Goal: Task Accomplishment & Management: Manage account settings

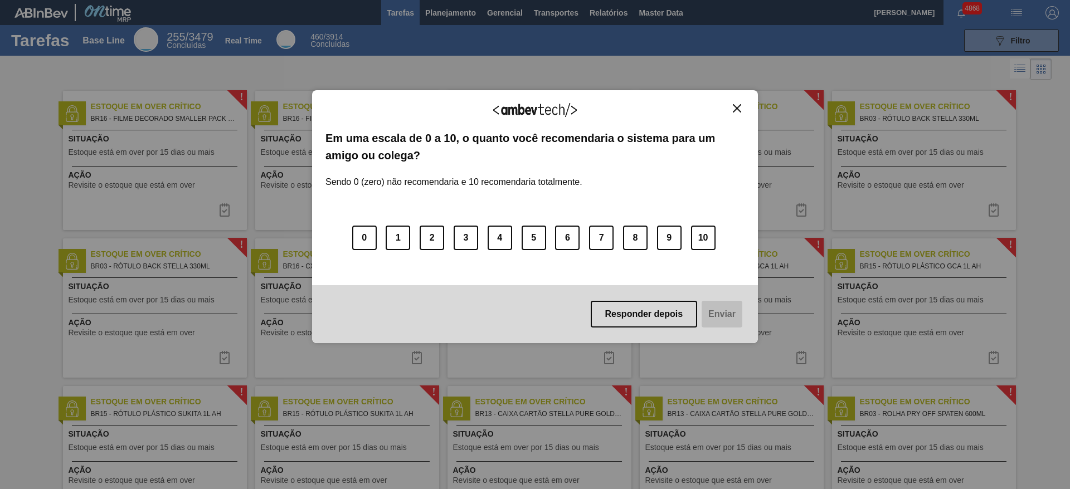
click at [436, 7] on div "Agradecemos seu feedback! Em uma escala de 0 a 10, o quanto você recomendaria o…" at bounding box center [535, 244] width 1070 height 489
click at [743, 109] on button "Close" at bounding box center [737, 108] width 15 height 9
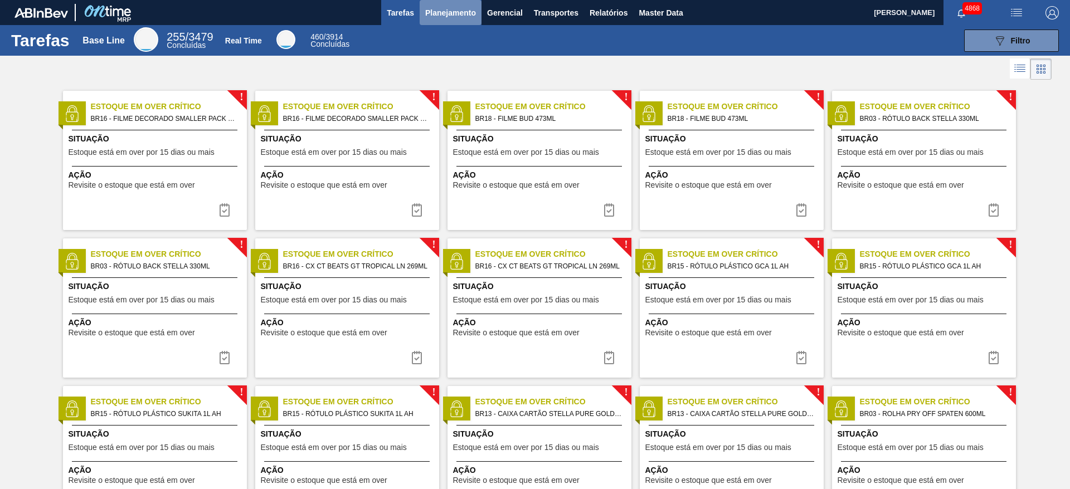
click at [455, 6] on span "Planejamento" at bounding box center [450, 12] width 51 height 13
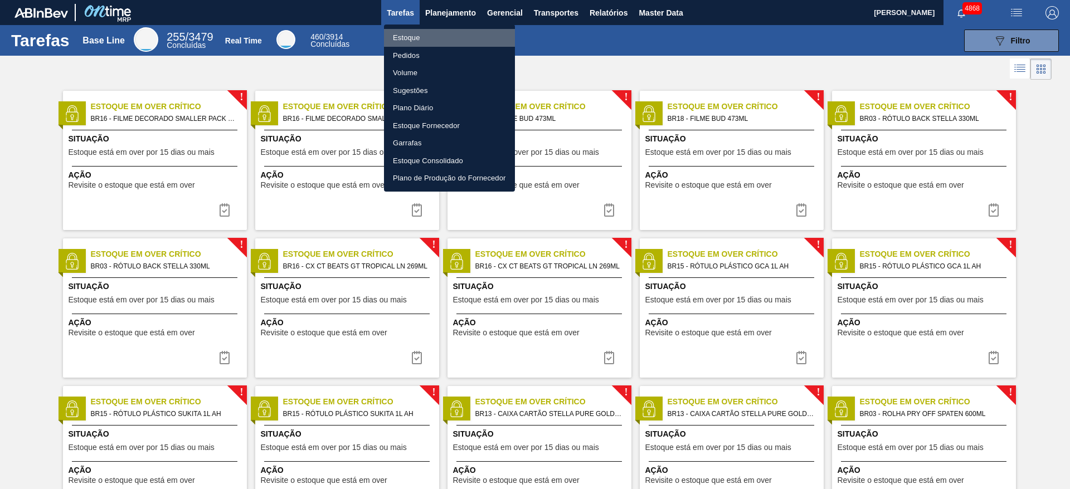
click at [439, 38] on li "Estoque" at bounding box center [449, 38] width 131 height 18
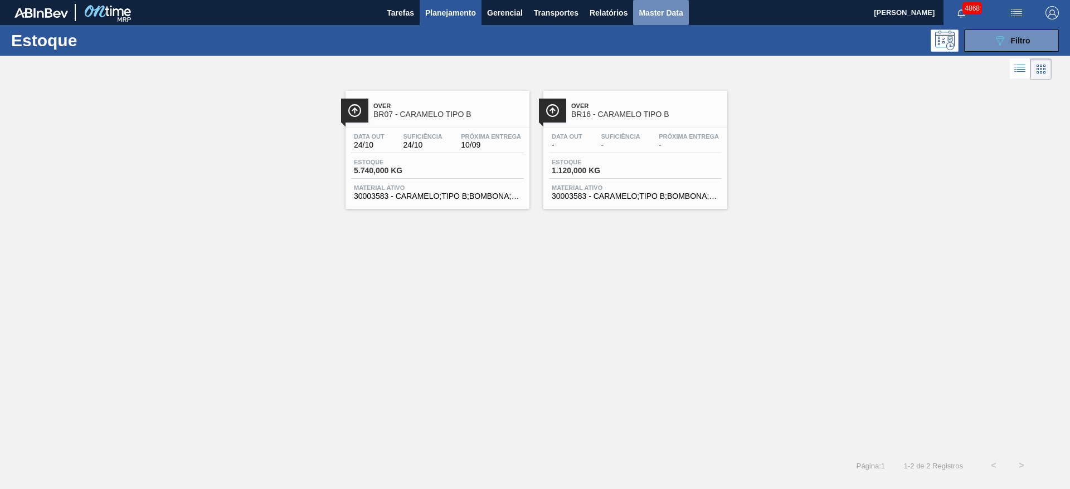
click at [665, 23] on button "Master Data" at bounding box center [660, 12] width 55 height 25
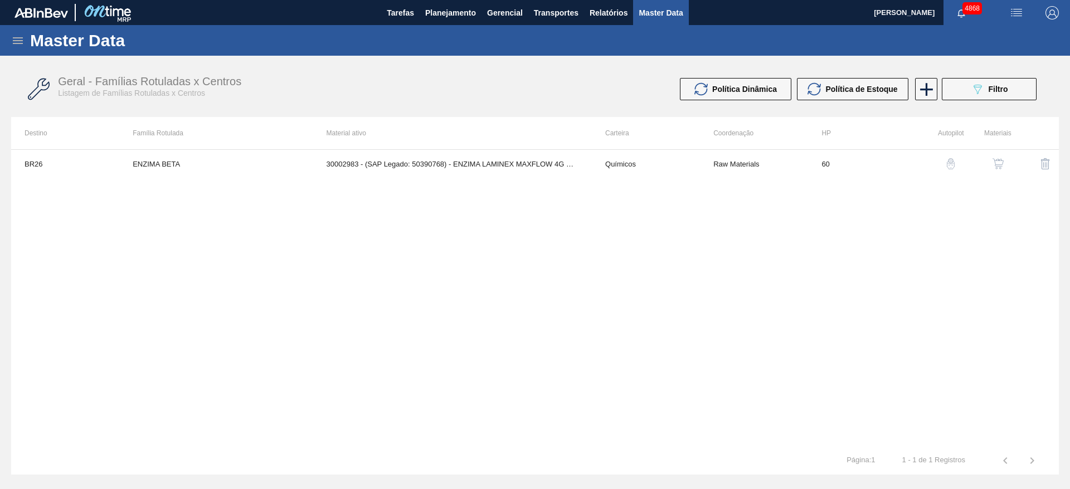
click at [16, 43] on icon at bounding box center [18, 40] width 10 height 7
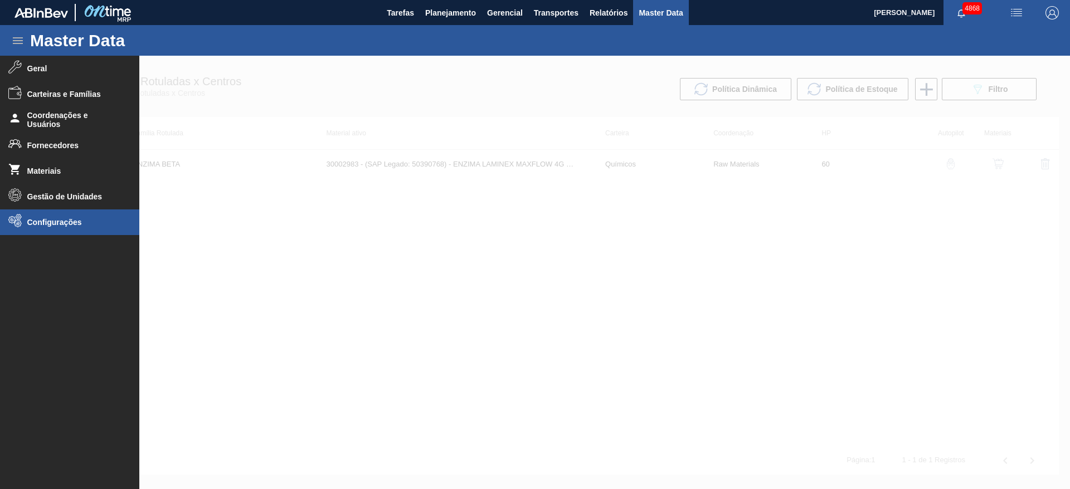
click at [35, 222] on span "Configurações" at bounding box center [73, 222] width 92 height 9
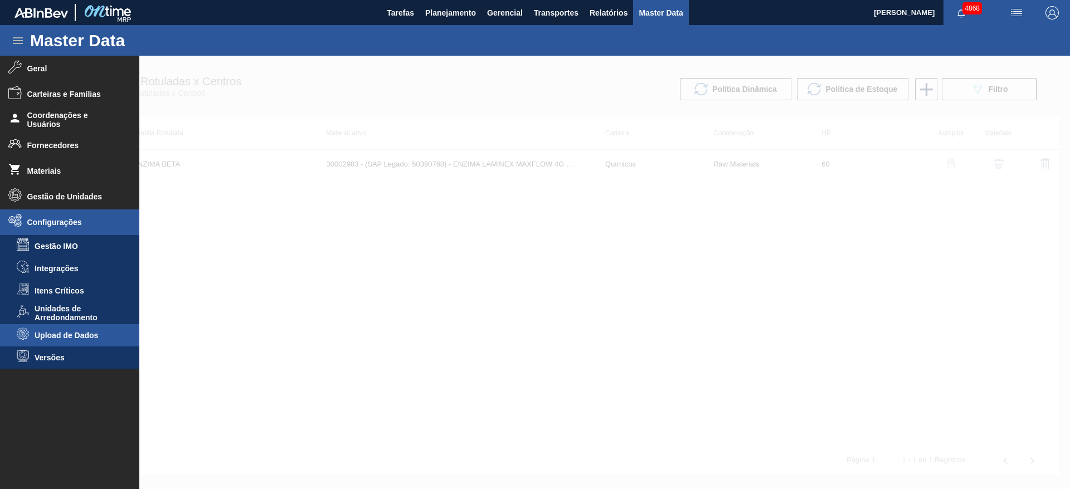
click at [61, 334] on span "Upload de Dados" at bounding box center [78, 335] width 86 height 9
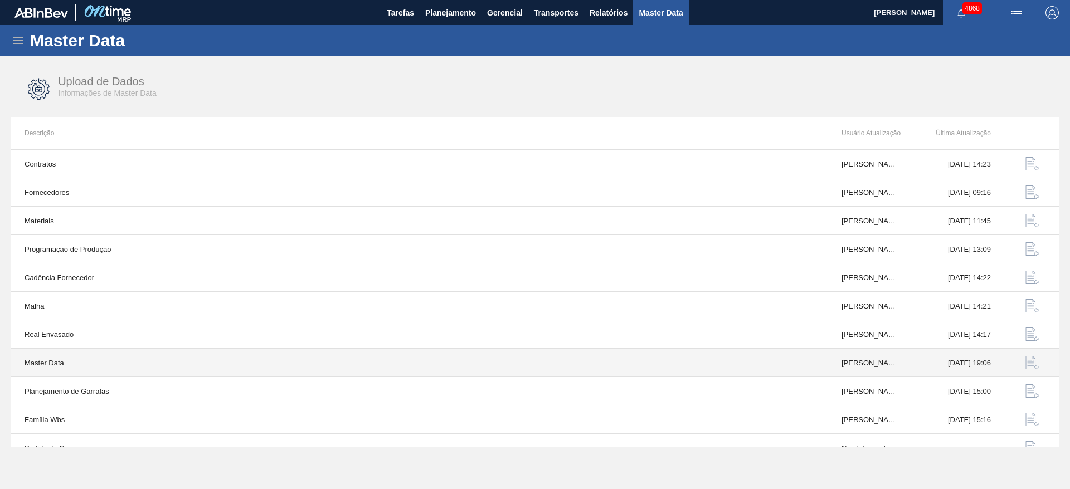
click at [1032, 362] on img "button" at bounding box center [1031, 362] width 13 height 13
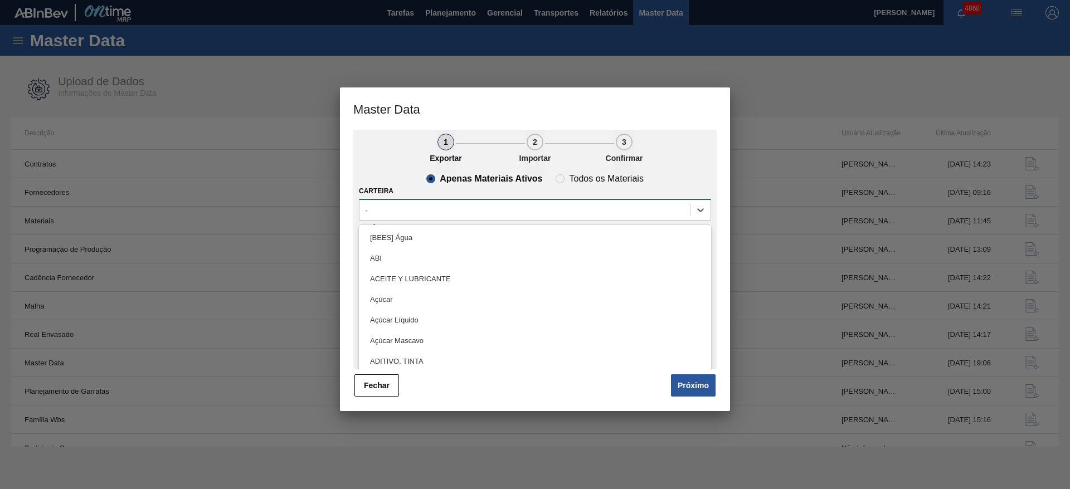
click at [404, 207] on div "-" at bounding box center [524, 210] width 330 height 16
type input "fil"
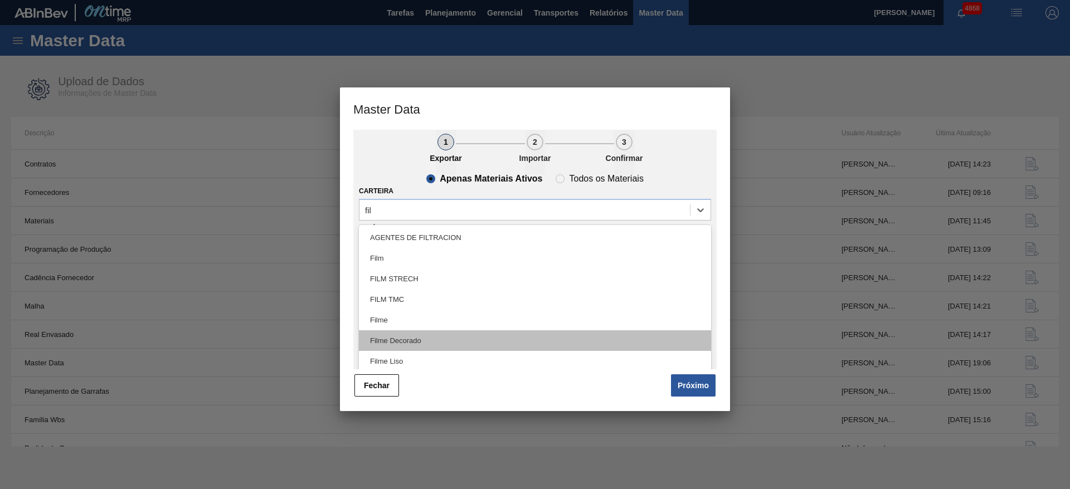
click at [436, 341] on div "Filme Decorado" at bounding box center [535, 340] width 352 height 21
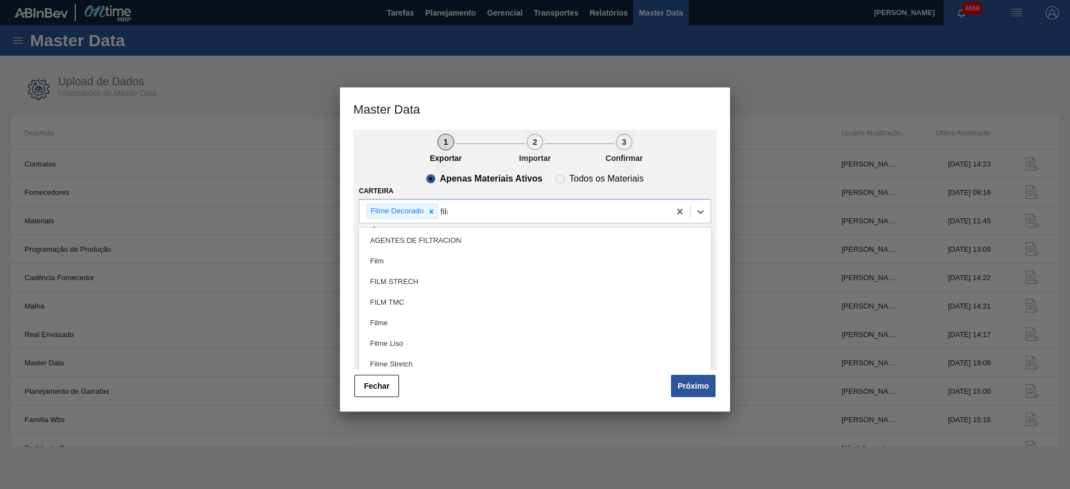
type input "filme"
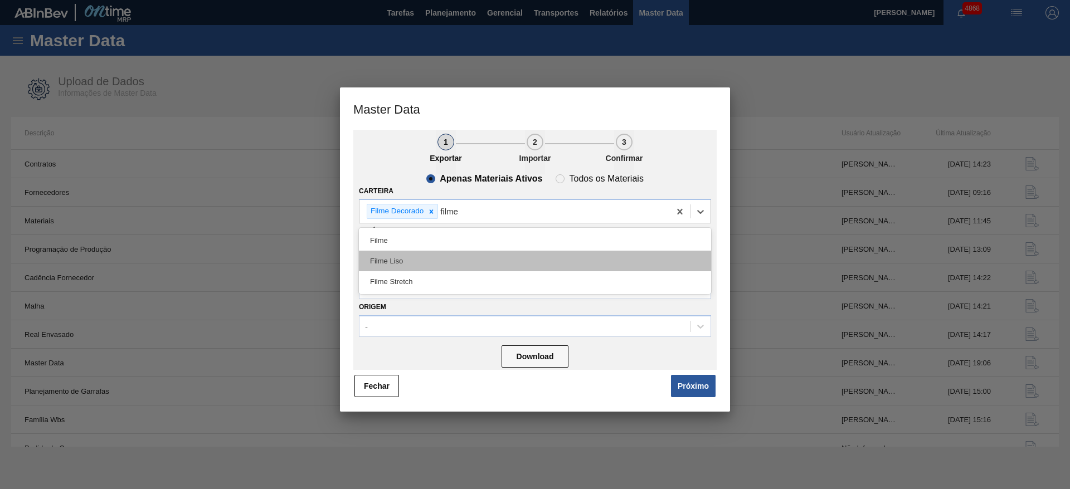
click at [461, 259] on div "Filme Liso" at bounding box center [535, 261] width 352 height 21
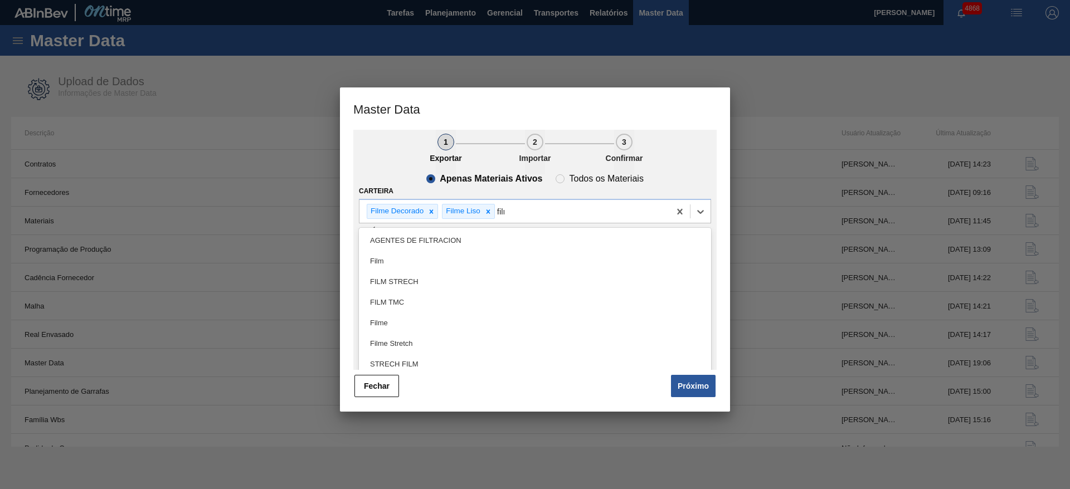
type input "filme"
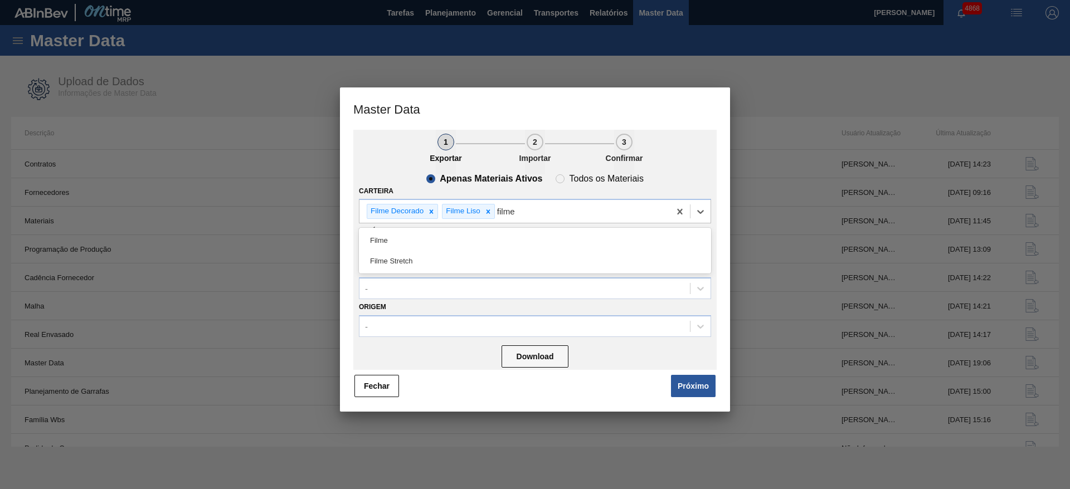
click at [461, 259] on div "Filme Stretch" at bounding box center [535, 261] width 352 height 21
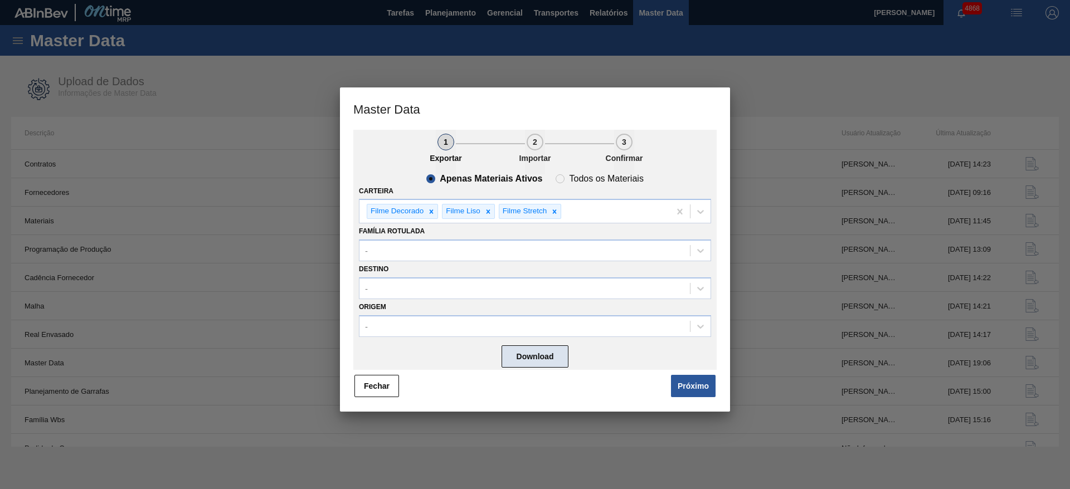
click at [553, 352] on button "Download" at bounding box center [535, 357] width 67 height 22
click at [412, 59] on div at bounding box center [535, 244] width 1070 height 489
click at [378, 386] on button "Fechar" at bounding box center [376, 386] width 45 height 22
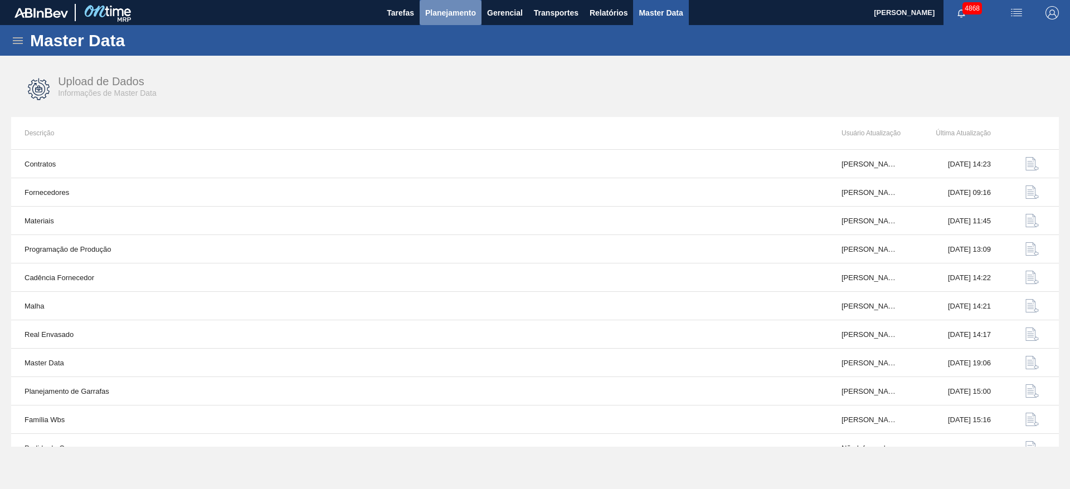
click at [441, 20] on button "Planejamento" at bounding box center [451, 12] width 62 height 25
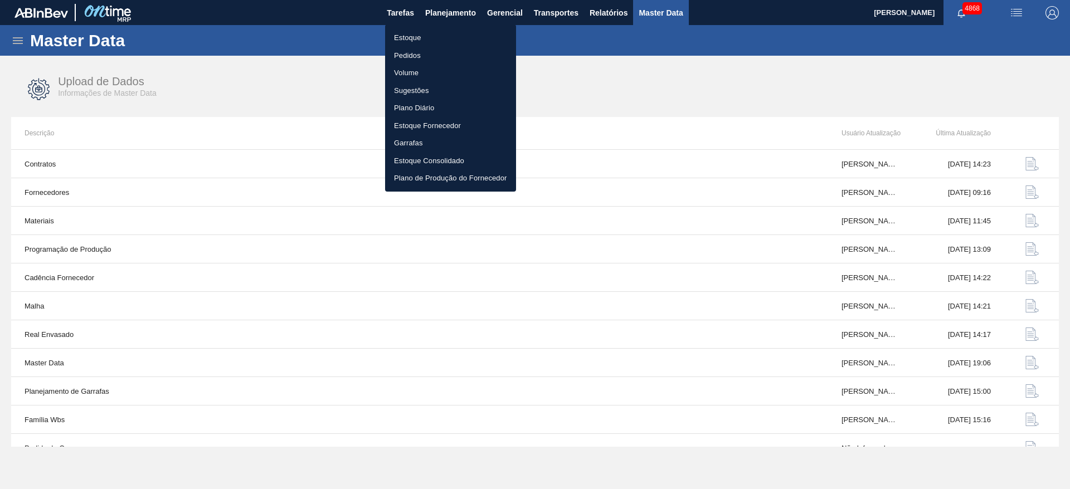
click at [431, 38] on li "Estoque" at bounding box center [450, 38] width 131 height 18
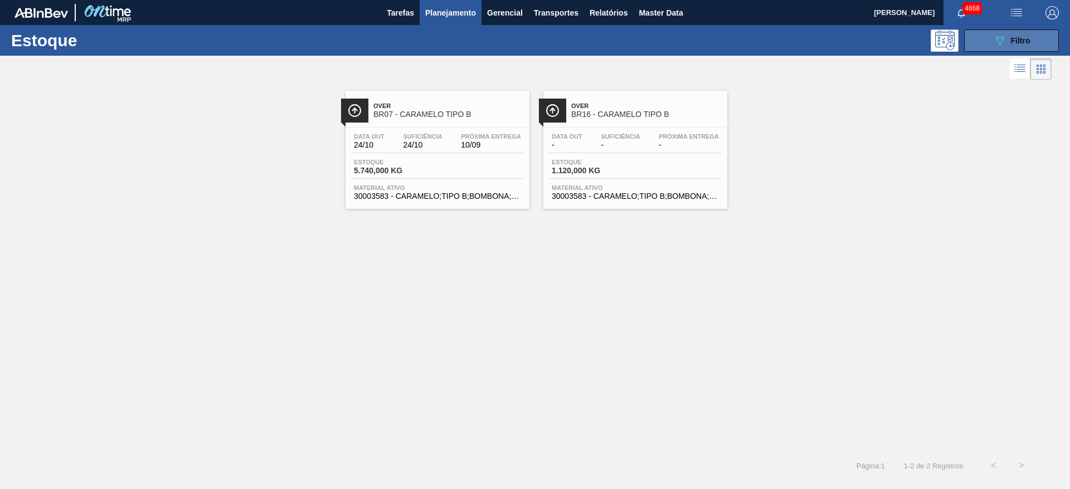
click at [1016, 40] on span "Filtro" at bounding box center [1021, 40] width 20 height 9
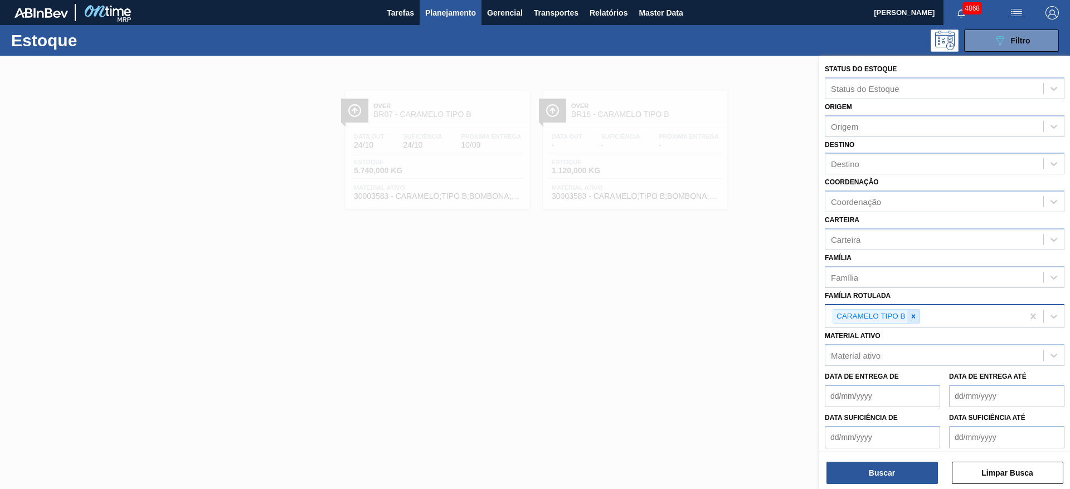
click at [915, 319] on icon at bounding box center [914, 317] width 8 height 8
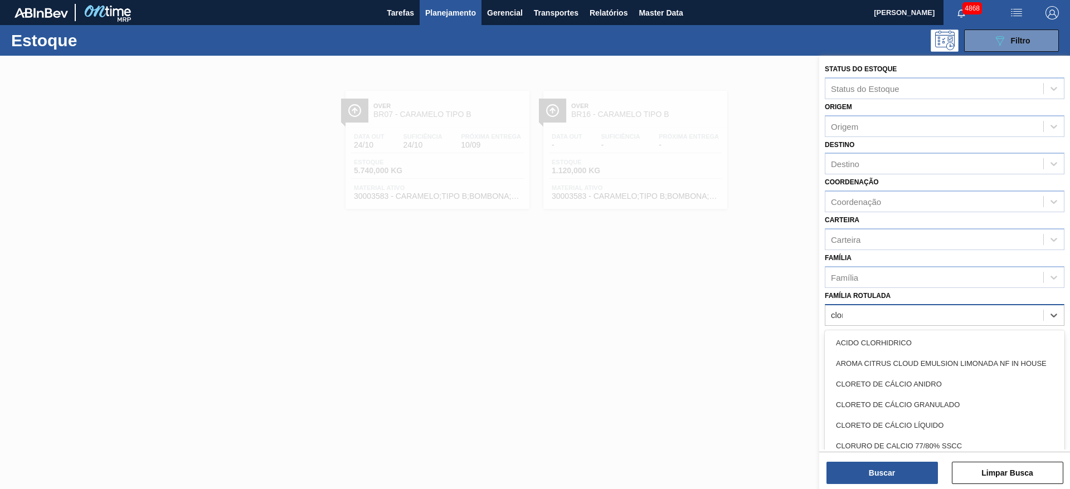
type Rotulada "clore"
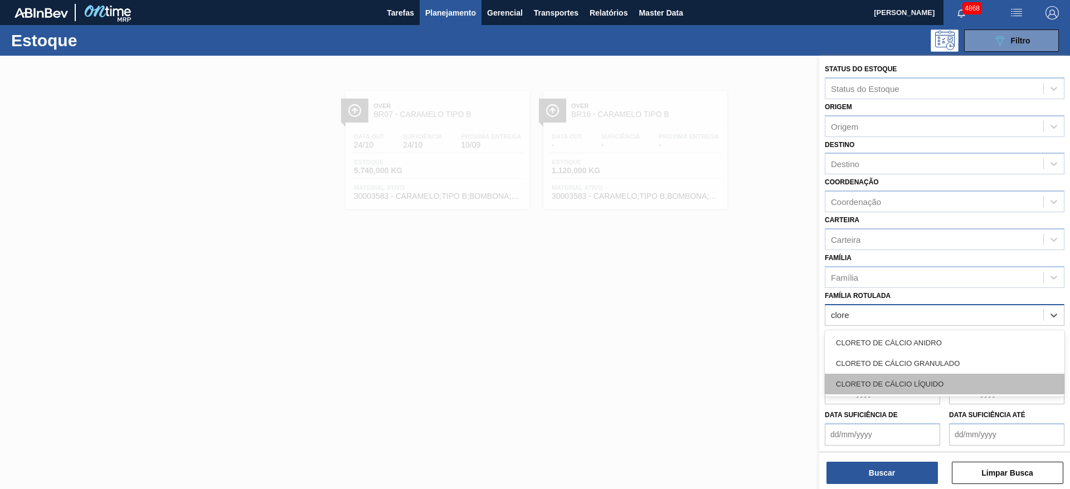
click at [939, 387] on div "CLORETO DE CÁLCIO LÍQUIDO" at bounding box center [945, 384] width 240 height 21
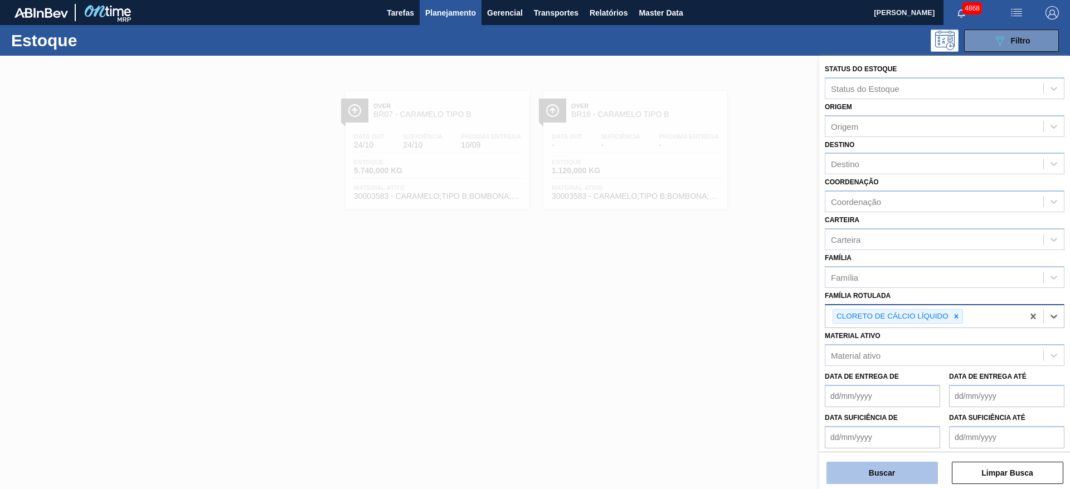
click at [878, 479] on button "Buscar" at bounding box center [882, 473] width 111 height 22
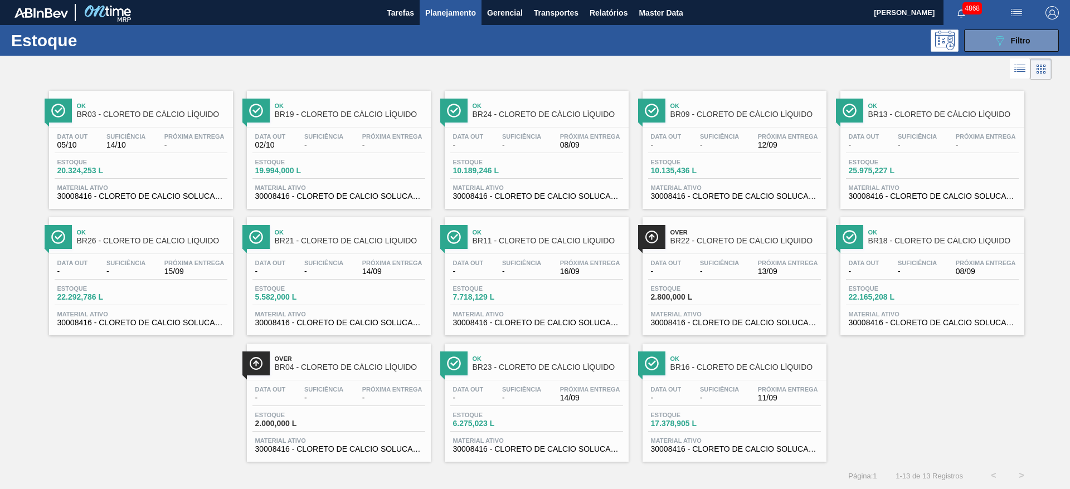
scroll to position [1, 0]
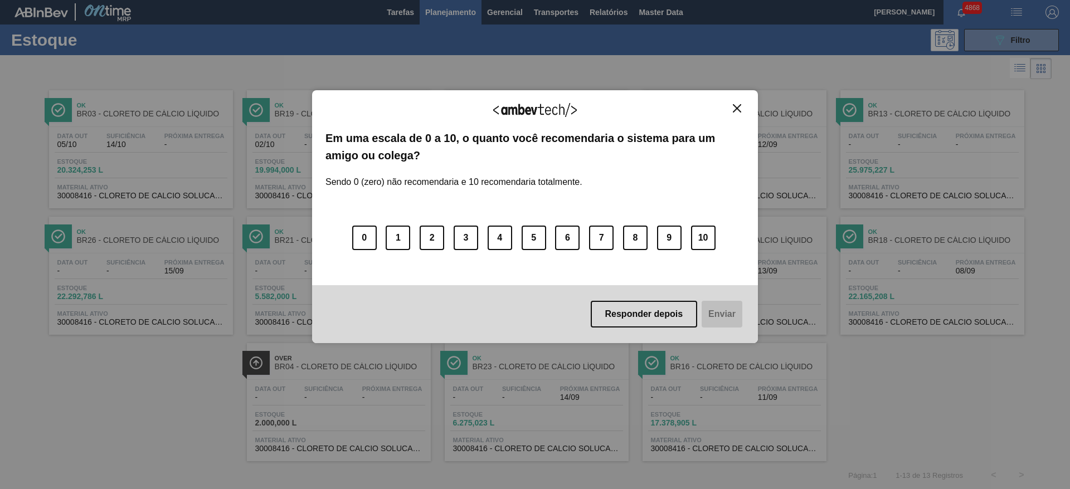
click at [738, 109] on img "Close" at bounding box center [737, 108] width 8 height 8
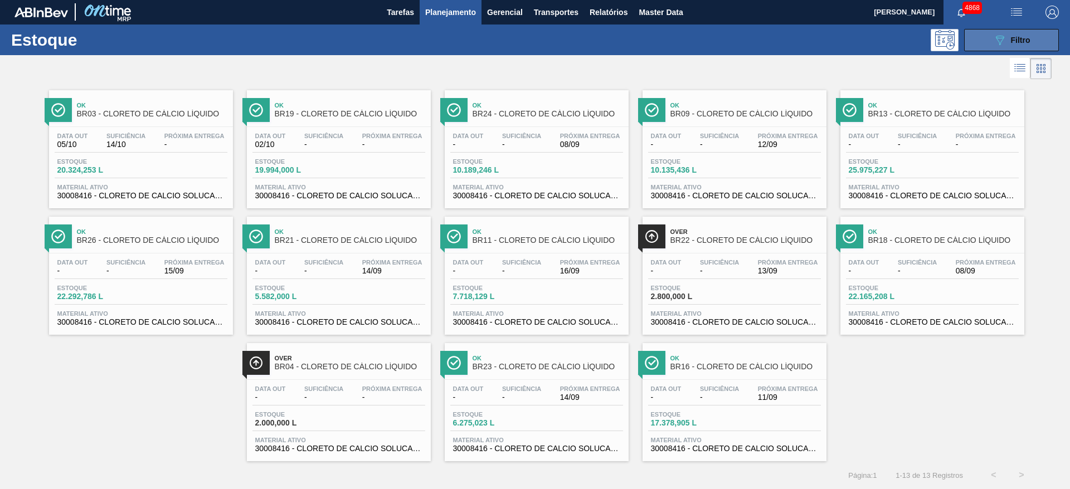
drag, startPoint x: 997, startPoint y: 40, endPoint x: 997, endPoint y: 49, distance: 8.9
click at [997, 42] on icon "089F7B8B-B2A5-4AFE-B5C0-19BA573D28AC" at bounding box center [999, 39] width 13 height 13
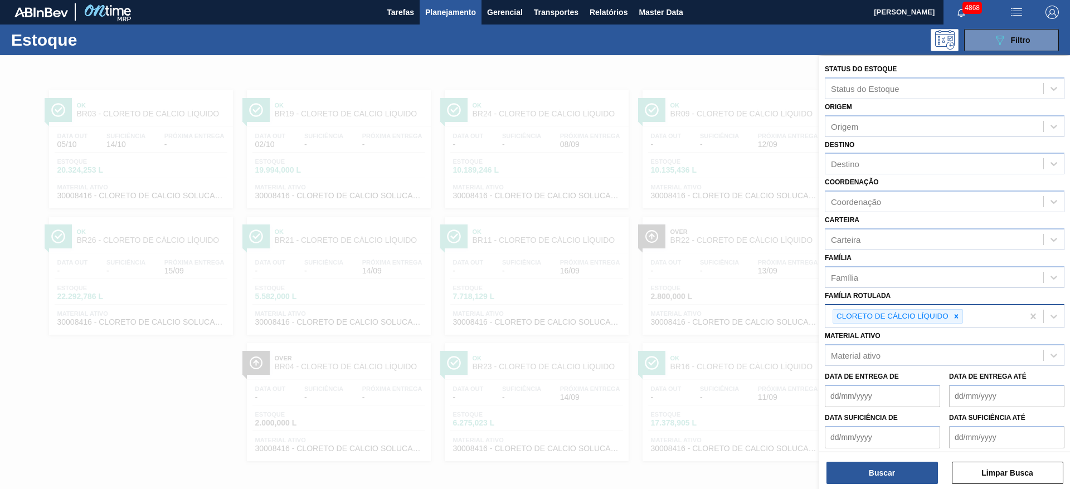
click at [443, 10] on span "Planejamento" at bounding box center [450, 12] width 51 height 13
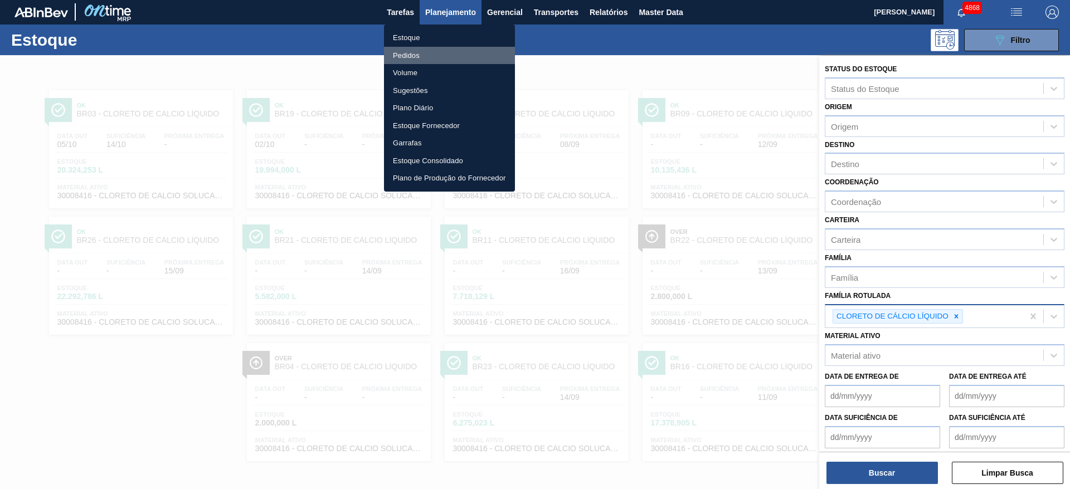
click at [439, 52] on li "Pedidos" at bounding box center [449, 56] width 131 height 18
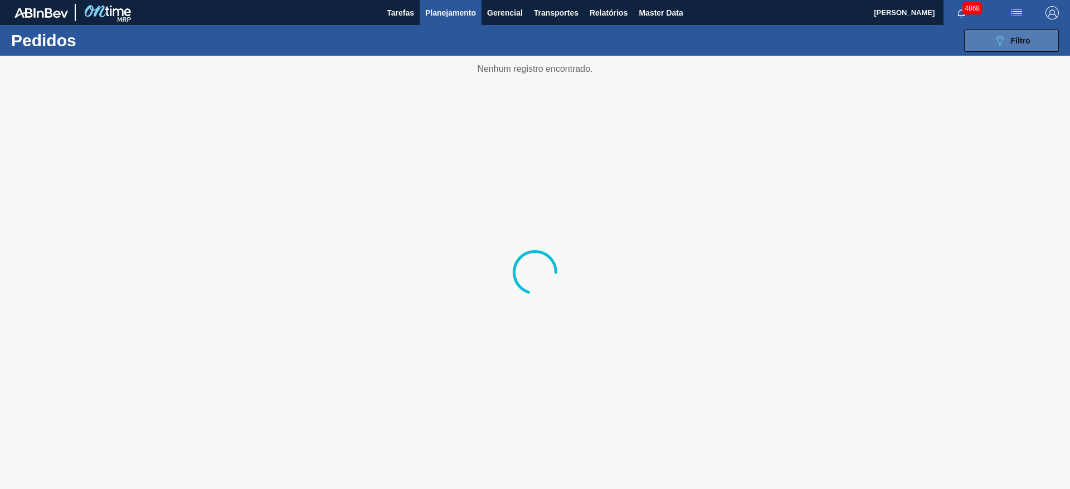
click at [1017, 42] on span "Filtro" at bounding box center [1021, 40] width 20 height 9
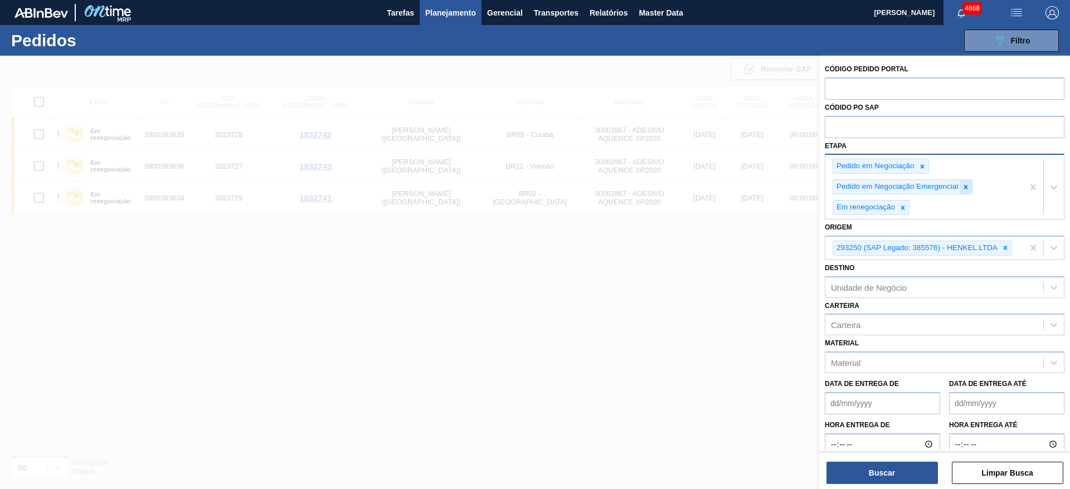
click at [966, 189] on icon at bounding box center [966, 187] width 8 height 8
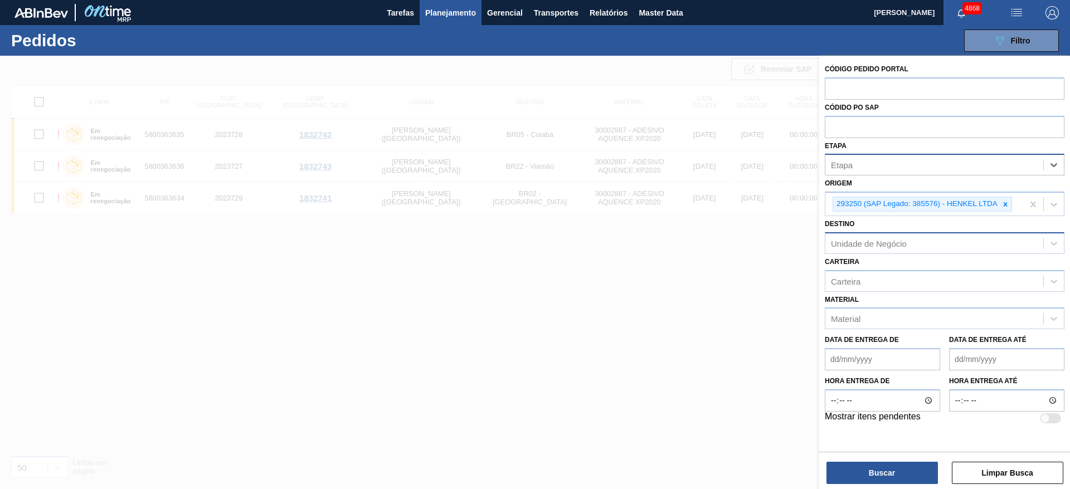
click at [940, 248] on div "Unidade de Negócio" at bounding box center [934, 243] width 218 height 16
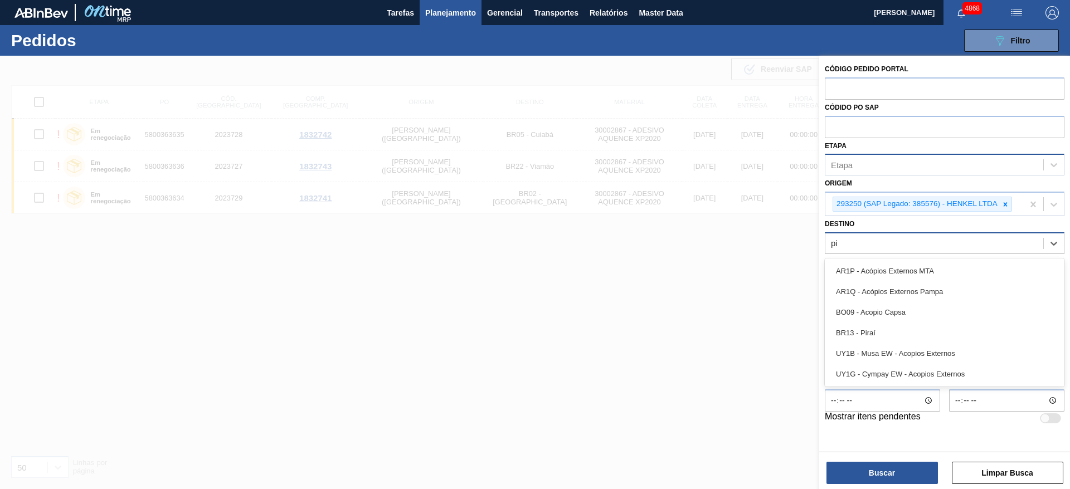
type input "pir"
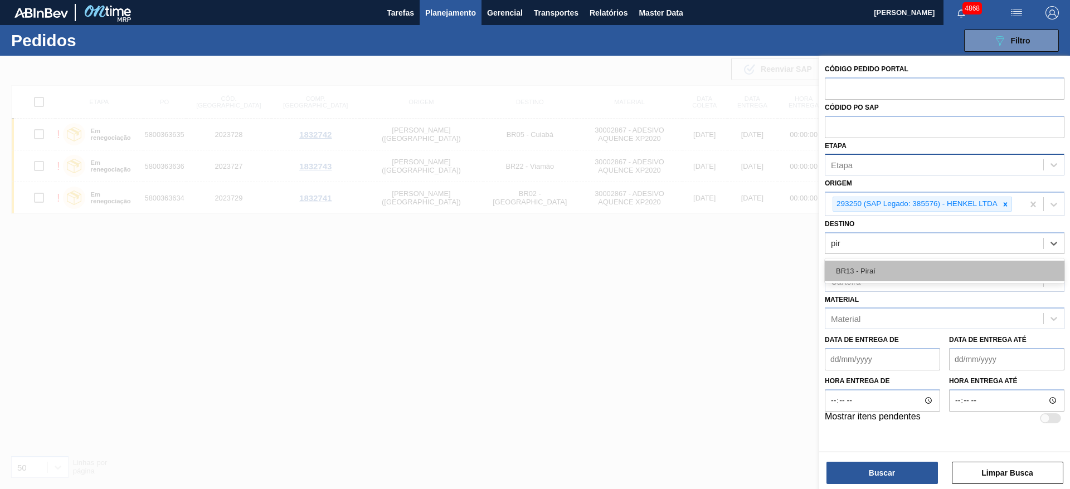
click at [913, 273] on div "BR13 - Piraí" at bounding box center [945, 271] width 240 height 21
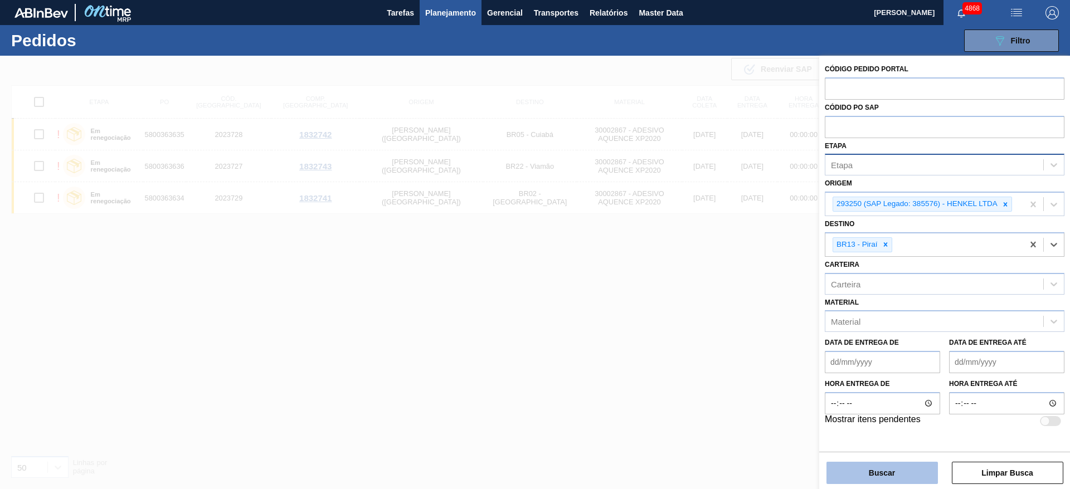
click at [892, 474] on button "Buscar" at bounding box center [882, 473] width 111 height 22
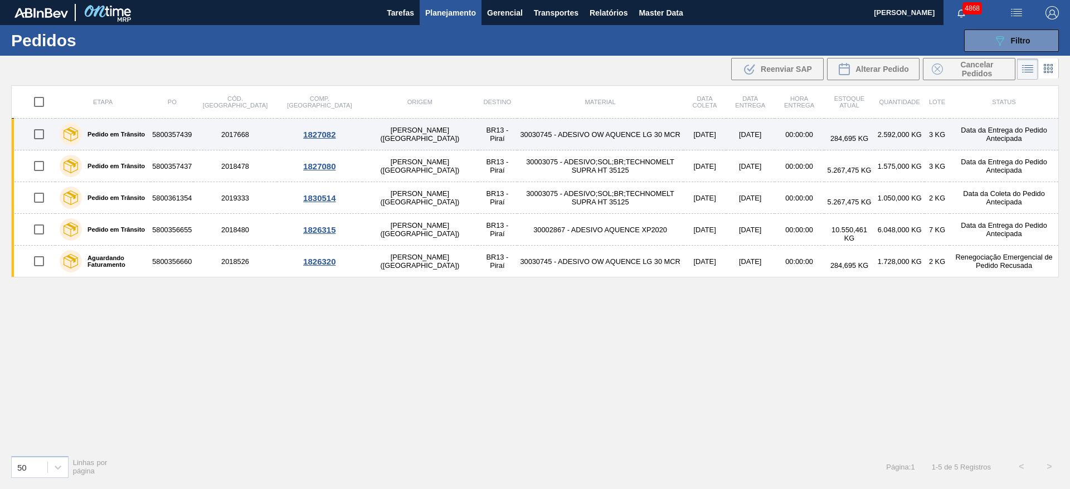
click at [528, 137] on td "30030745 - ADESIVO OW AQUENCE LG 30 MCR" at bounding box center [600, 135] width 166 height 32
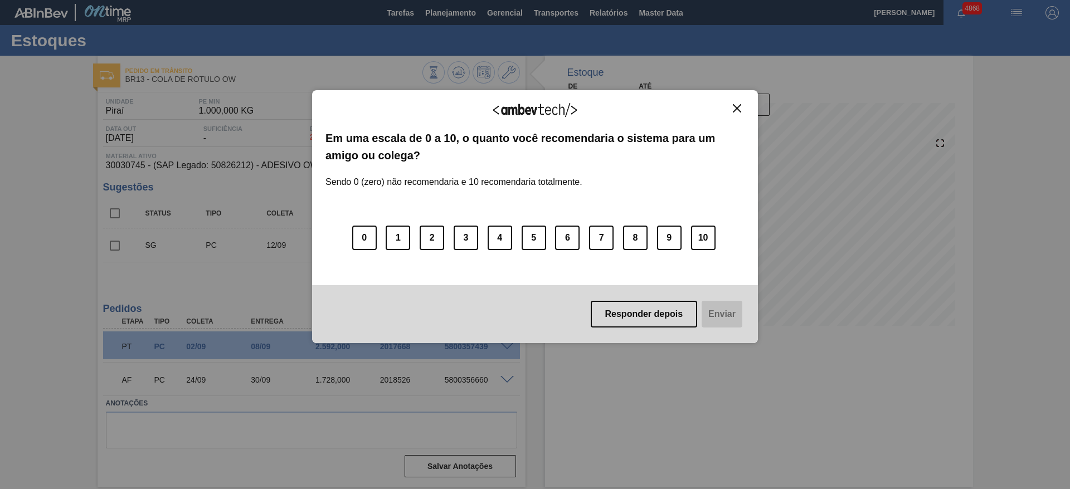
click at [735, 108] on img "Close" at bounding box center [737, 108] width 8 height 8
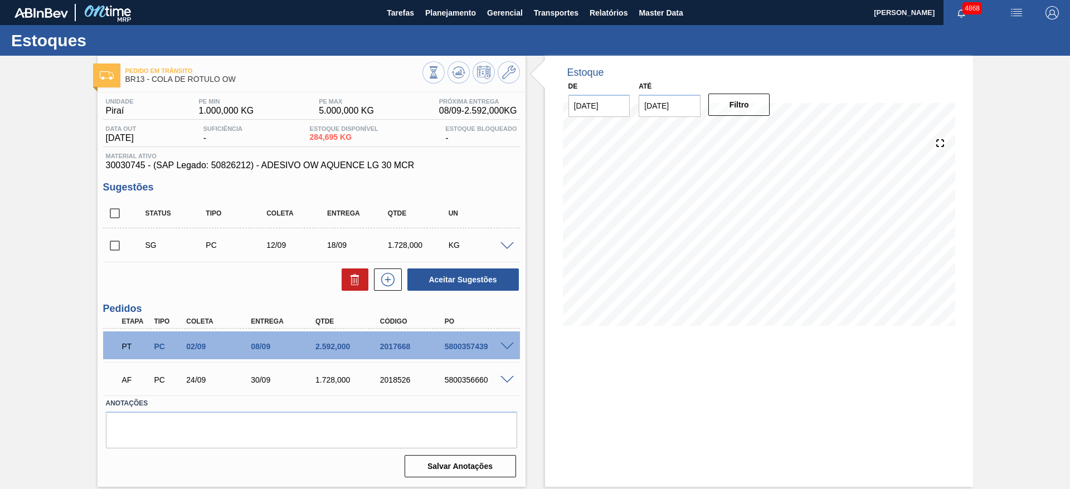
click at [113, 242] on input "checkbox" at bounding box center [114, 245] width 23 height 23
click at [446, 284] on button "Aceitar Sugestões" at bounding box center [462, 280] width 111 height 22
checkbox input "false"
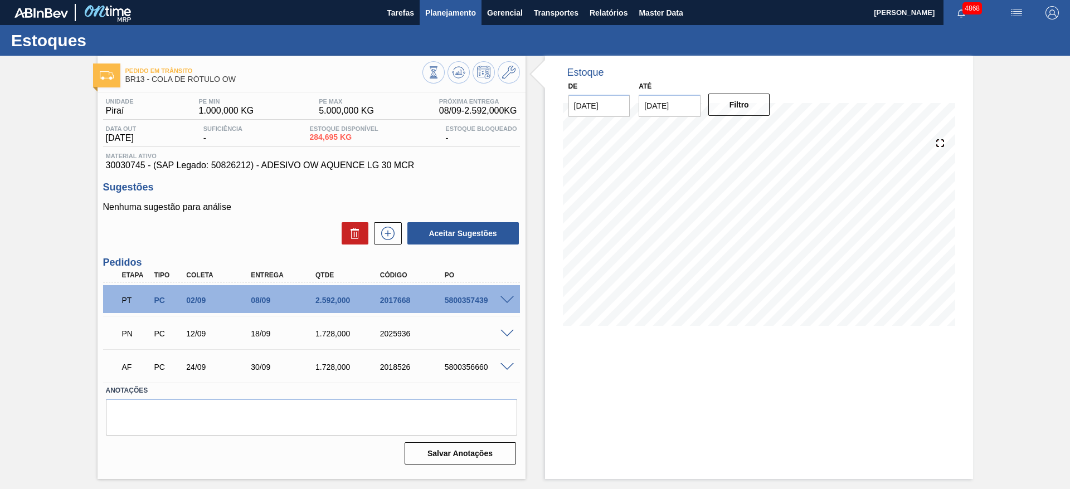
click at [437, 9] on span "Planejamento" at bounding box center [450, 12] width 51 height 13
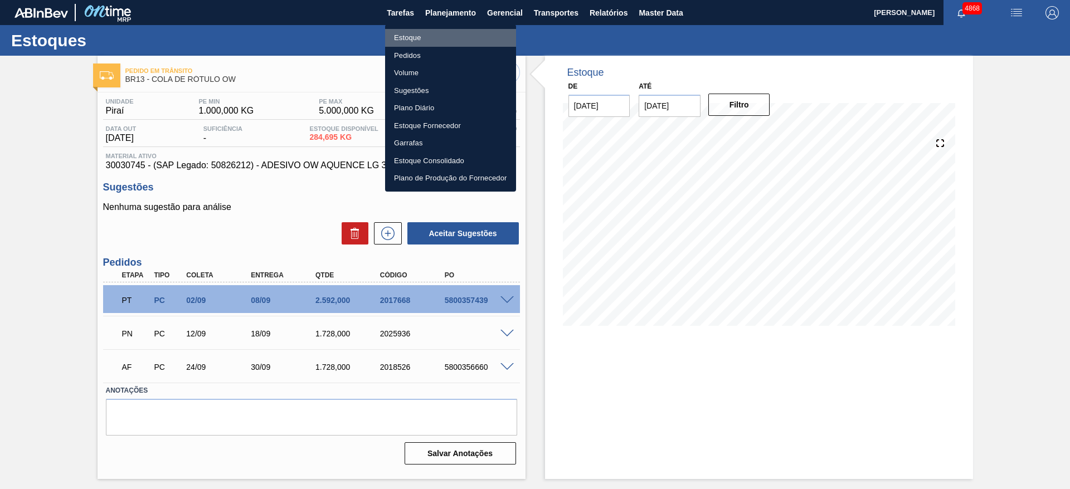
click at [425, 31] on li "Estoque" at bounding box center [450, 38] width 131 height 18
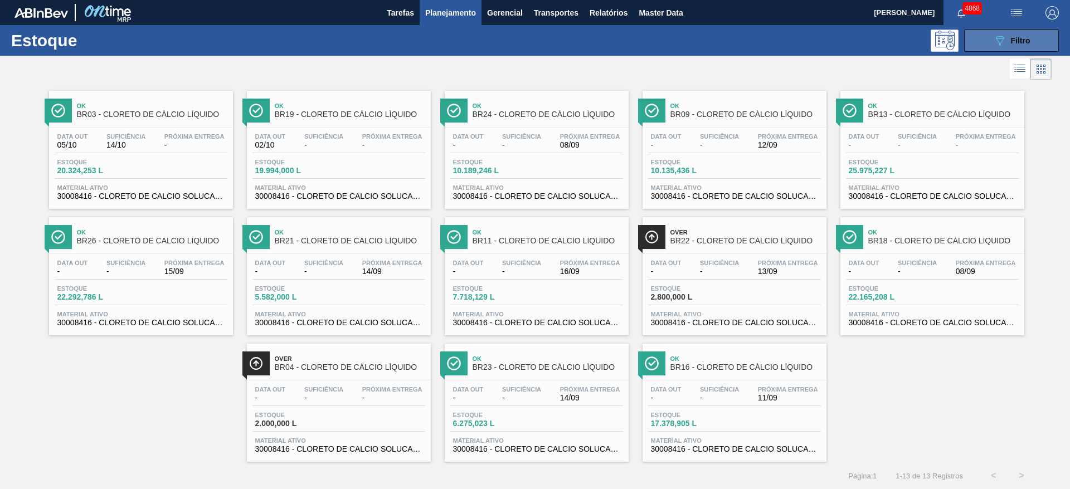
click at [1037, 43] on button "089F7B8B-B2A5-4AFE-B5C0-19BA573D28AC Filtro" at bounding box center [1011, 41] width 95 height 22
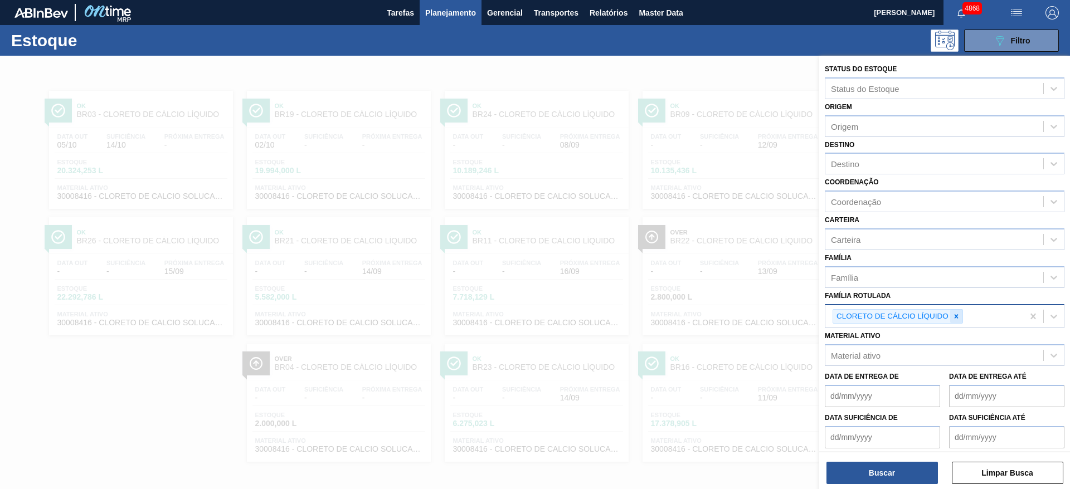
click at [960, 320] on div at bounding box center [956, 317] width 12 height 14
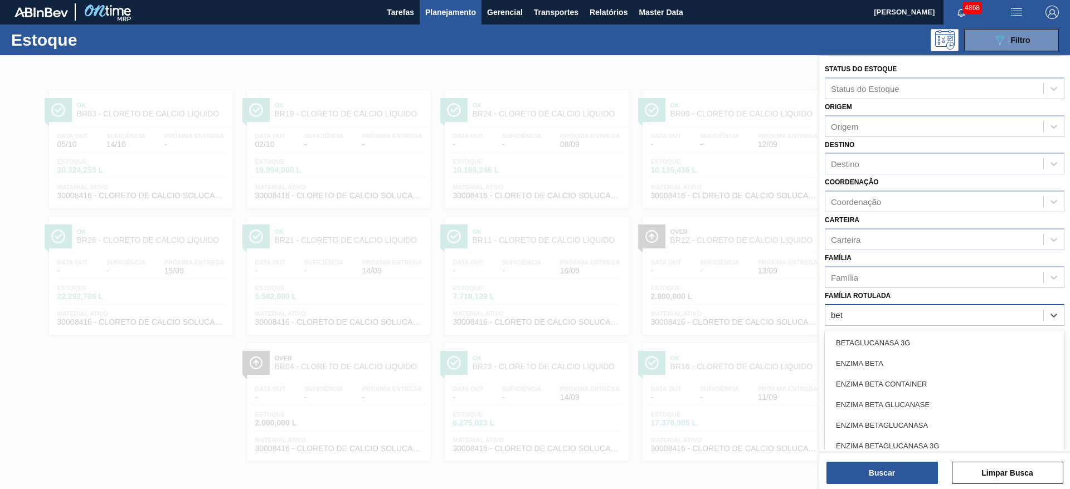
type Rotulada "beta"
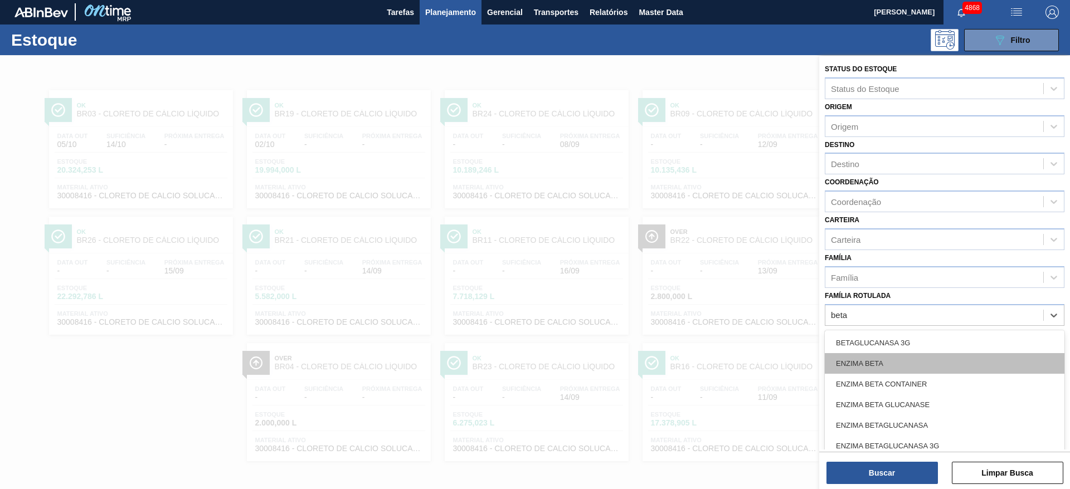
click at [916, 362] on div "ENZIMA BETA" at bounding box center [945, 363] width 240 height 21
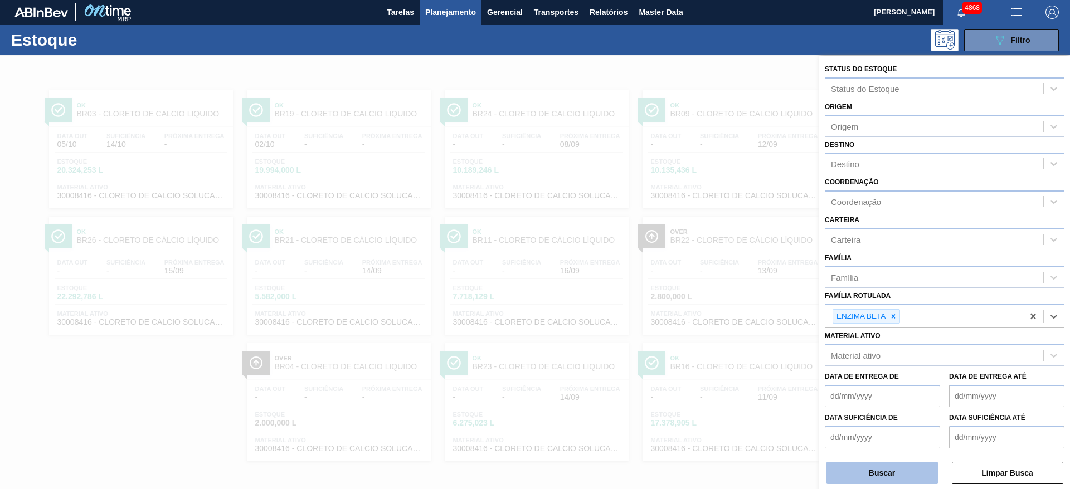
click at [892, 470] on button "Buscar" at bounding box center [882, 473] width 111 height 22
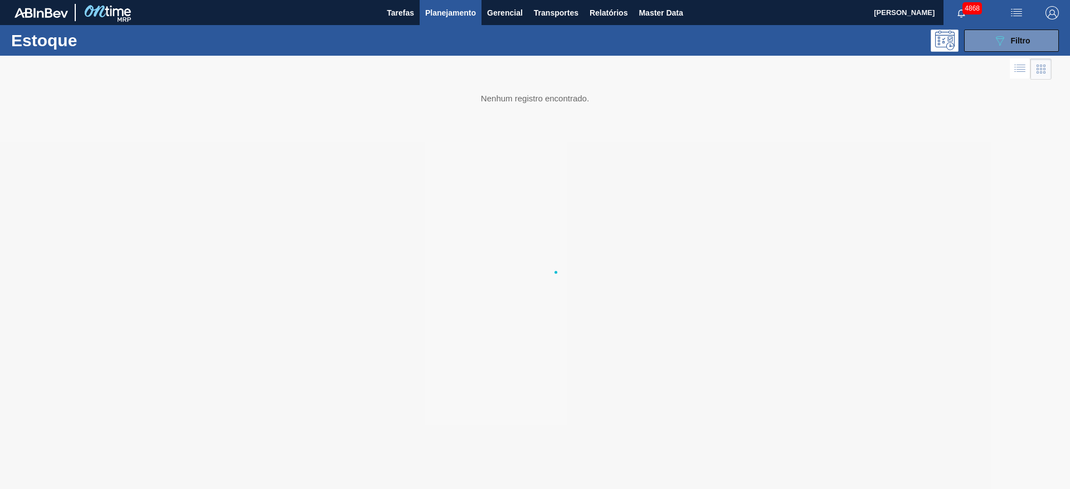
scroll to position [0, 0]
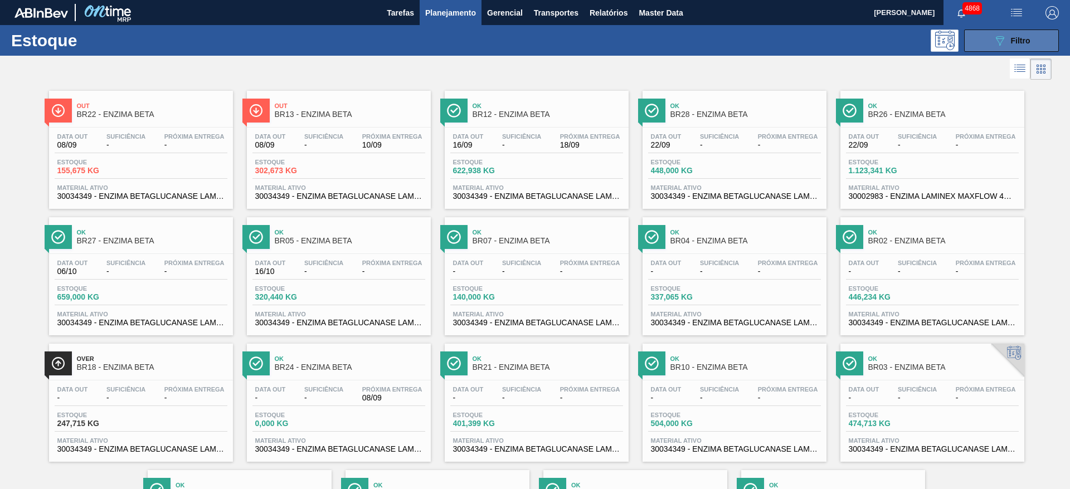
click at [1007, 30] on button "089F7B8B-B2A5-4AFE-B5C0-19BA573D28AC Filtro" at bounding box center [1011, 41] width 95 height 22
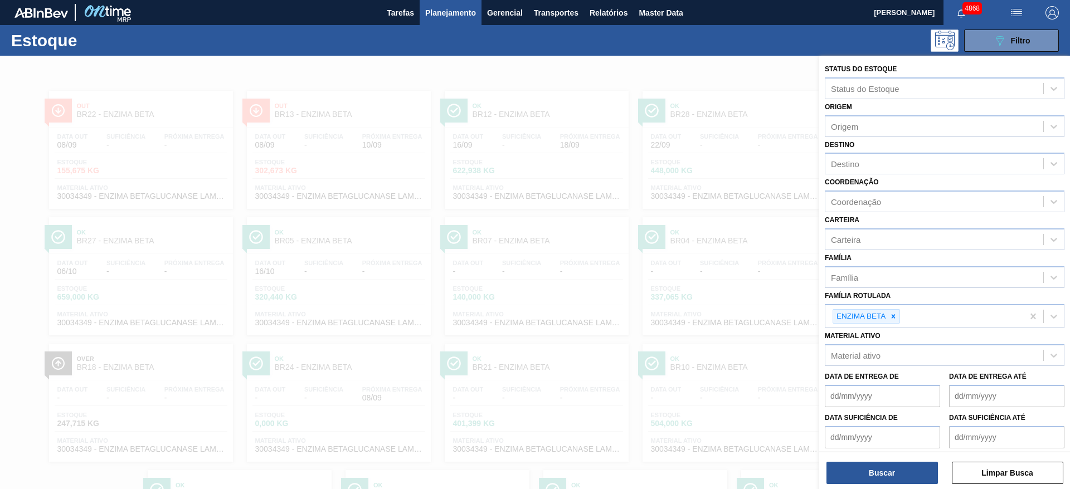
click at [746, 190] on div at bounding box center [535, 300] width 1070 height 489
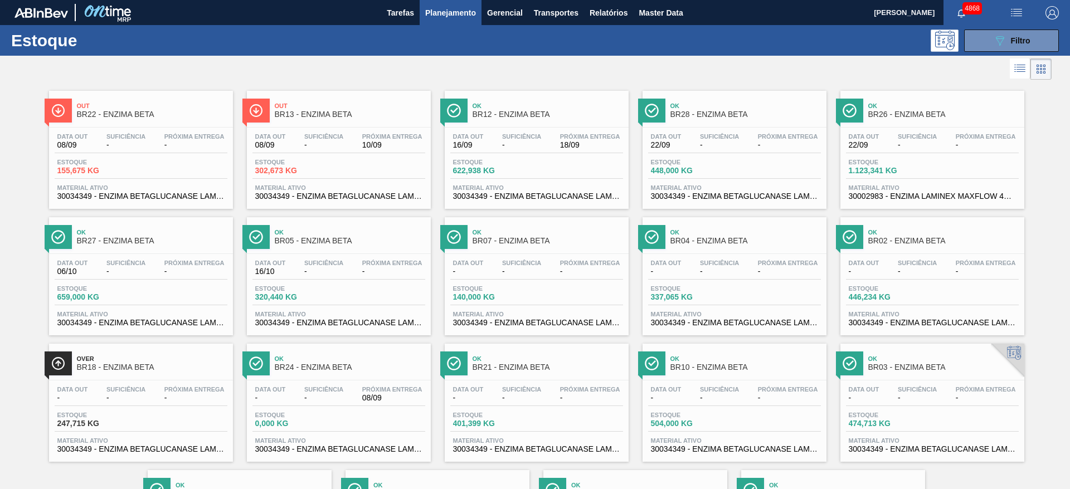
click at [888, 144] on div "Data out 22/09 Suficiência - Próxima Entrega -" at bounding box center [932, 143] width 173 height 20
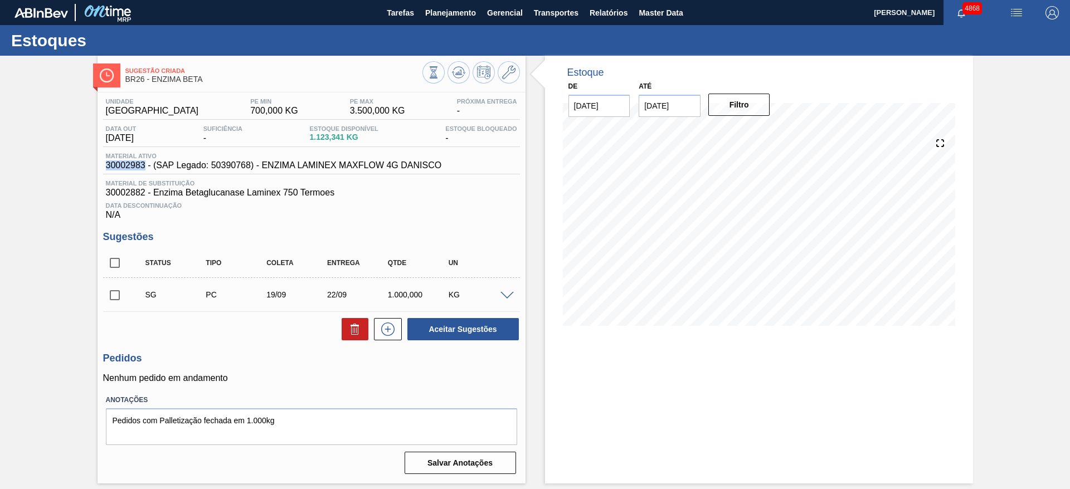
drag, startPoint x: 100, startPoint y: 169, endPoint x: 143, endPoint y: 168, distance: 42.9
click at [143, 169] on div "Unidade Uberlândia PE MIN 700,000 KG PE MAX 3.500,000 KG Próxima Entrega - Data…" at bounding box center [312, 286] width 428 height 386
copy span "30002983"
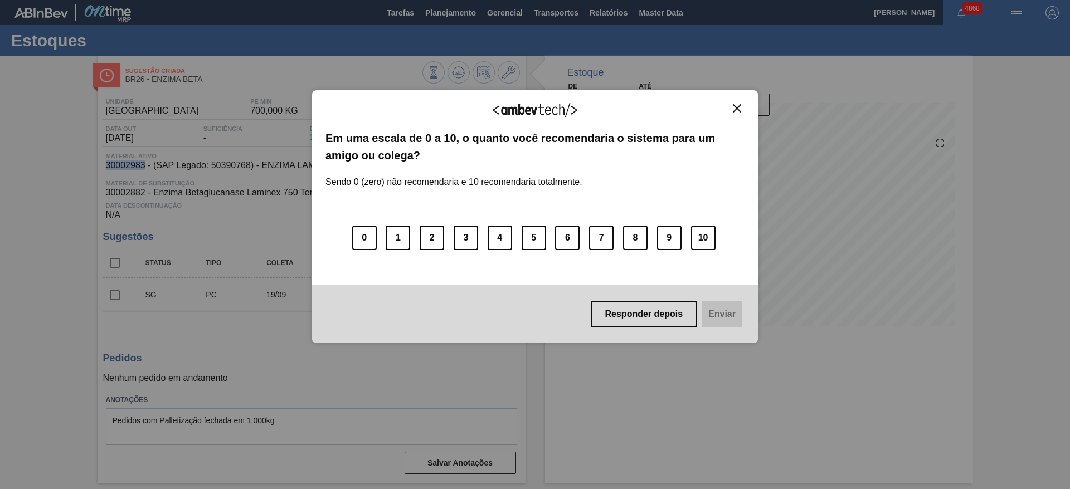
click at [744, 110] on button "Close" at bounding box center [737, 108] width 15 height 9
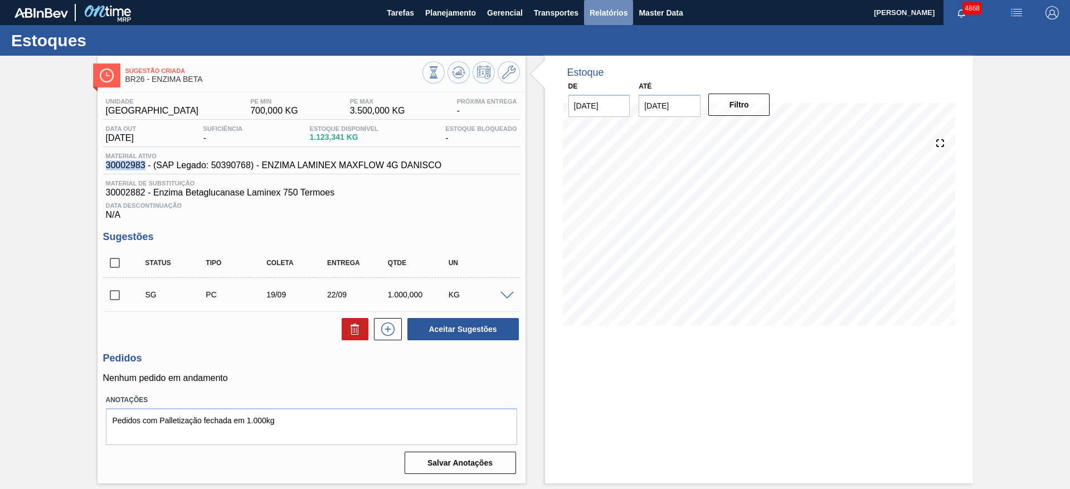
click at [607, 13] on span "Relatórios" at bounding box center [609, 12] width 38 height 13
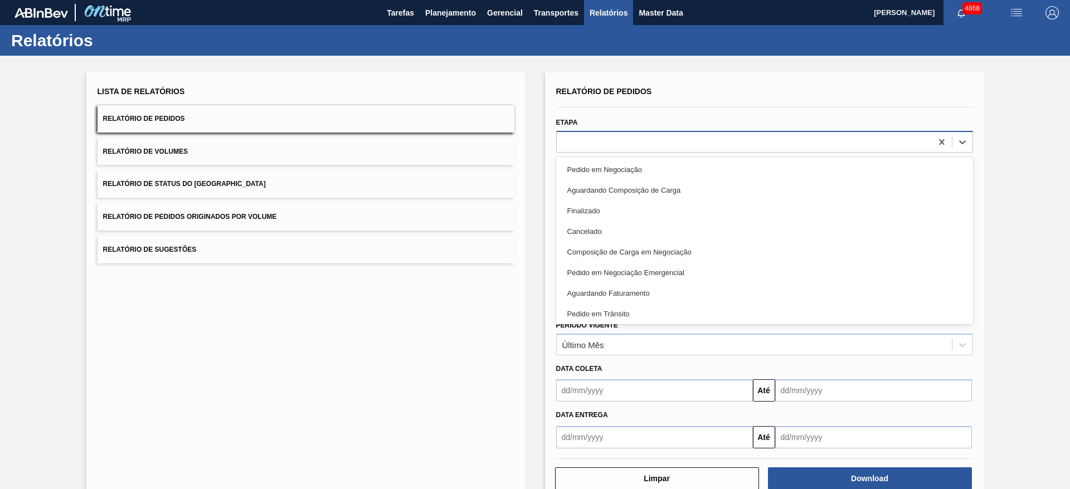
click at [770, 142] on div at bounding box center [744, 142] width 375 height 16
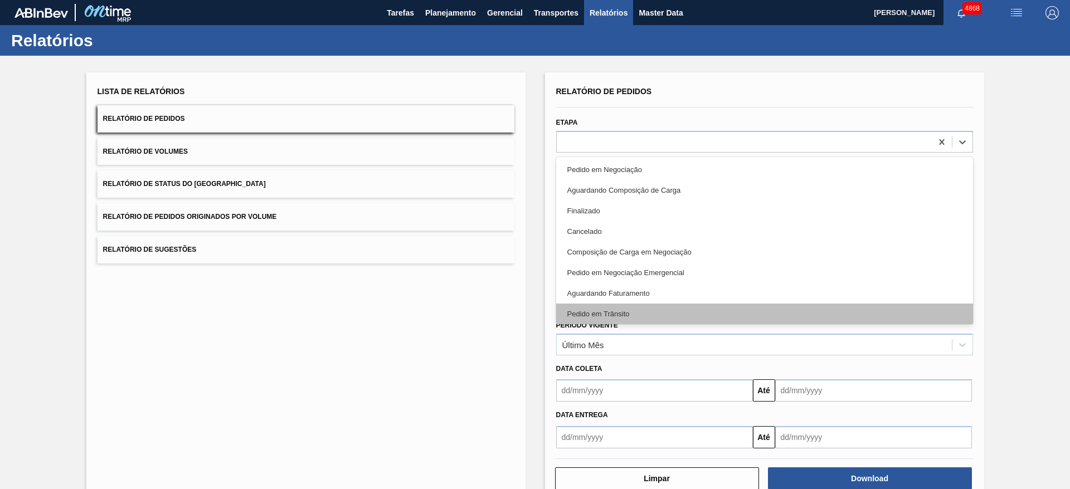
click at [660, 315] on div "Pedido em Trânsito" at bounding box center [764, 314] width 417 height 21
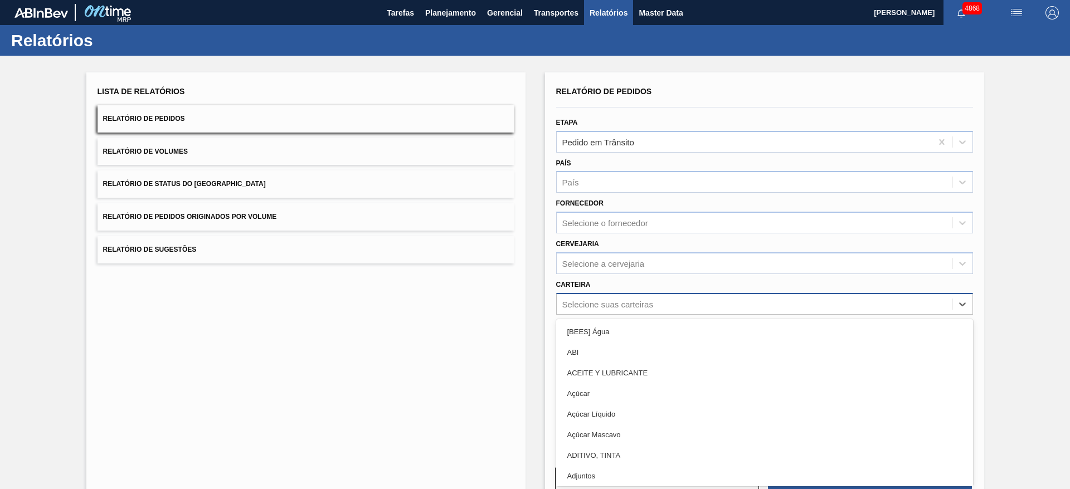
click at [643, 300] on div "Selecione suas carteiras" at bounding box center [607, 303] width 91 height 9
type input "quí"
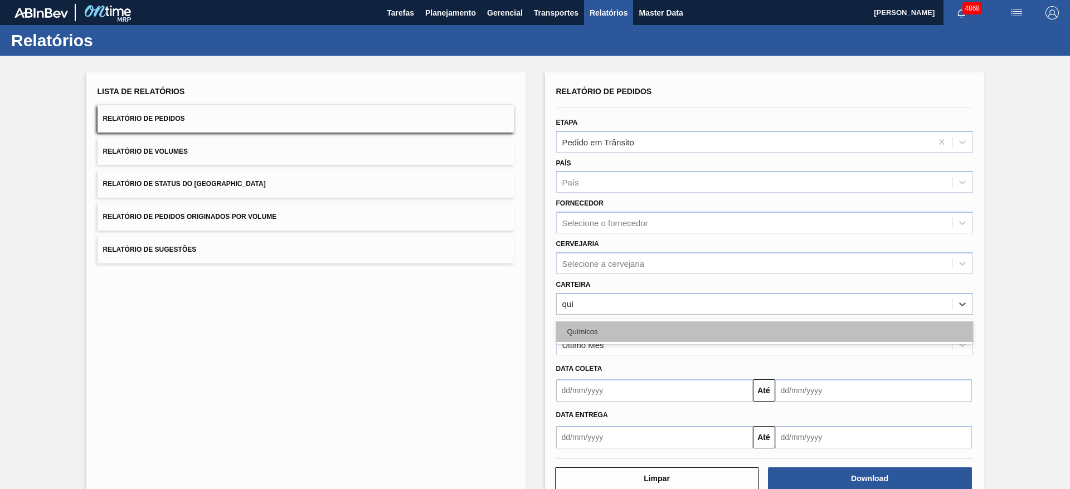
click at [646, 335] on div "Químicos" at bounding box center [764, 332] width 417 height 21
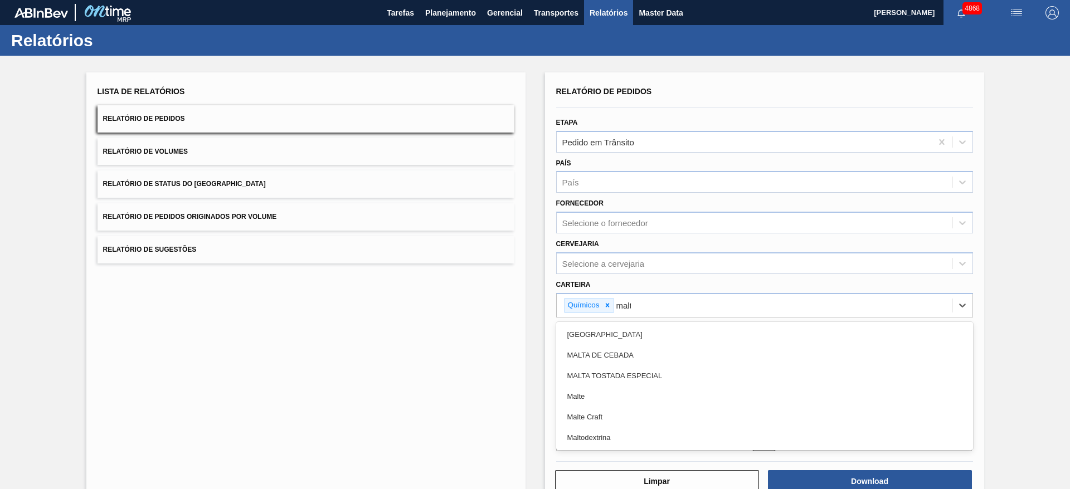
type input "malto"
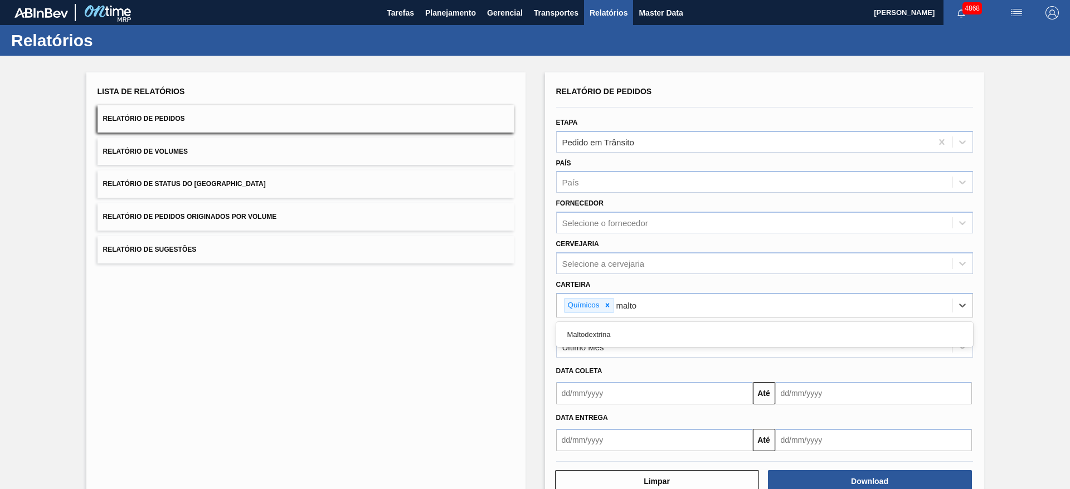
click at [643, 334] on div "Maltodextrina" at bounding box center [764, 334] width 417 height 21
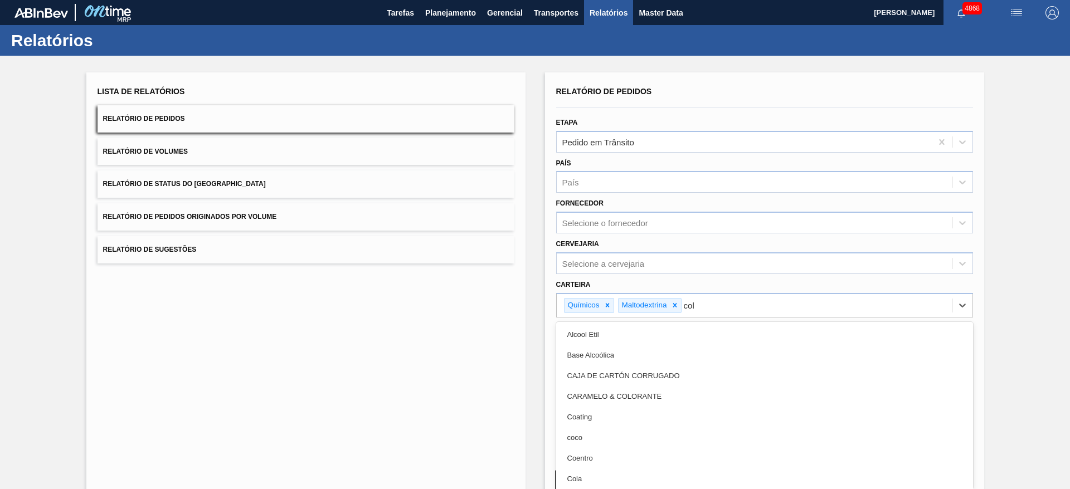
type input "cola"
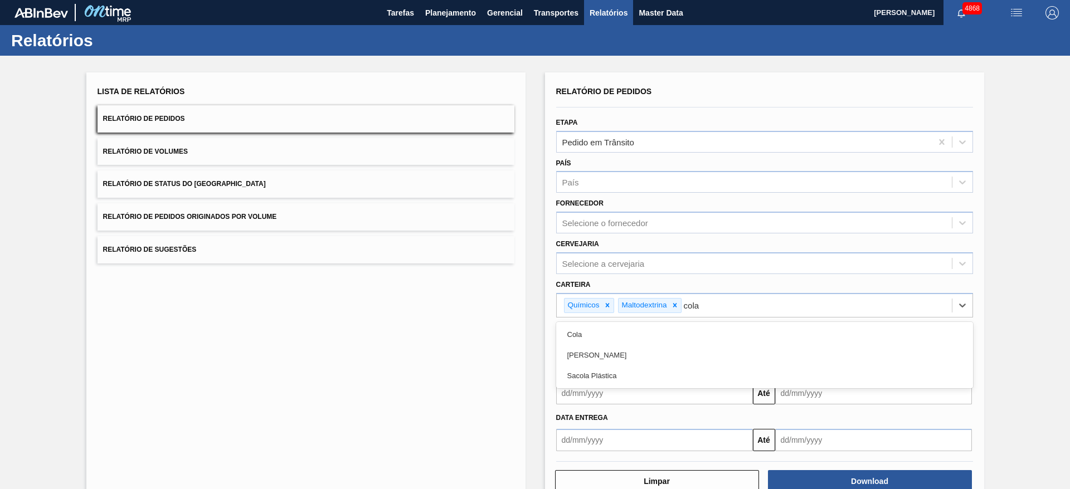
click at [643, 334] on div "Cola" at bounding box center [764, 334] width 417 height 21
type input "coating"
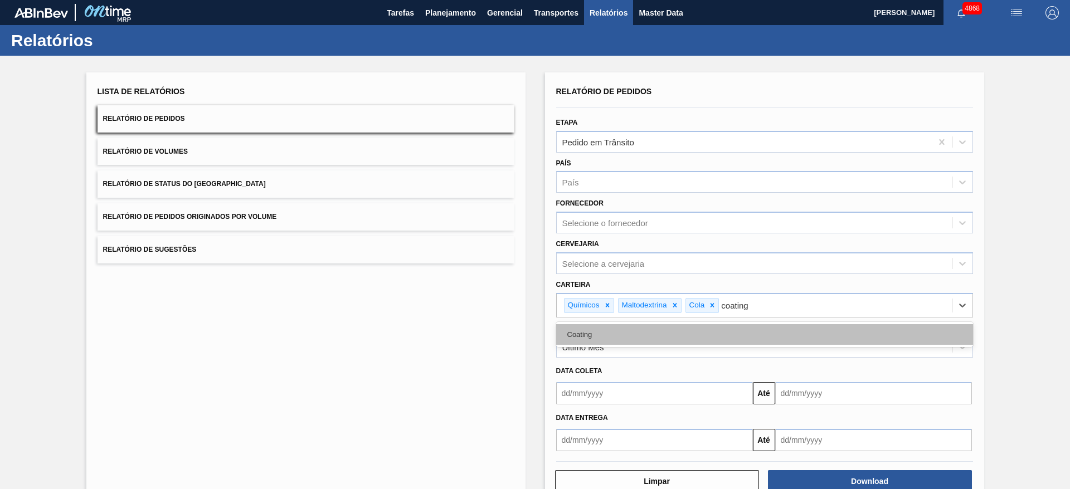
click at [643, 335] on div "Coating" at bounding box center [764, 334] width 417 height 21
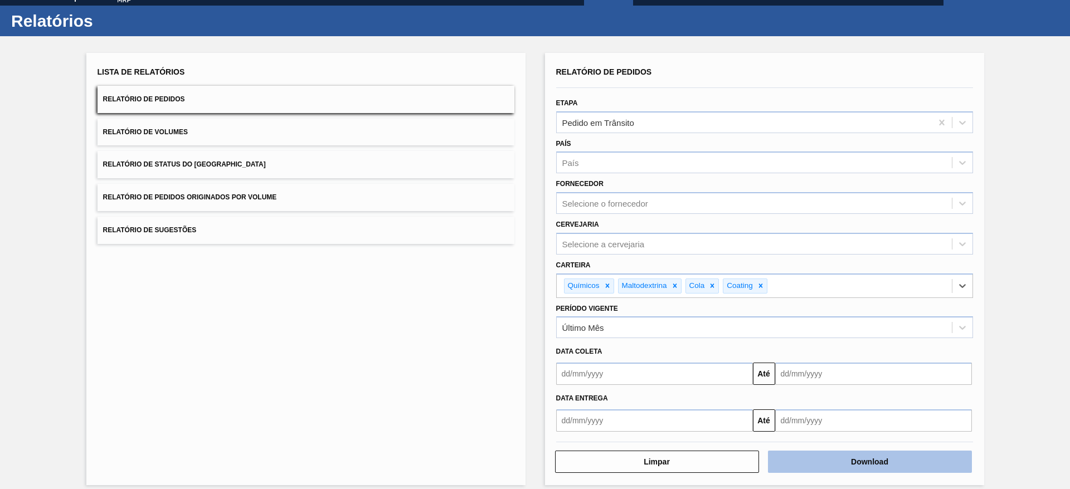
scroll to position [30, 0]
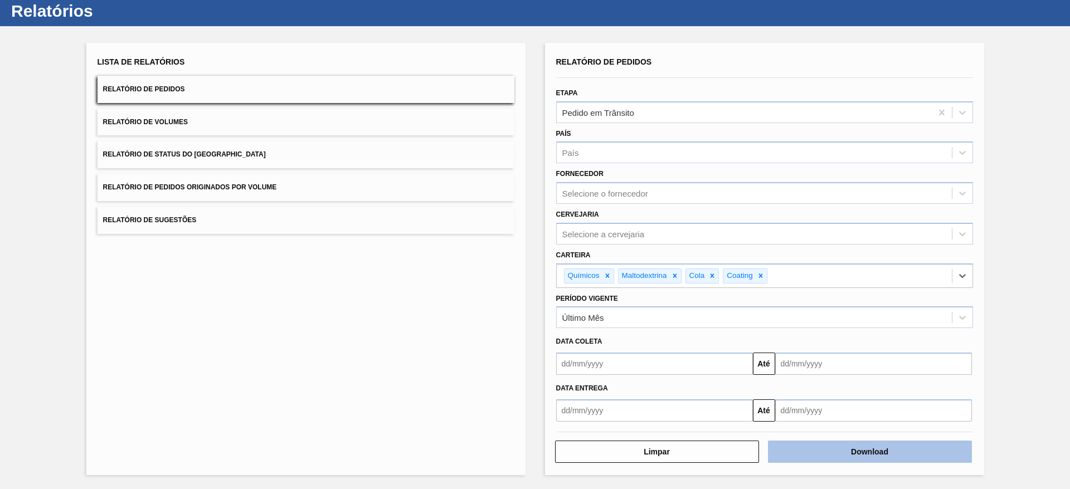
click at [938, 455] on button "Download" at bounding box center [870, 452] width 204 height 22
click at [843, 456] on button "Download" at bounding box center [870, 452] width 204 height 22
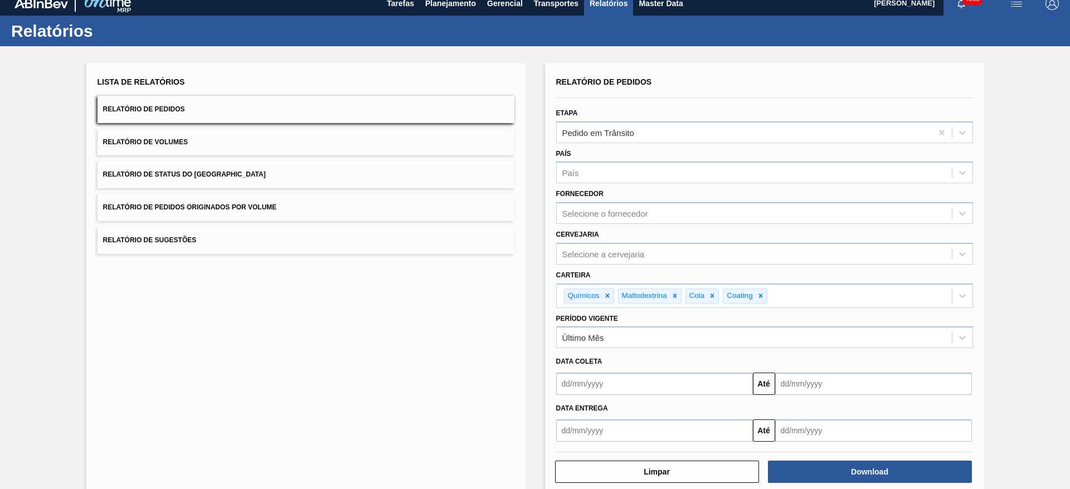
scroll to position [0, 0]
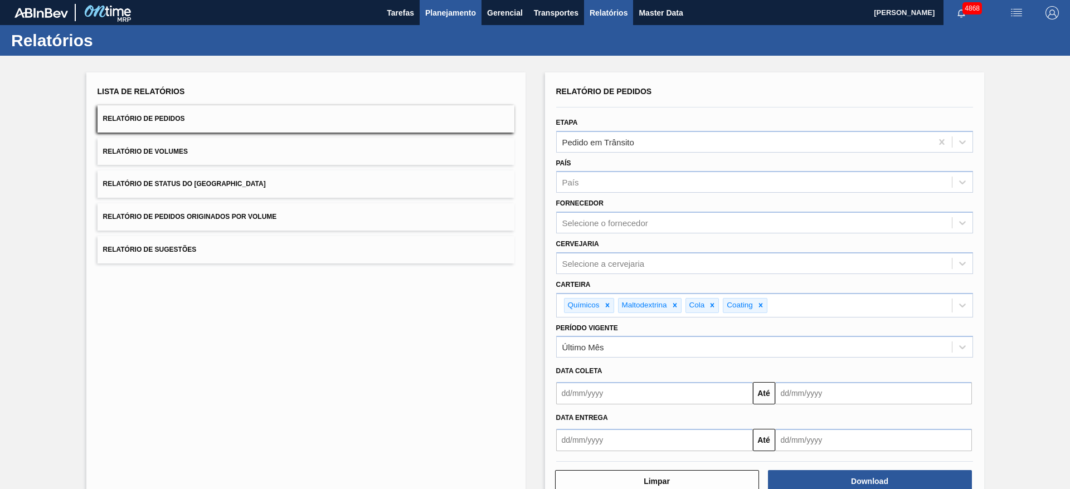
drag, startPoint x: 434, startPoint y: 26, endPoint x: 434, endPoint y: 19, distance: 7.2
click at [434, 25] on div "Relatórios" at bounding box center [535, 40] width 1070 height 31
click at [434, 19] on button "Planejamento" at bounding box center [451, 12] width 62 height 25
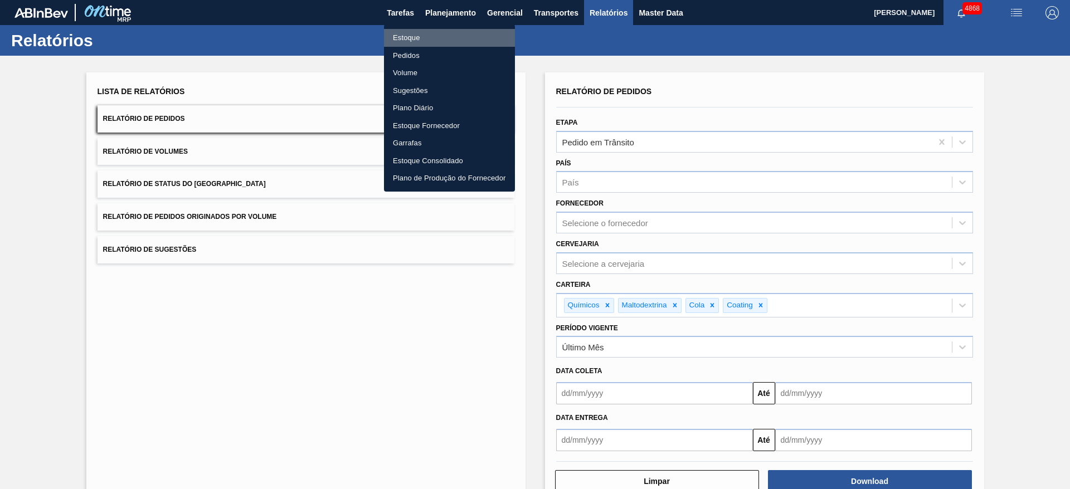
click at [426, 37] on li "Estoque" at bounding box center [449, 38] width 131 height 18
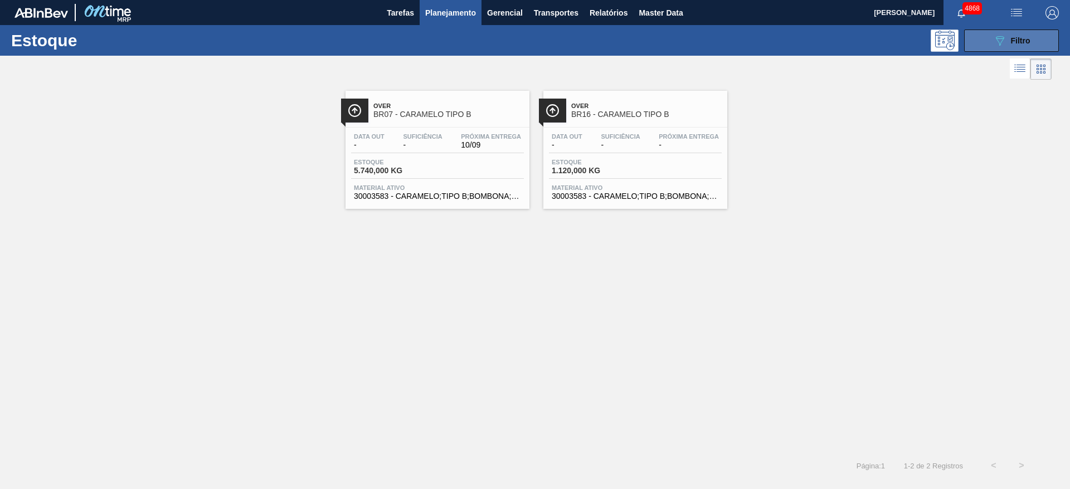
click at [987, 46] on button "089F7B8B-B2A5-4AFE-B5C0-19BA573D28AC Filtro" at bounding box center [1011, 41] width 95 height 22
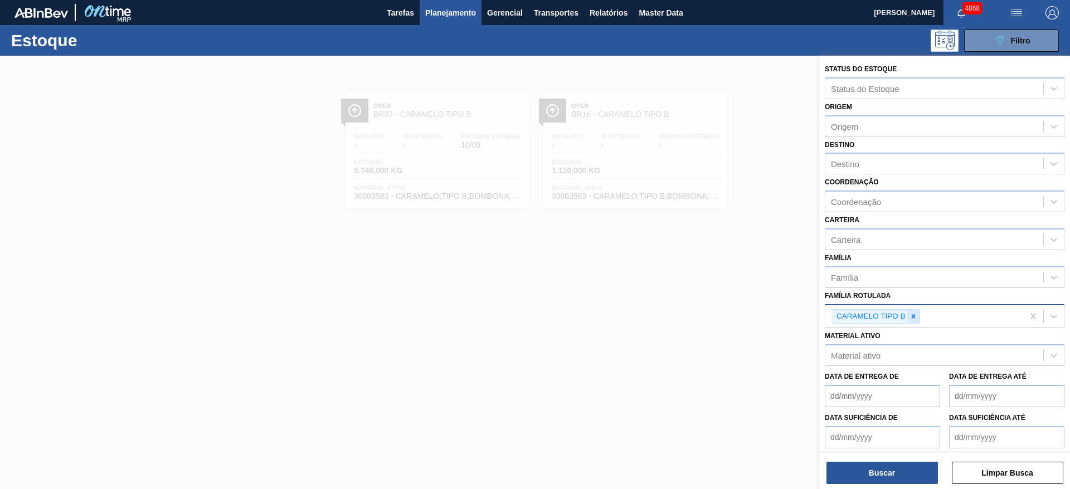
click at [911, 318] on icon at bounding box center [914, 317] width 8 height 8
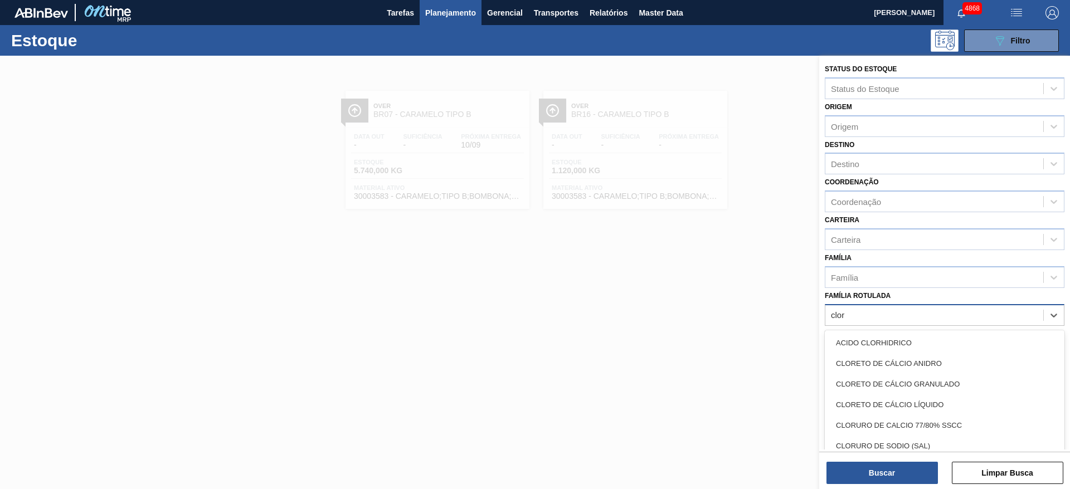
type Rotulada "clore"
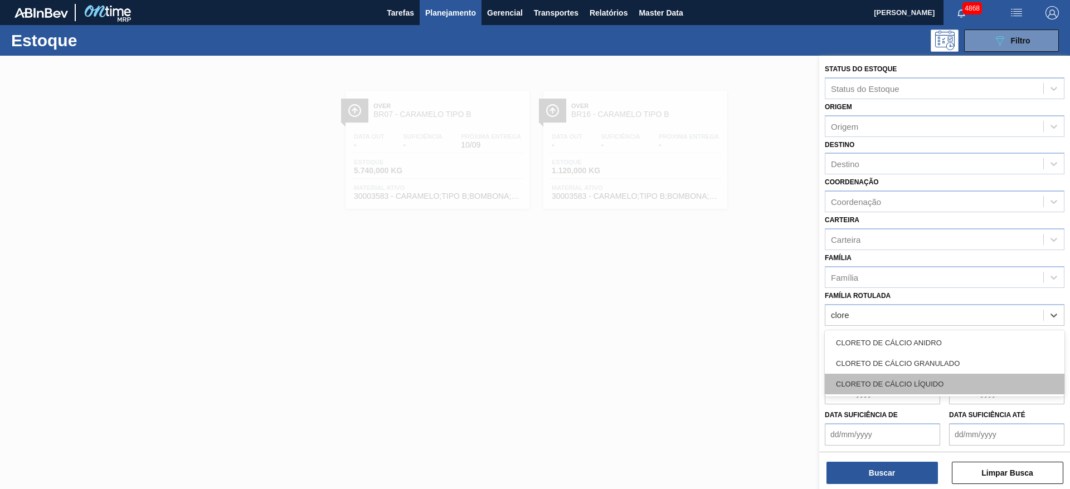
click at [892, 387] on div "CLORETO DE CÁLCIO LÍQUIDO" at bounding box center [945, 384] width 240 height 21
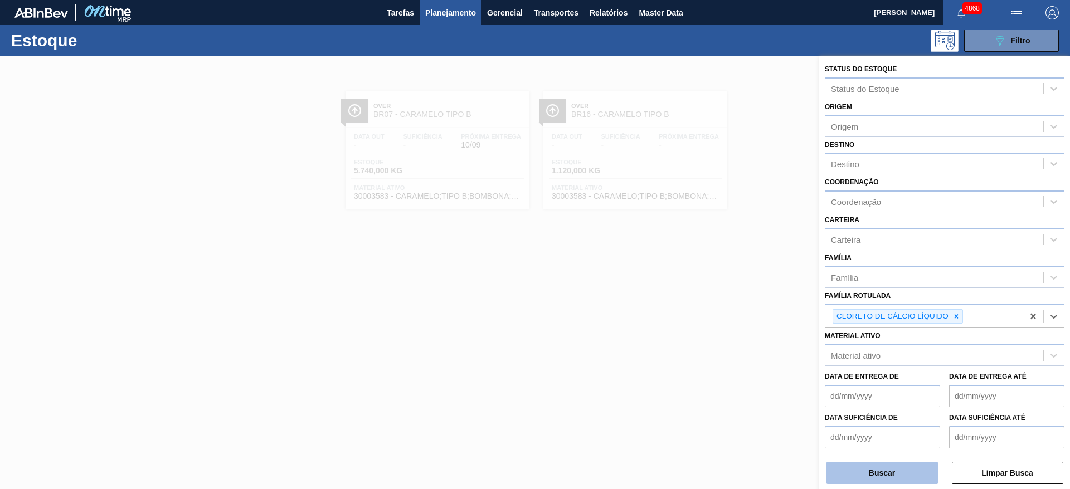
click at [902, 477] on button "Buscar" at bounding box center [882, 473] width 111 height 22
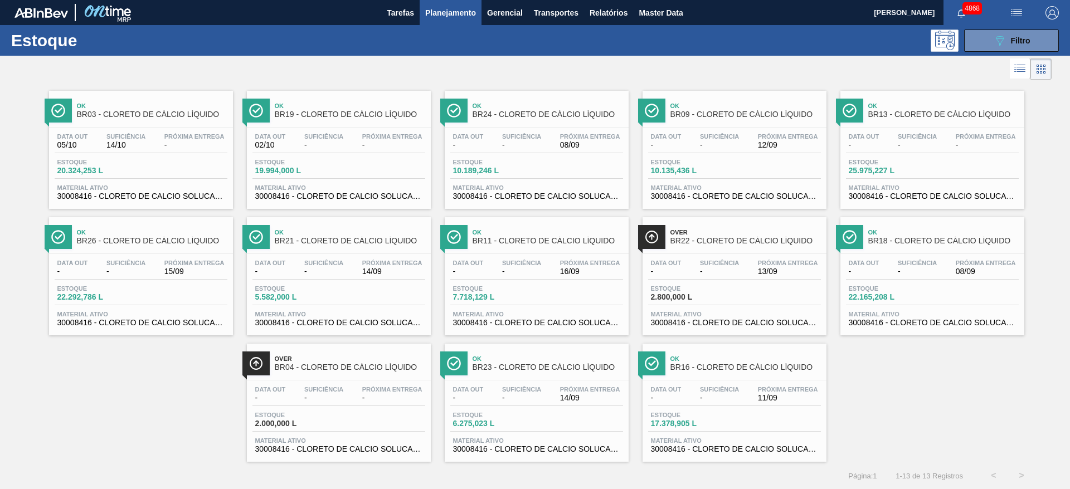
click at [330, 424] on span "2.000,000 L" at bounding box center [294, 424] width 78 height 8
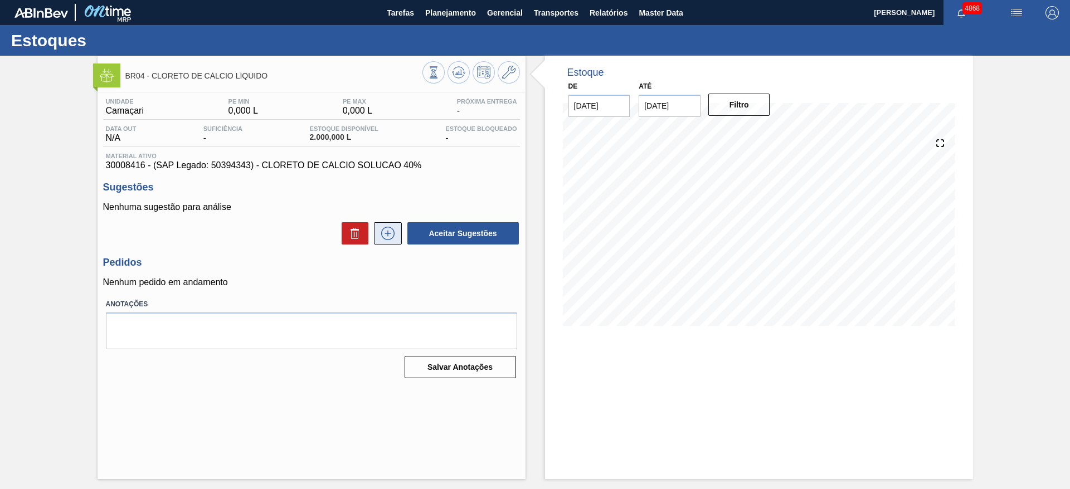
click at [393, 239] on icon at bounding box center [388, 233] width 18 height 13
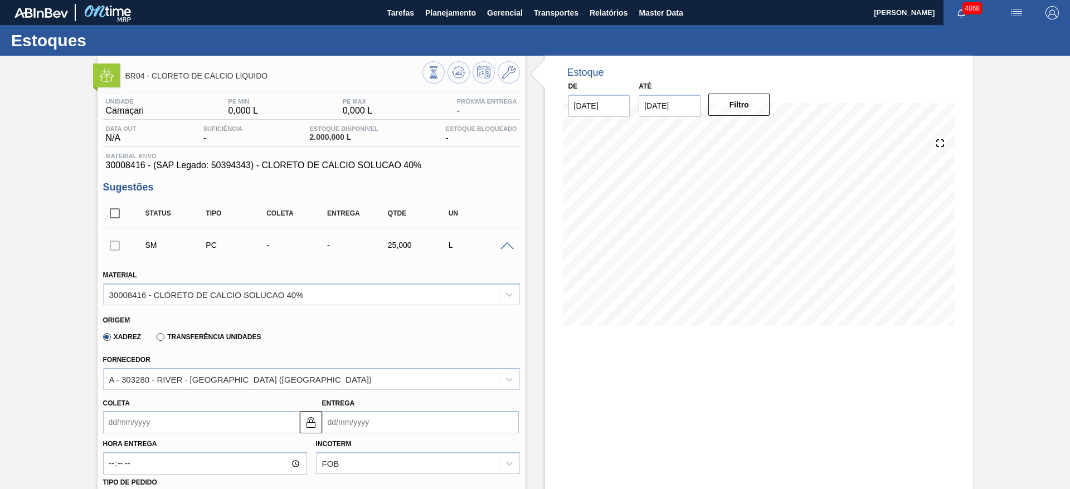
click at [251, 414] on input "Coleta" at bounding box center [201, 422] width 197 height 22
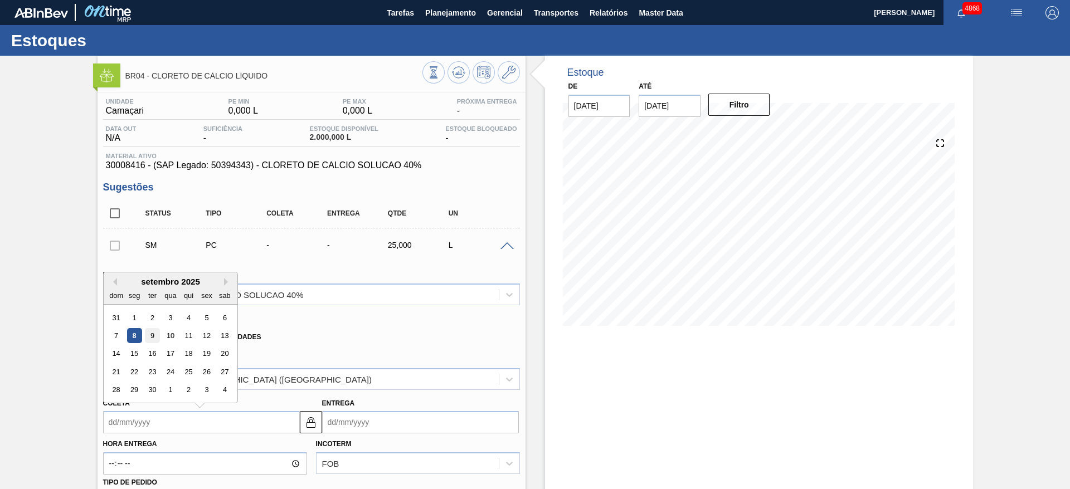
click at [145, 338] on div "9" at bounding box center [151, 335] width 15 height 15
type input "09/09/2025"
type input "19/09/2025"
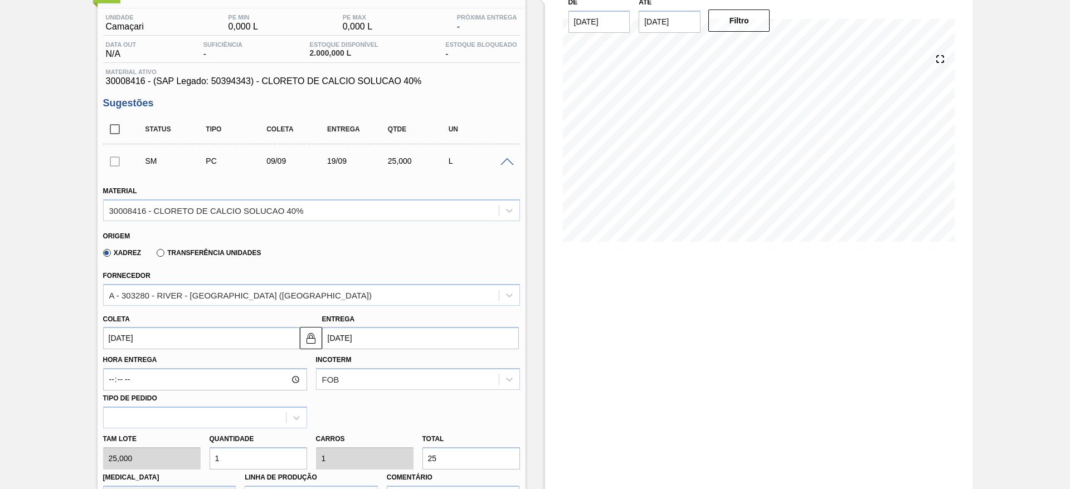
scroll to position [167, 0]
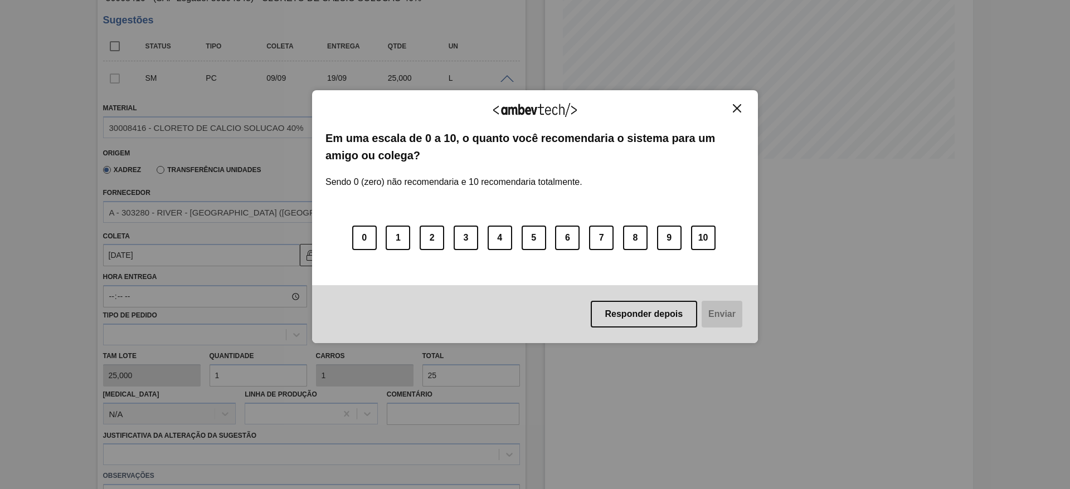
click at [592, 351] on div "Agradecemos seu feedback! Em uma escala de 0 a 10, o quanto você recomendaria o…" at bounding box center [535, 217] width 446 height 458
click at [736, 104] on button "Close" at bounding box center [737, 108] width 15 height 9
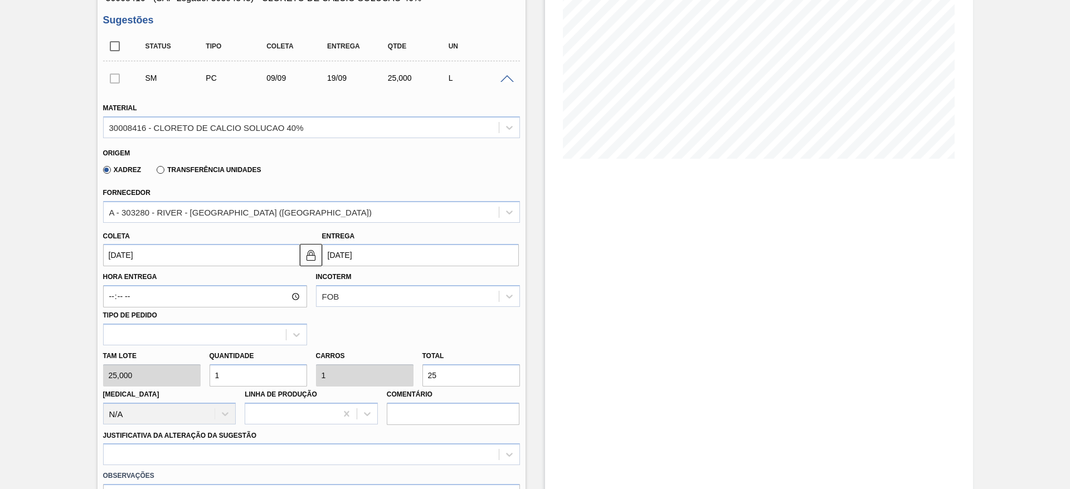
drag, startPoint x: 225, startPoint y: 373, endPoint x: 208, endPoint y: 373, distance: 16.2
click at [210, 373] on input "1" at bounding box center [259, 375] width 98 height 22
type input "5"
type input "125"
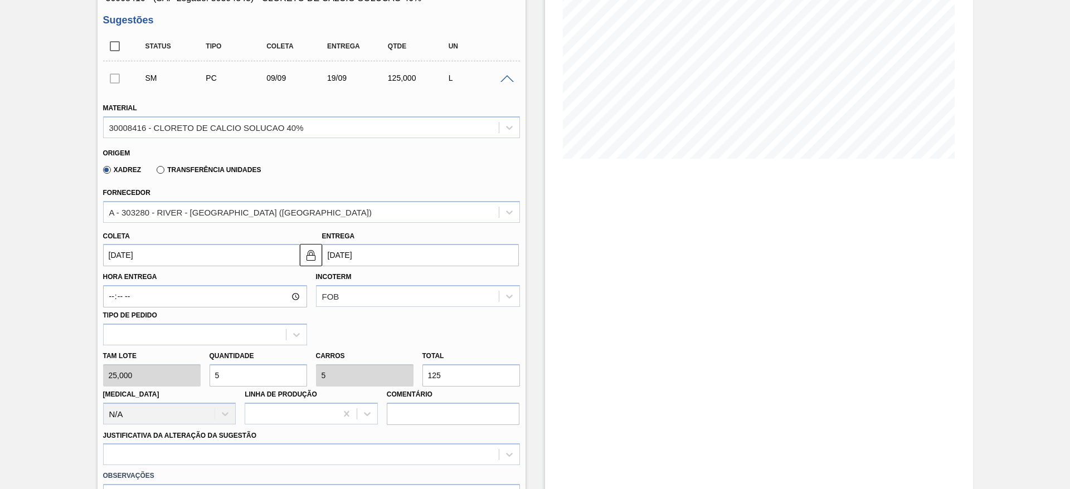
type input "55"
type input "1.375"
type input "550"
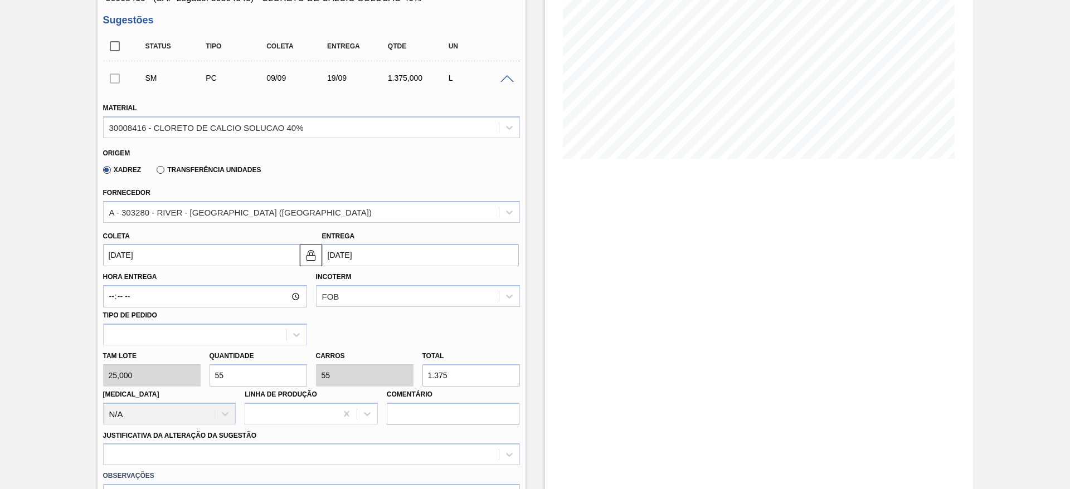
type input "13.750"
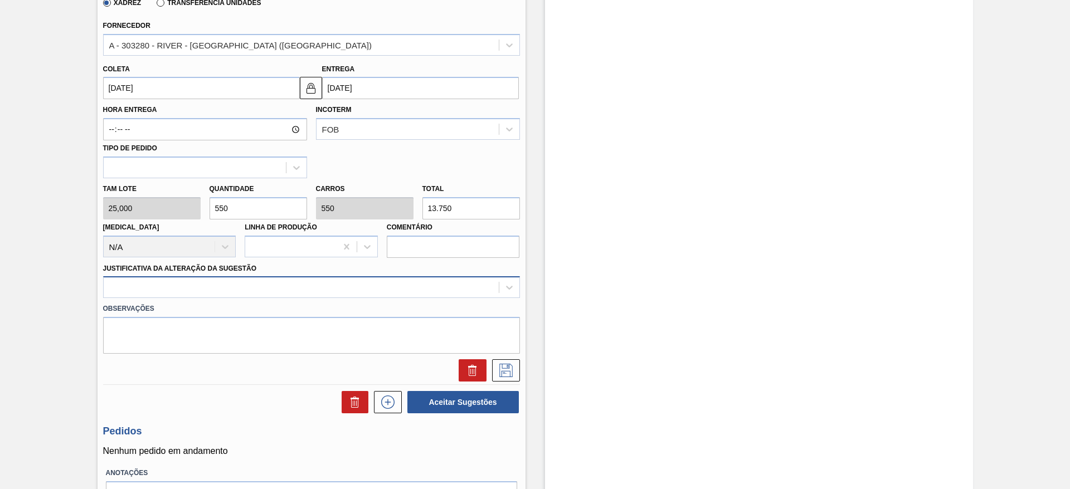
type input "550"
click at [432, 289] on div at bounding box center [301, 288] width 395 height 16
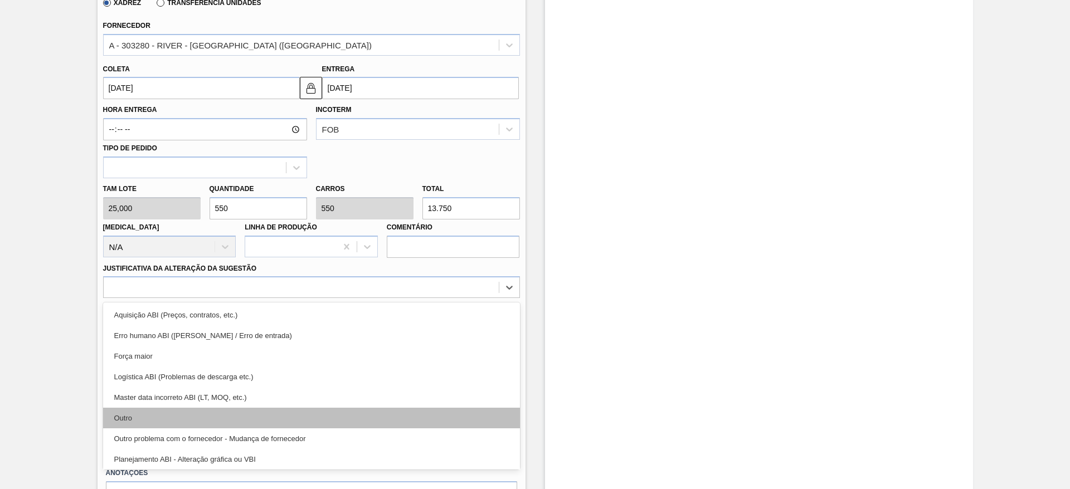
click at [242, 414] on div "Outro" at bounding box center [311, 418] width 417 height 21
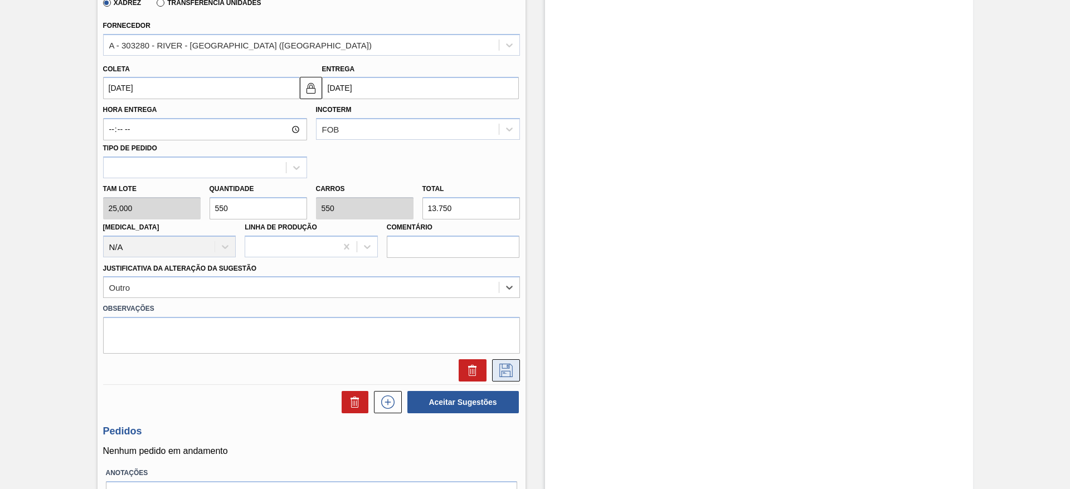
click at [514, 362] on button at bounding box center [506, 370] width 28 height 22
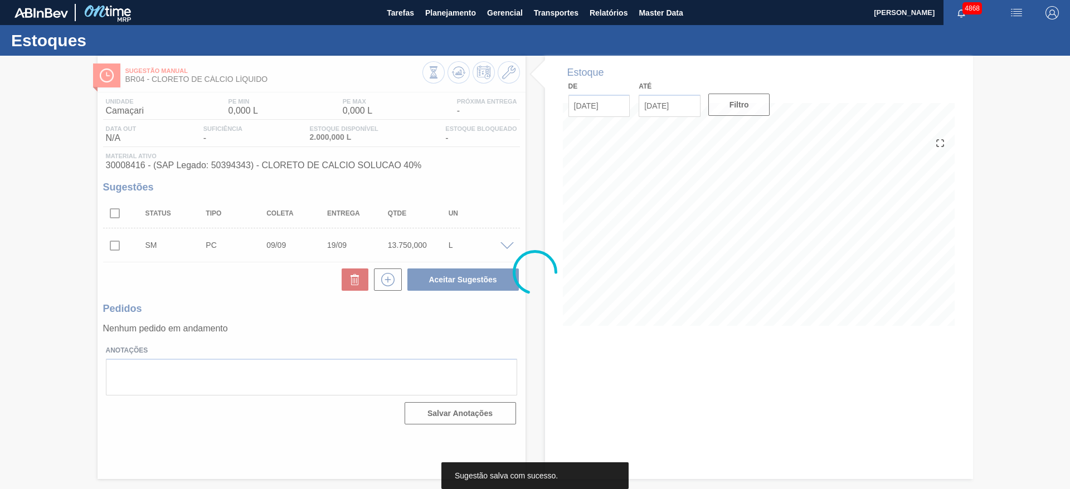
scroll to position [0, 0]
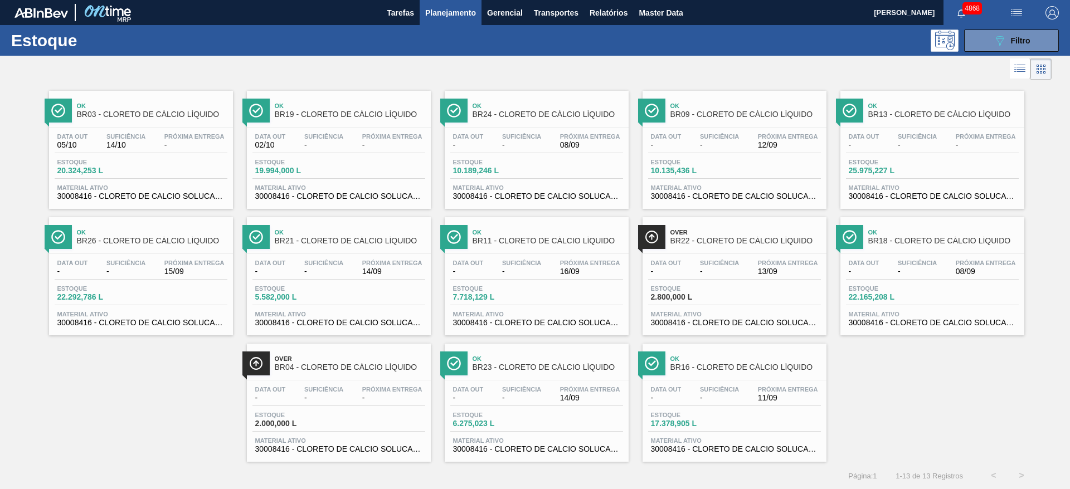
drag, startPoint x: 143, startPoint y: 274, endPoint x: 135, endPoint y: 271, distance: 8.5
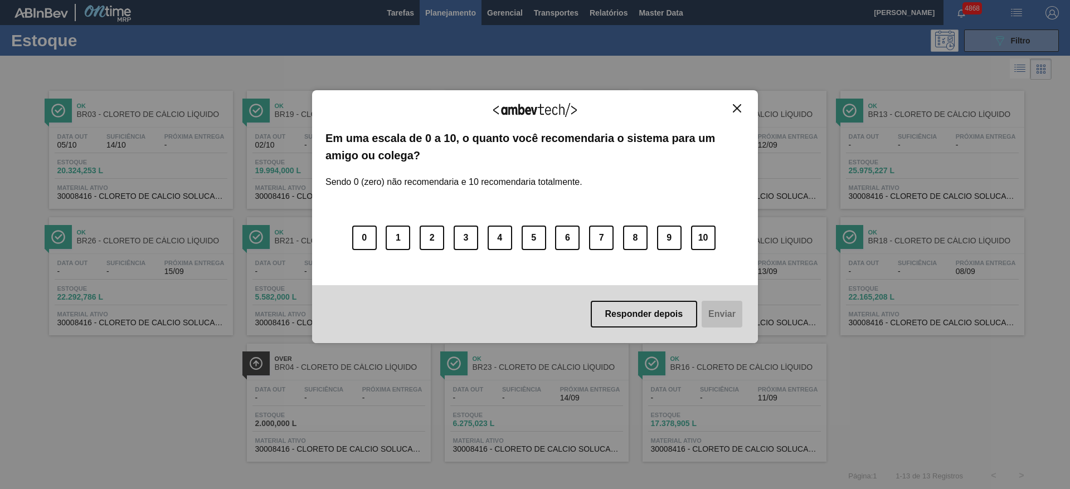
click at [742, 108] on button "Close" at bounding box center [737, 108] width 15 height 9
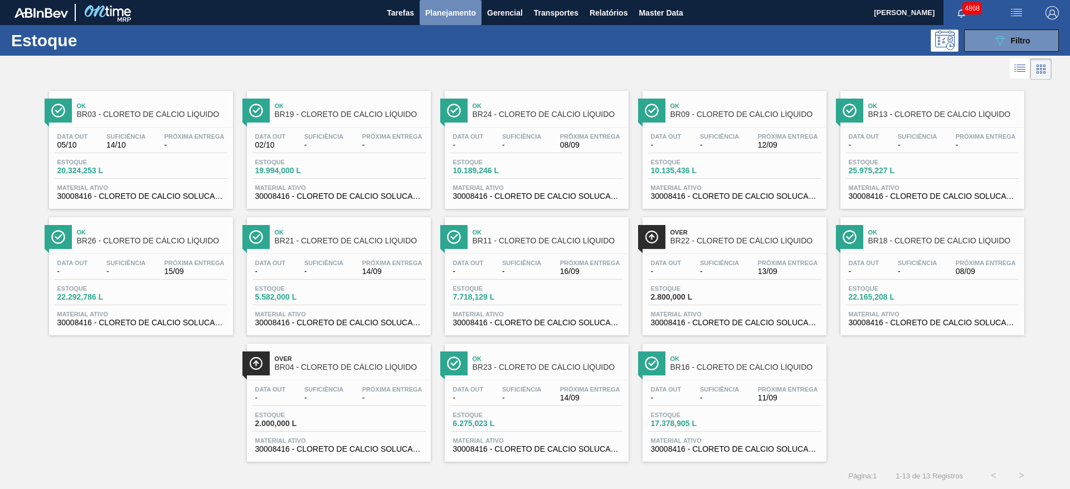
click at [436, 19] on button "Planejamento" at bounding box center [451, 12] width 62 height 25
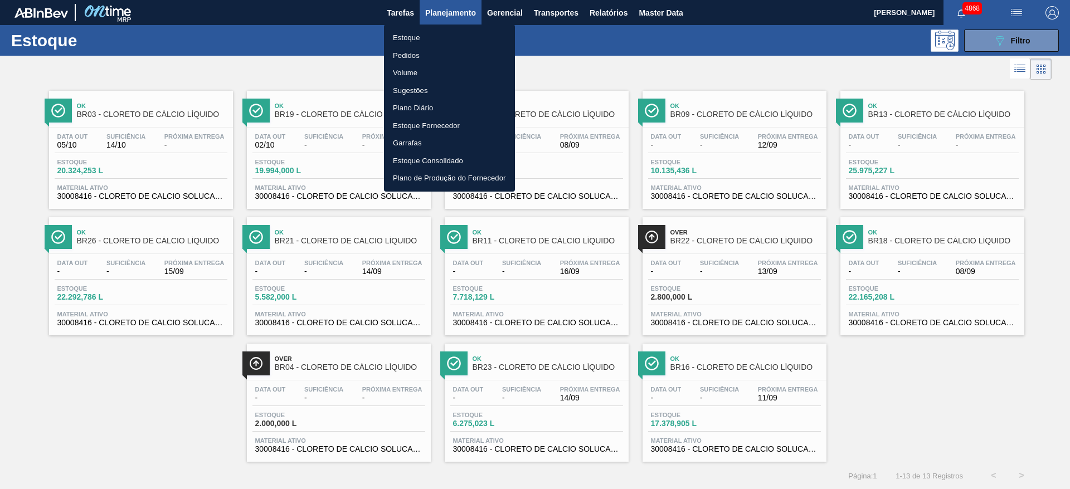
click at [437, 57] on li "Pedidos" at bounding box center [449, 56] width 131 height 18
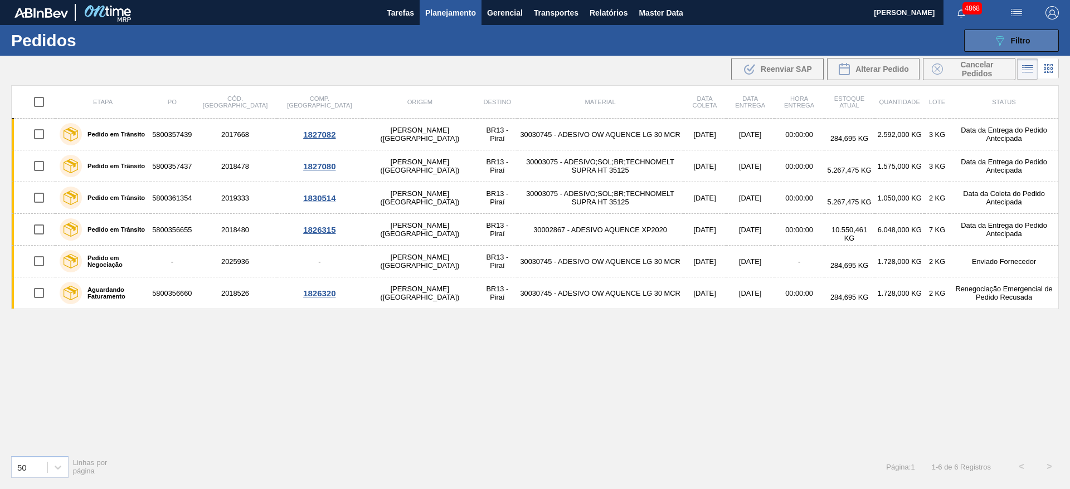
click at [1046, 40] on button "089F7B8B-B2A5-4AFE-B5C0-19BA573D28AC Filtro" at bounding box center [1011, 41] width 95 height 22
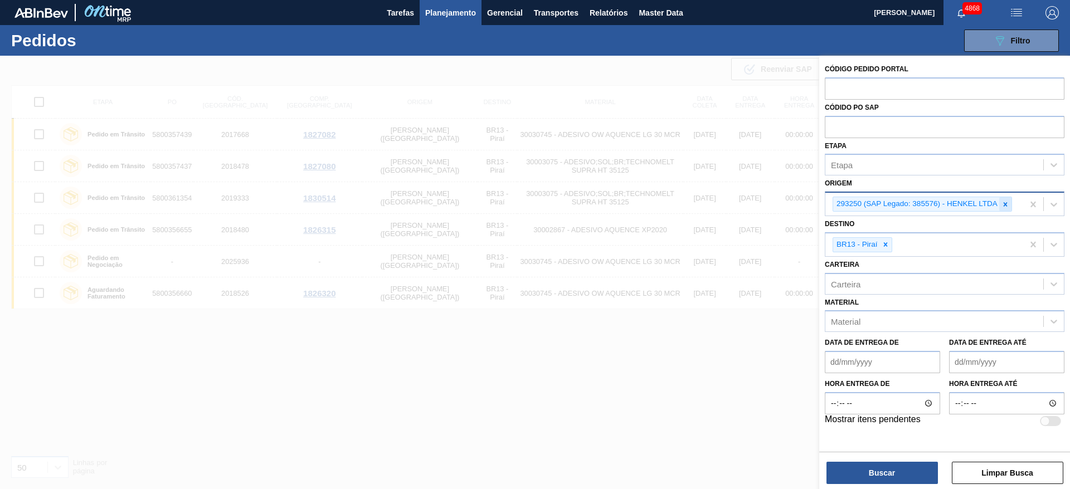
click at [1008, 203] on icon at bounding box center [1006, 205] width 8 height 8
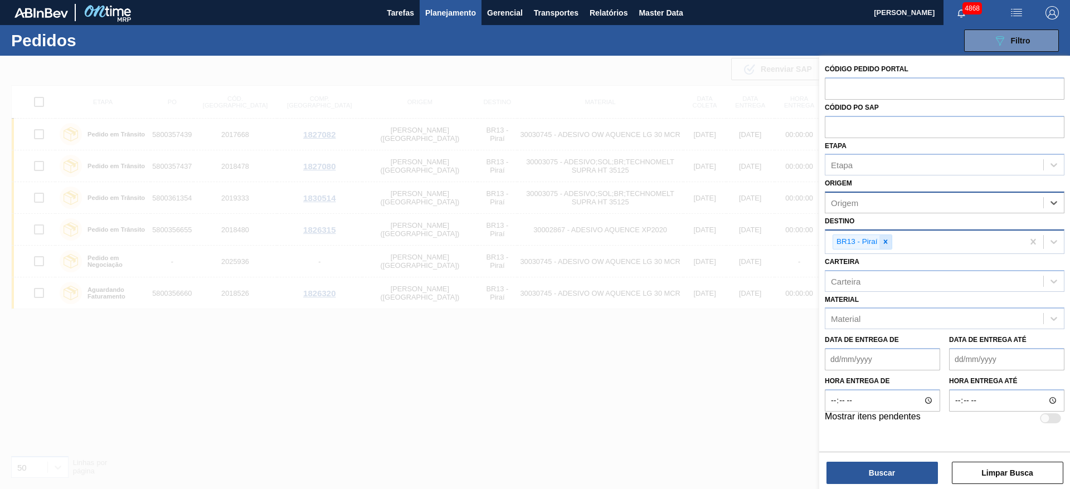
click at [884, 239] on icon at bounding box center [886, 242] width 8 height 8
click at [872, 122] on input "text" at bounding box center [945, 126] width 240 height 21
paste input "text"
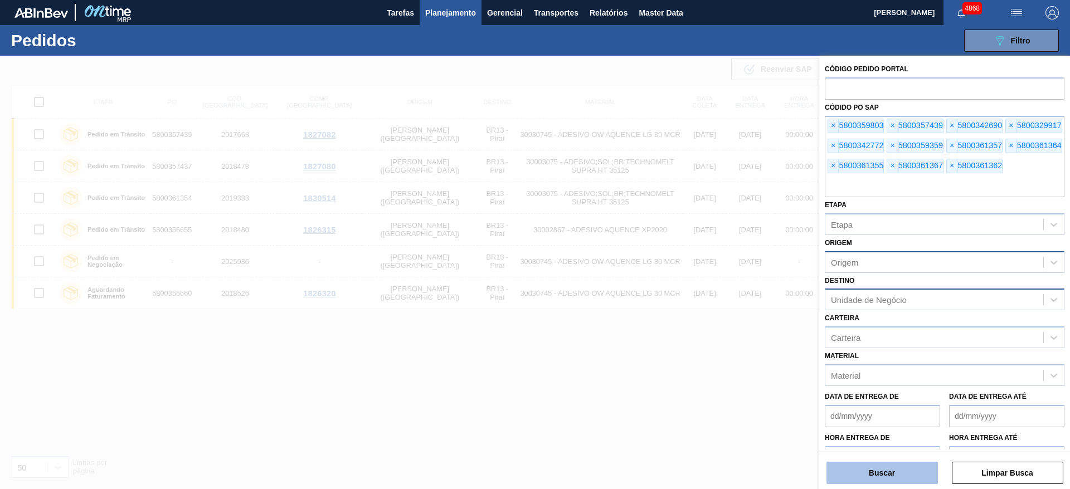
click at [901, 465] on button "Buscar" at bounding box center [882, 473] width 111 height 22
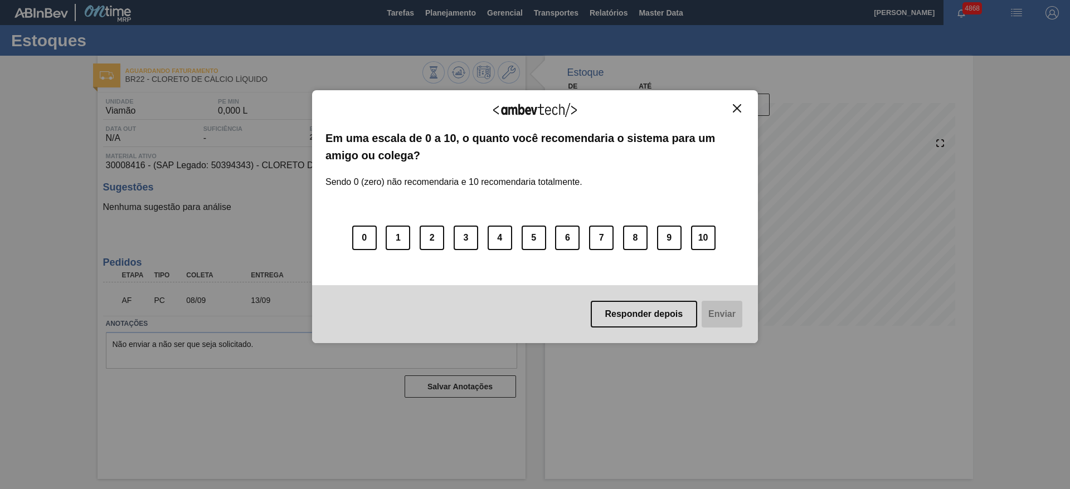
click at [738, 104] on button "Close" at bounding box center [737, 108] width 15 height 9
click at [737, 106] on img "Close" at bounding box center [737, 108] width 8 height 8
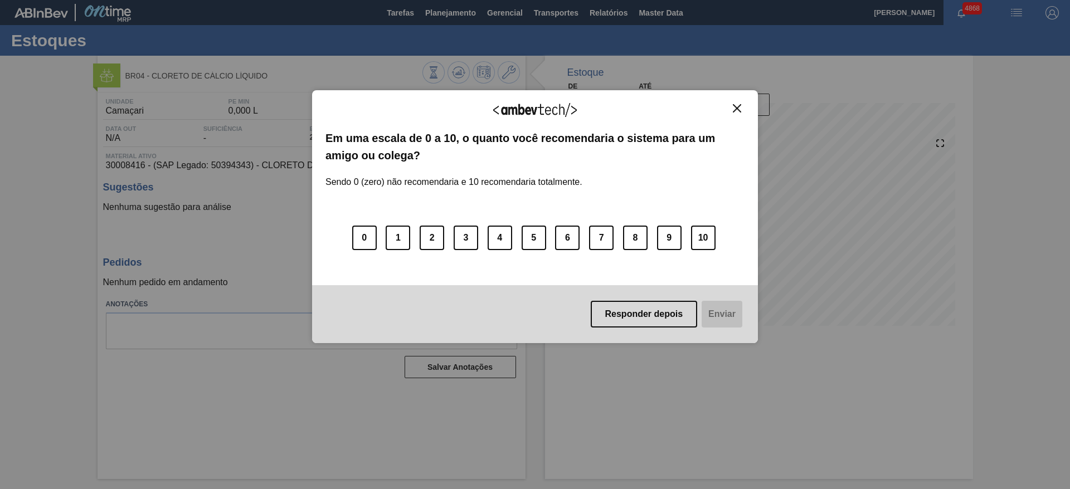
click at [736, 111] on img "Close" at bounding box center [737, 108] width 8 height 8
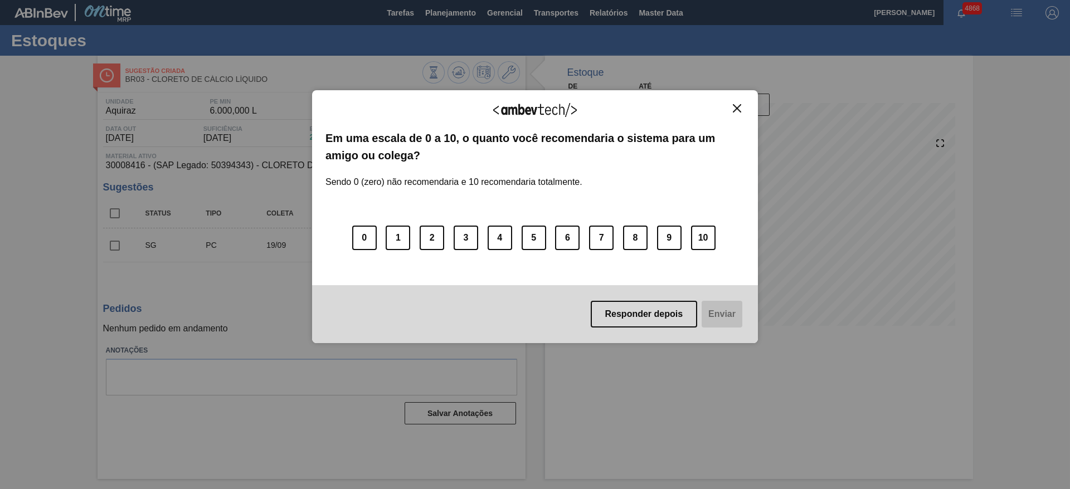
click at [737, 107] on img "Close" at bounding box center [737, 108] width 8 height 8
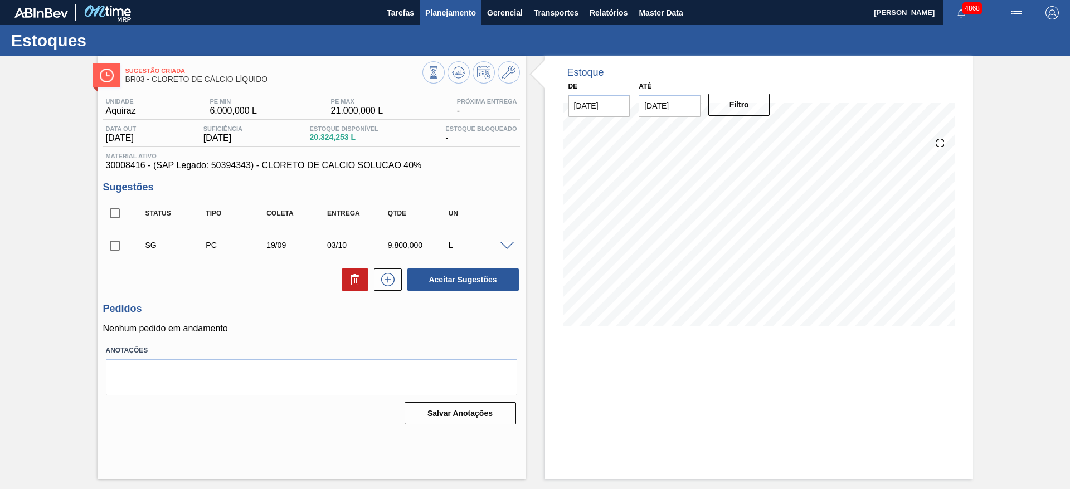
click at [467, 15] on span "Planejamento" at bounding box center [450, 12] width 51 height 13
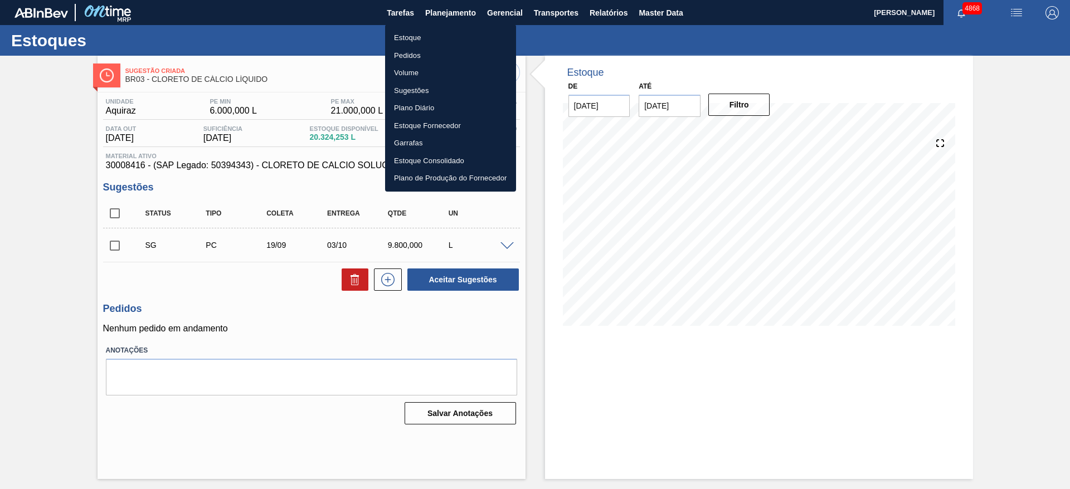
click at [461, 35] on li "Estoque" at bounding box center [450, 38] width 131 height 18
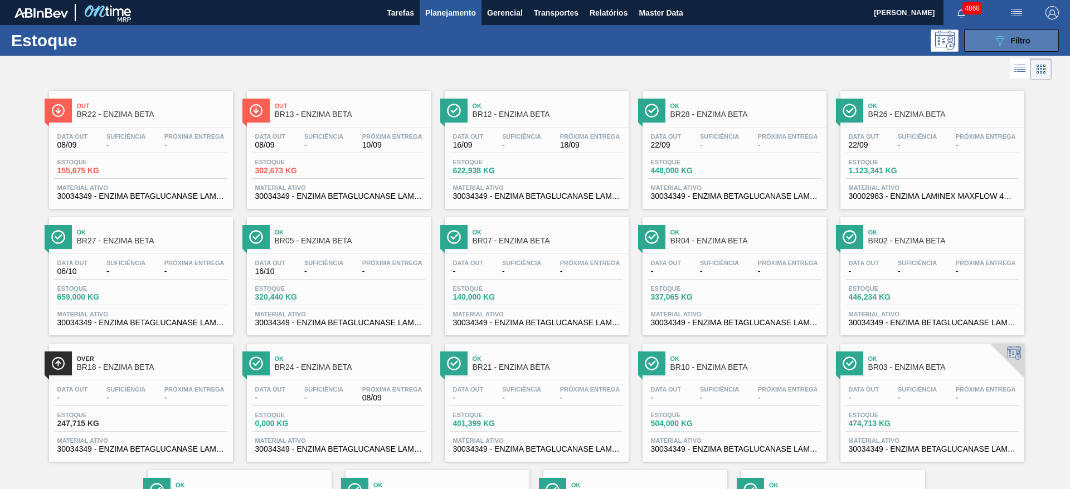
click at [984, 43] on button "089F7B8B-B2A5-4AFE-B5C0-19BA573D28AC Filtro" at bounding box center [1011, 41] width 95 height 22
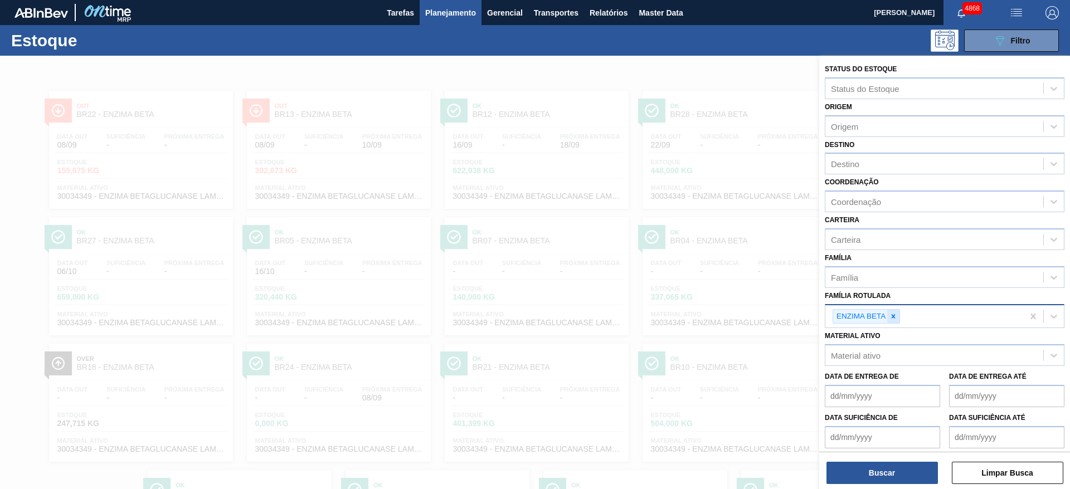
click at [891, 319] on icon at bounding box center [893, 317] width 8 height 8
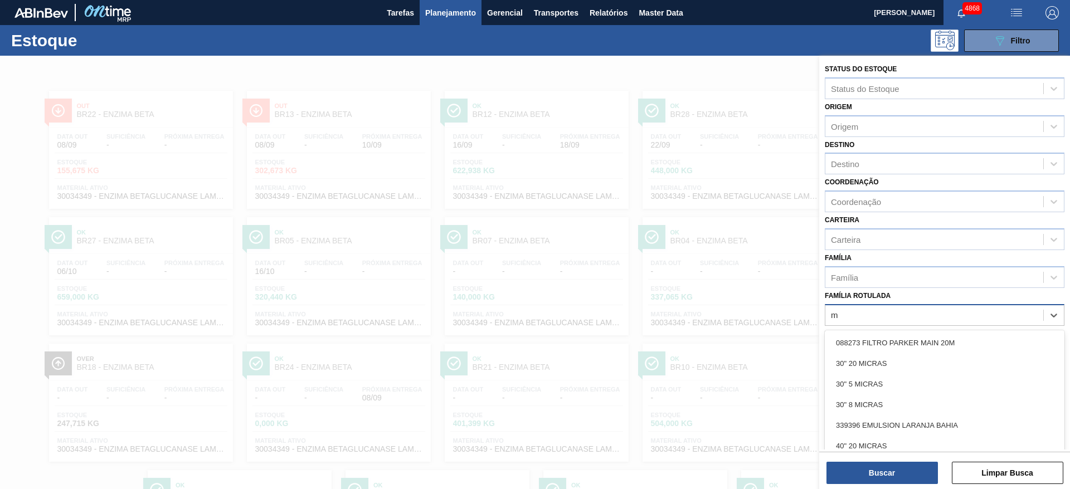
scroll to position [13, 0]
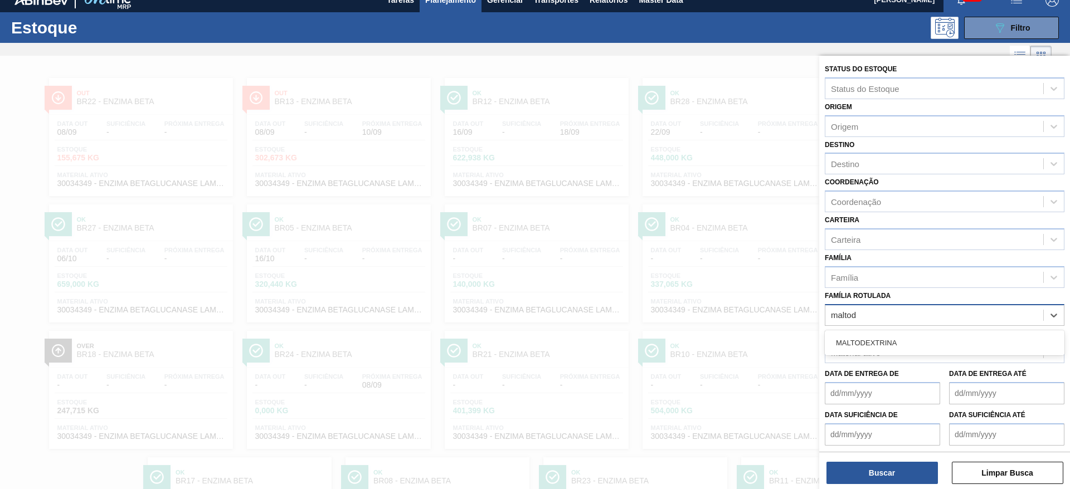
type Rotulada "maltode"
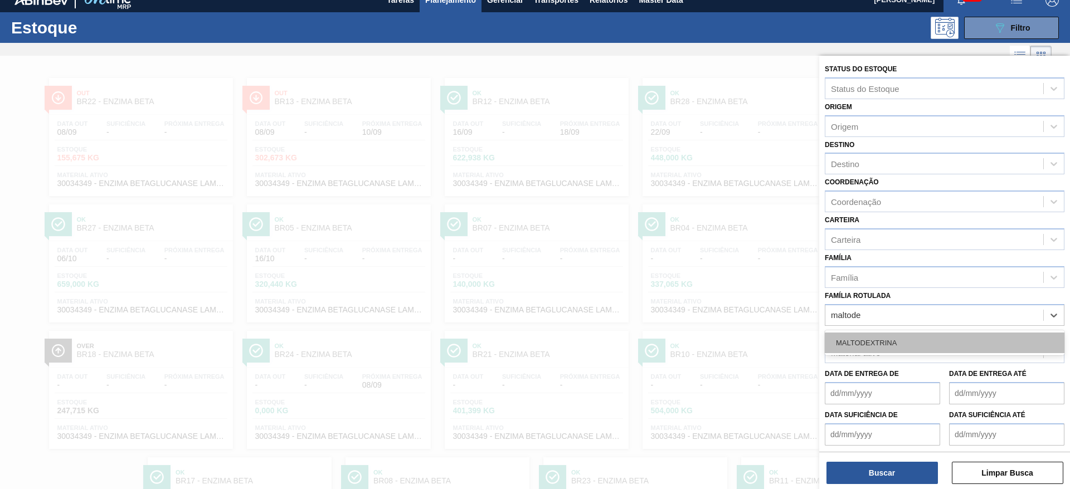
click at [885, 339] on div "MALTODEXTRINA" at bounding box center [945, 343] width 240 height 21
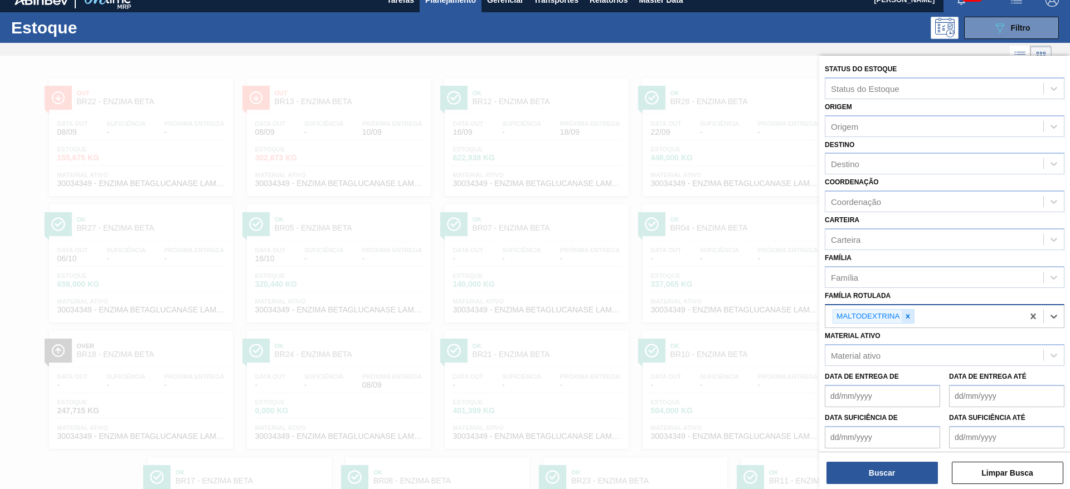
click at [910, 314] on icon at bounding box center [908, 317] width 8 height 8
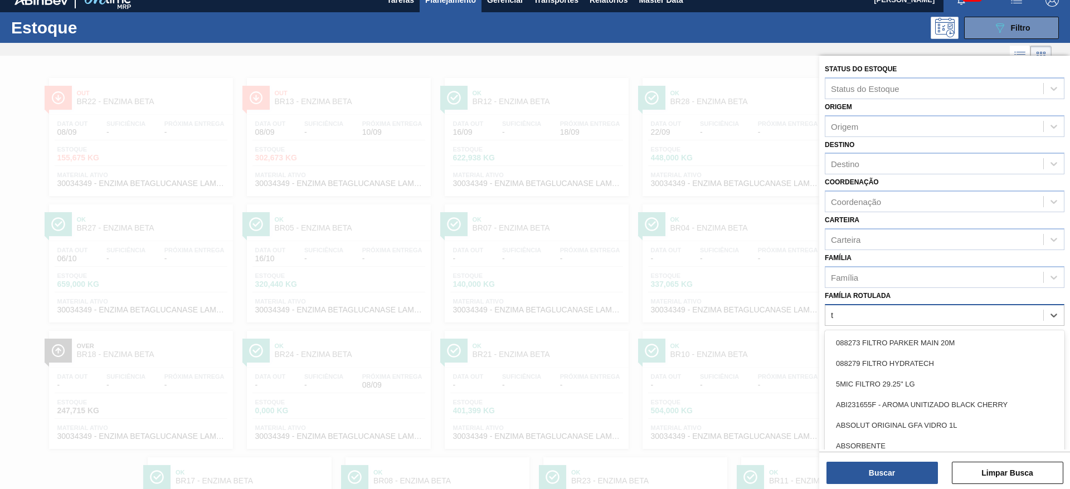
scroll to position [26, 0]
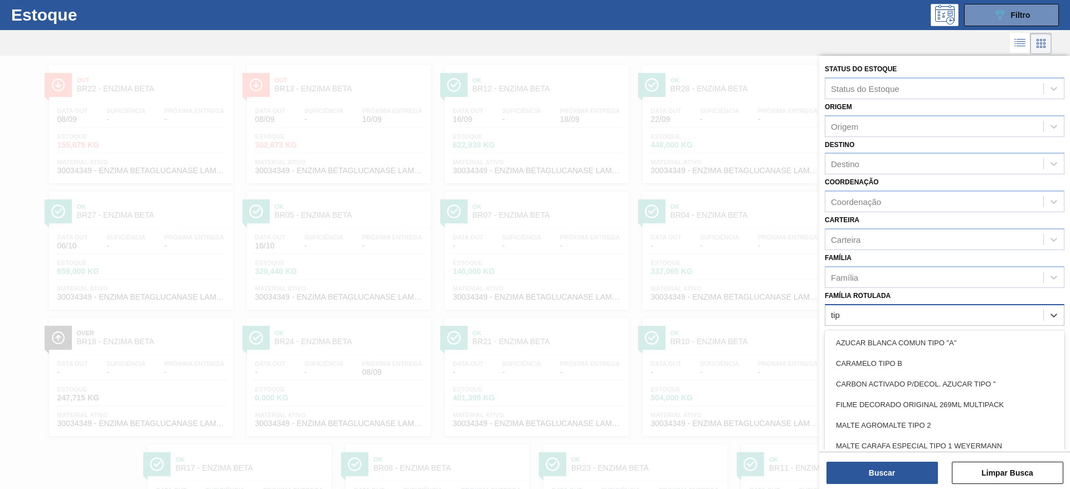
type Rotulada "tipo"
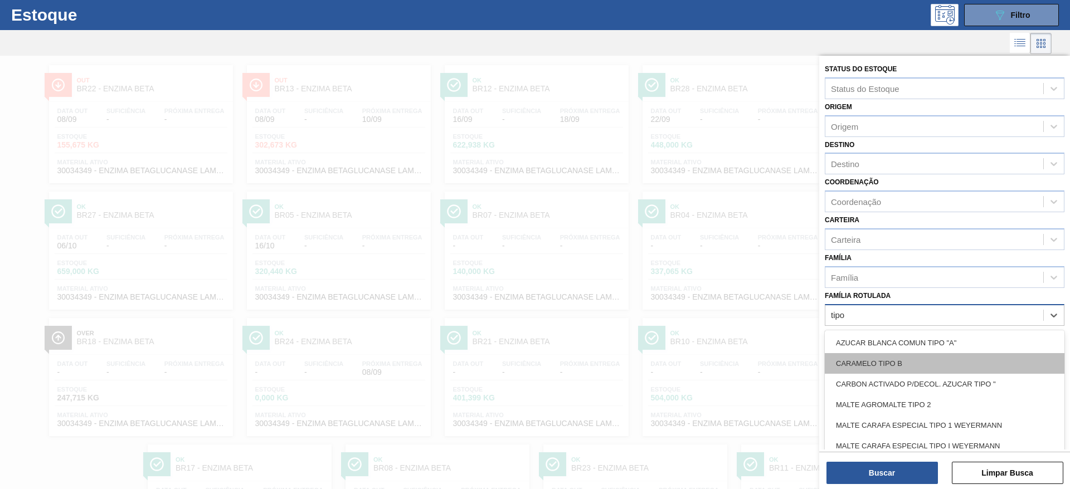
click at [908, 363] on div "CARAMELO TIPO B" at bounding box center [945, 363] width 240 height 21
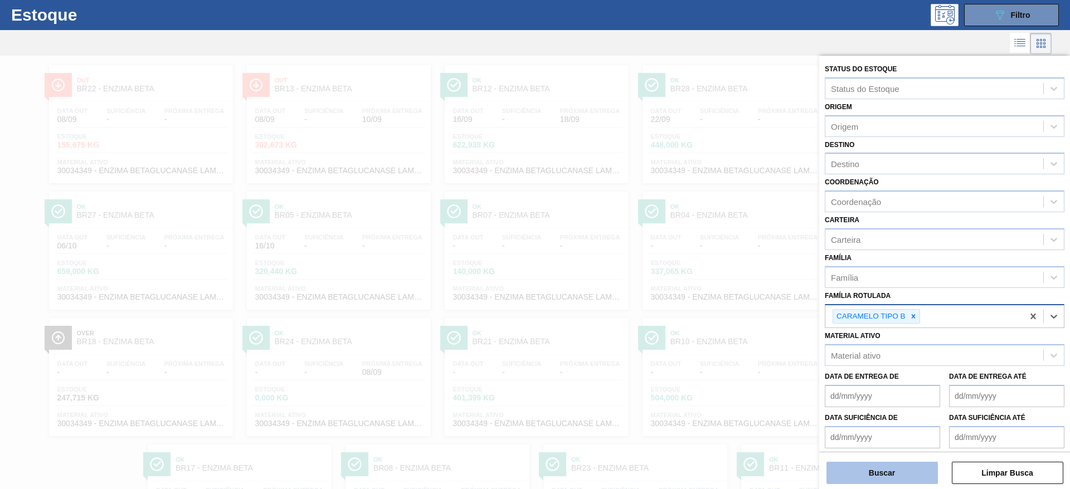
click at [888, 474] on button "Buscar" at bounding box center [882, 473] width 111 height 22
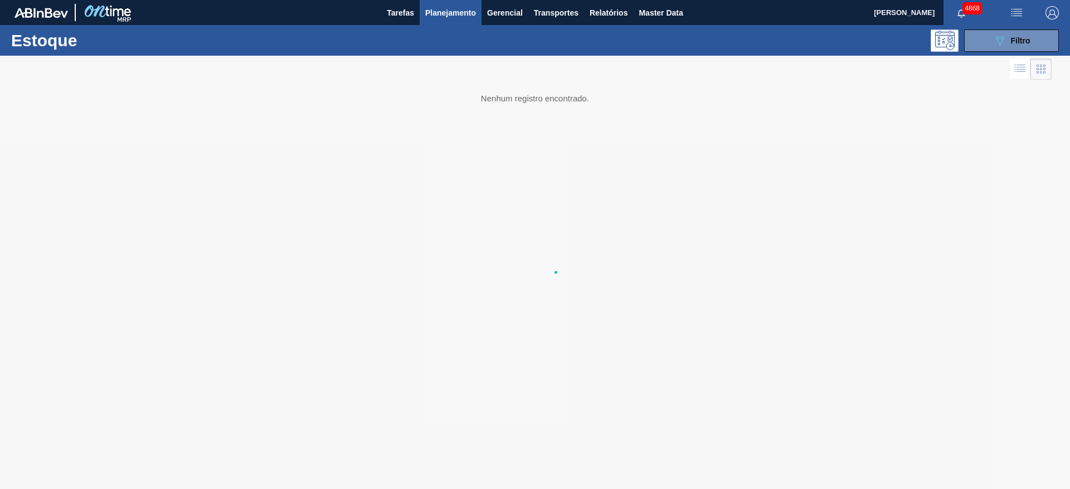
scroll to position [0, 0]
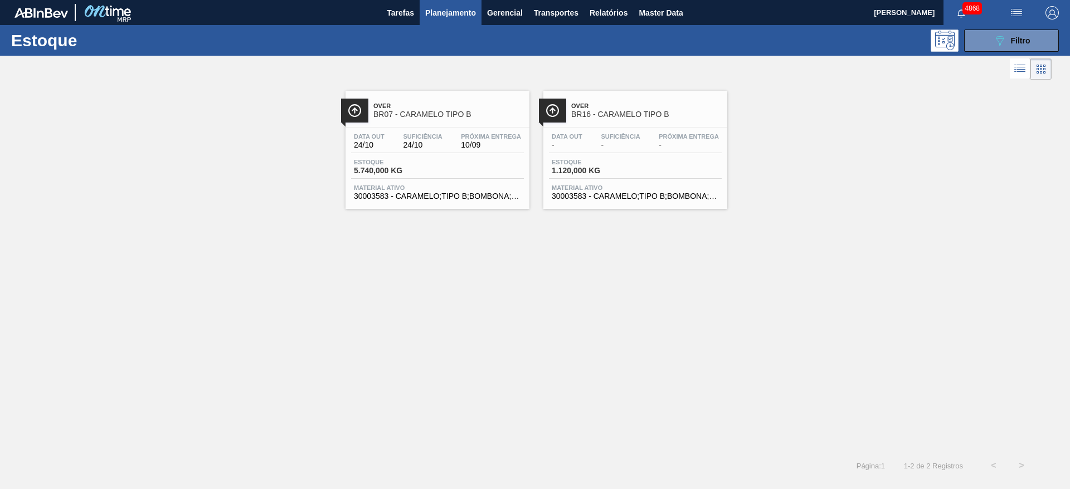
click at [475, 189] on span "Material ativo" at bounding box center [437, 187] width 167 height 7
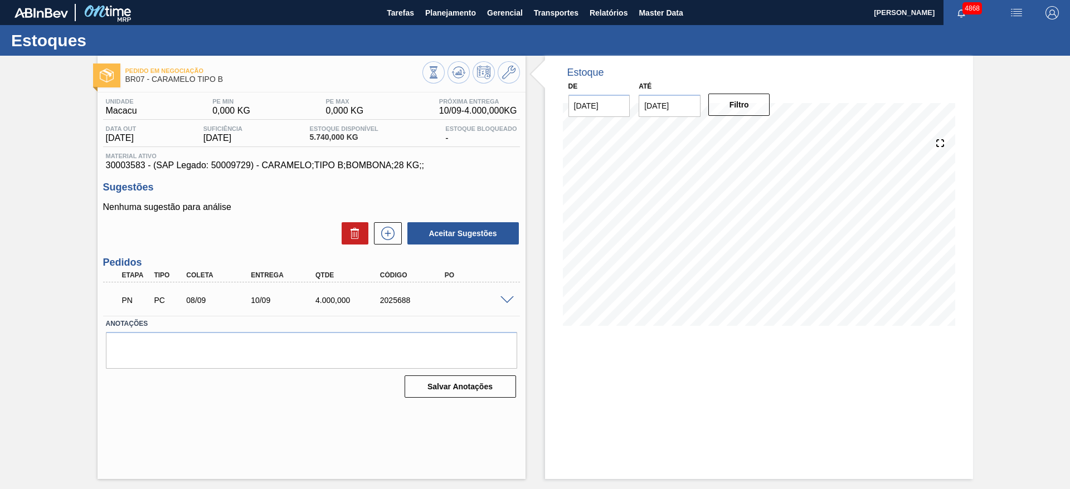
click at [504, 303] on span at bounding box center [506, 300] width 13 height 8
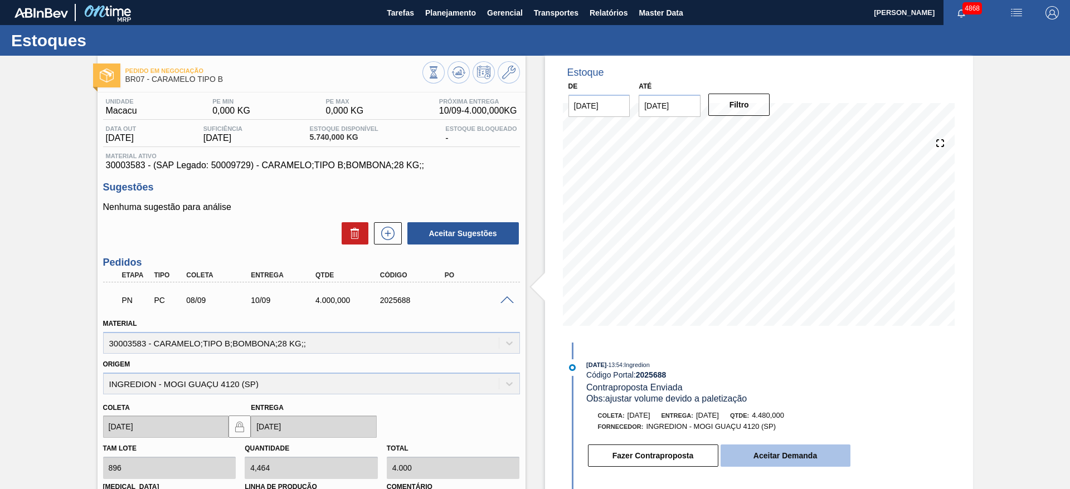
click at [776, 461] on button "Aceitar Demanda" at bounding box center [786, 456] width 130 height 22
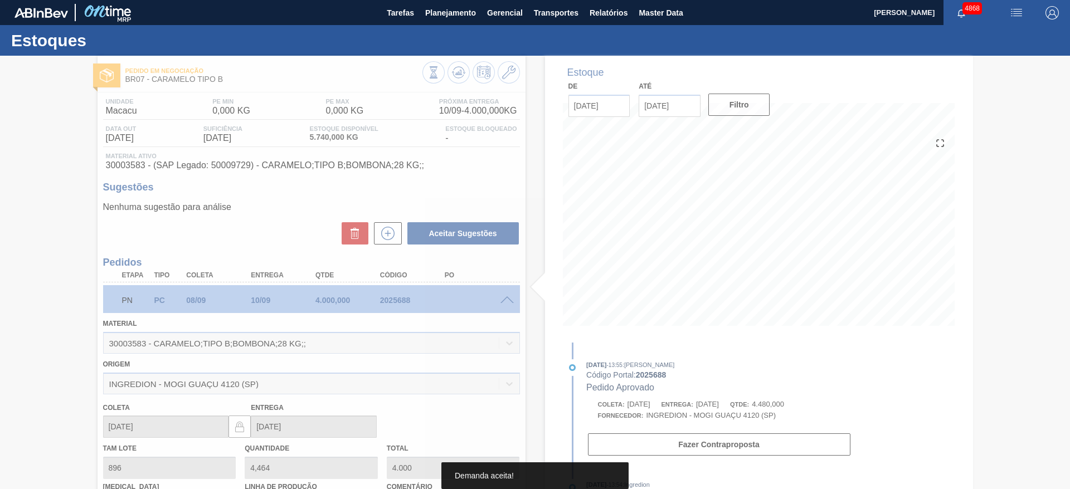
type input "5"
type input "4.480"
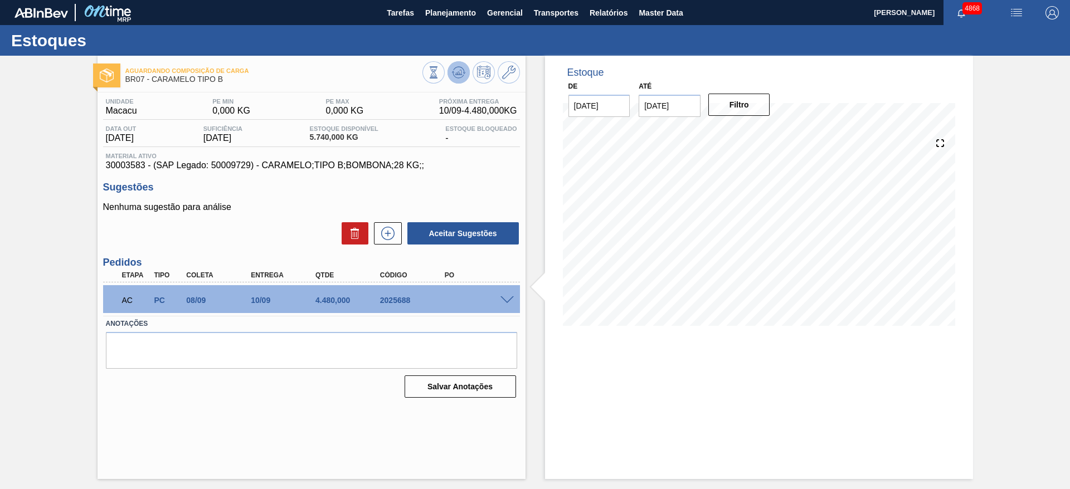
click at [457, 62] on button at bounding box center [459, 72] width 22 height 22
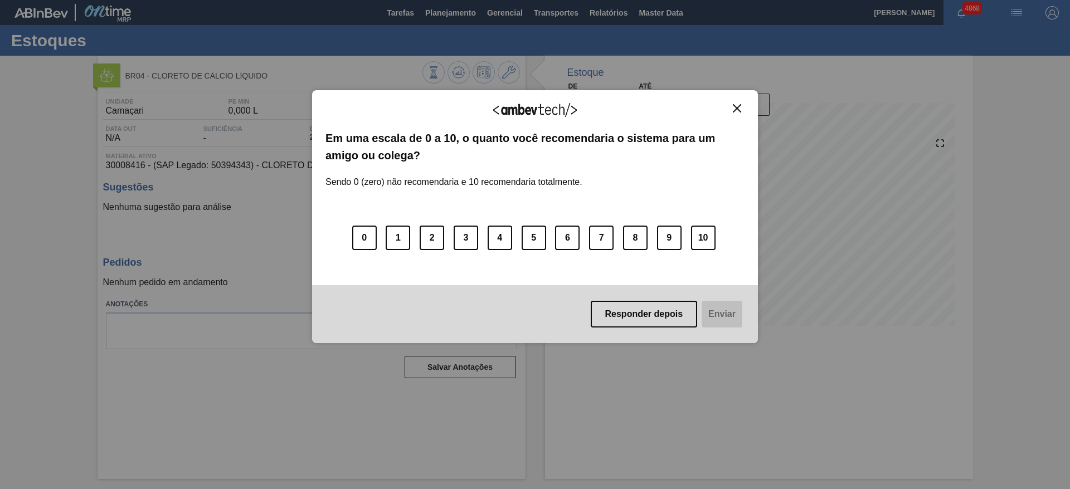
click at [738, 113] on button "Close" at bounding box center [737, 108] width 15 height 9
click at [736, 104] on img "Close" at bounding box center [737, 108] width 8 height 8
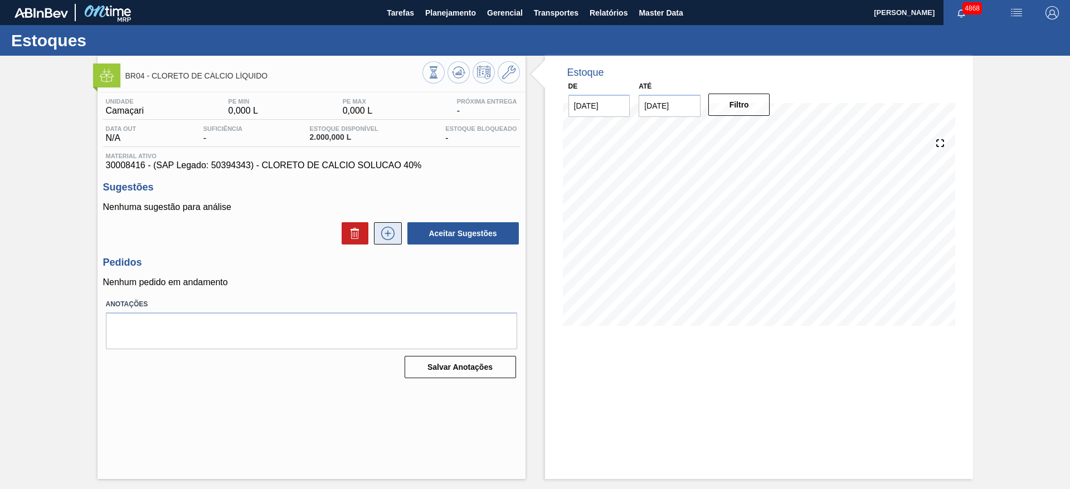
click at [386, 236] on icon at bounding box center [388, 233] width 18 height 13
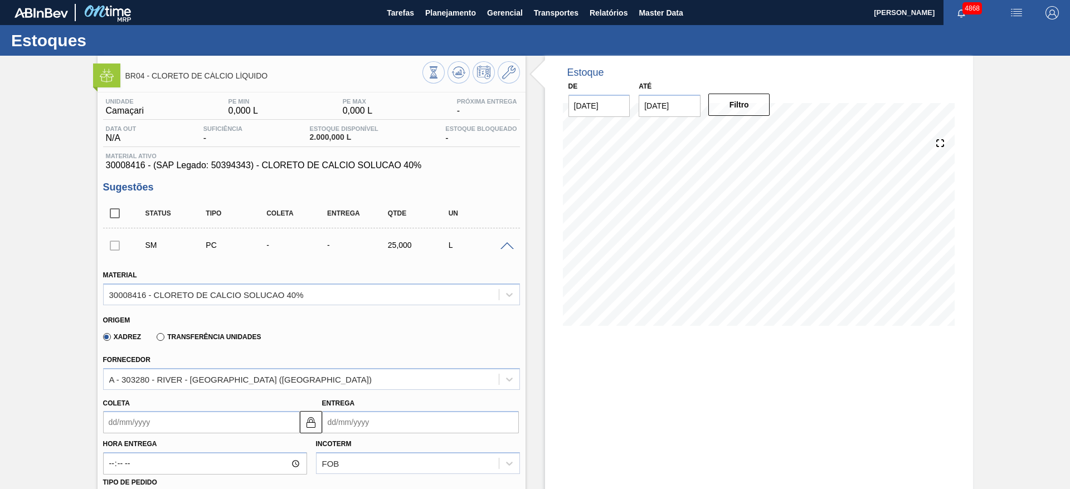
click at [223, 418] on input "Coleta" at bounding box center [201, 422] width 197 height 22
click at [616, 379] on div "Estoque De 08/09/2025 Até 29/10/2025 Filtro" at bounding box center [759, 473] width 428 height 835
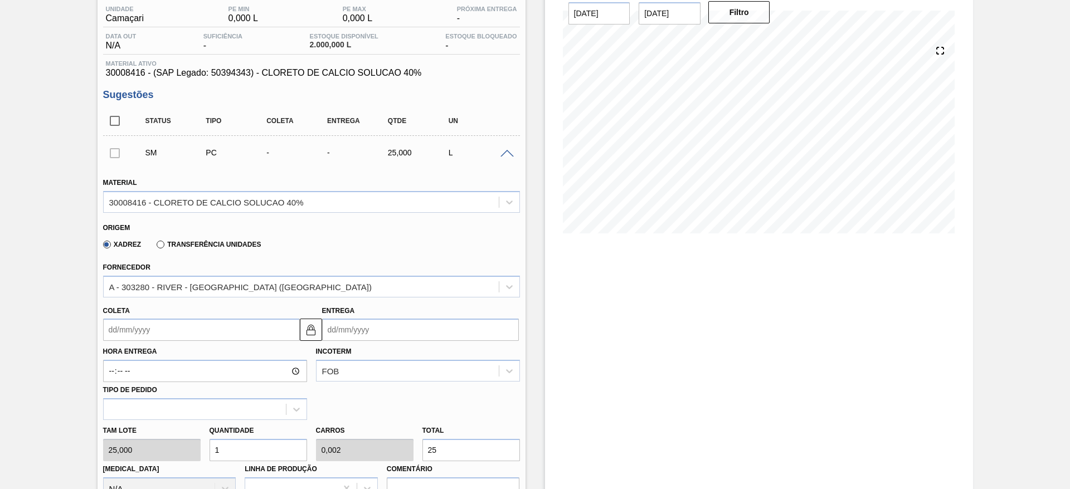
scroll to position [167, 0]
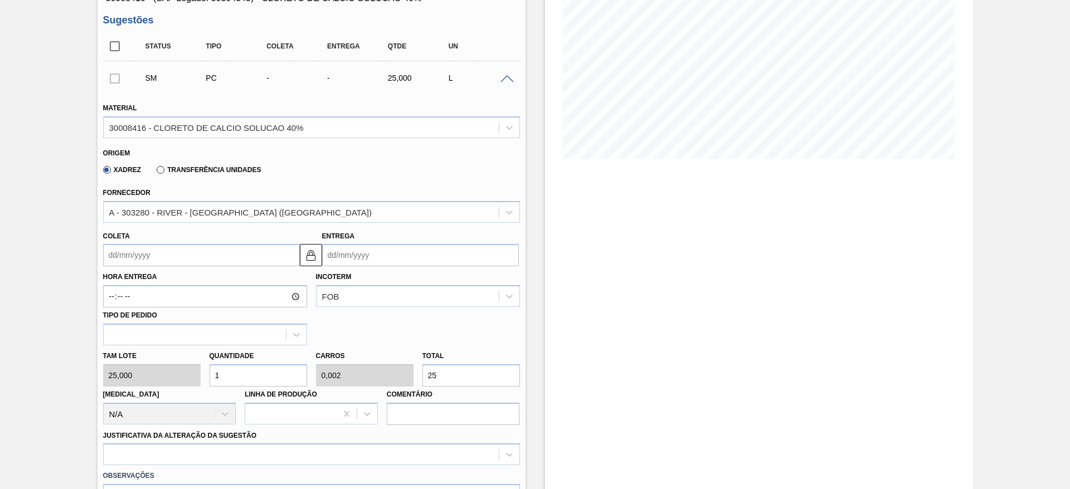
click at [567, 295] on div "Estoque De 08/09/2025 Até 29/10/2025 Filtro" at bounding box center [759, 306] width 428 height 835
click at [511, 74] on div at bounding box center [509, 78] width 22 height 8
click at [512, 84] on div "SM PC - - 25,000 L" at bounding box center [311, 78] width 417 height 28
click at [507, 80] on span at bounding box center [506, 79] width 13 height 8
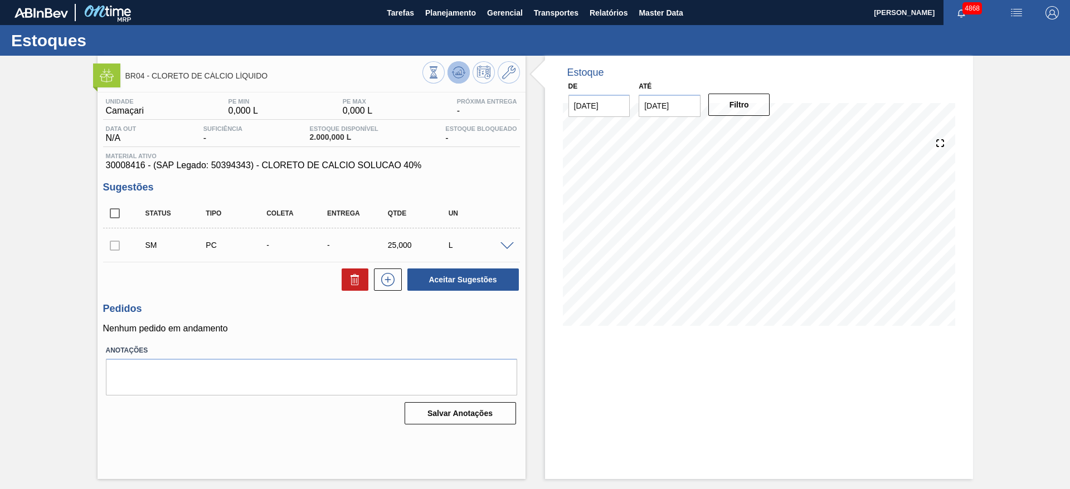
click at [464, 77] on icon at bounding box center [458, 72] width 13 height 13
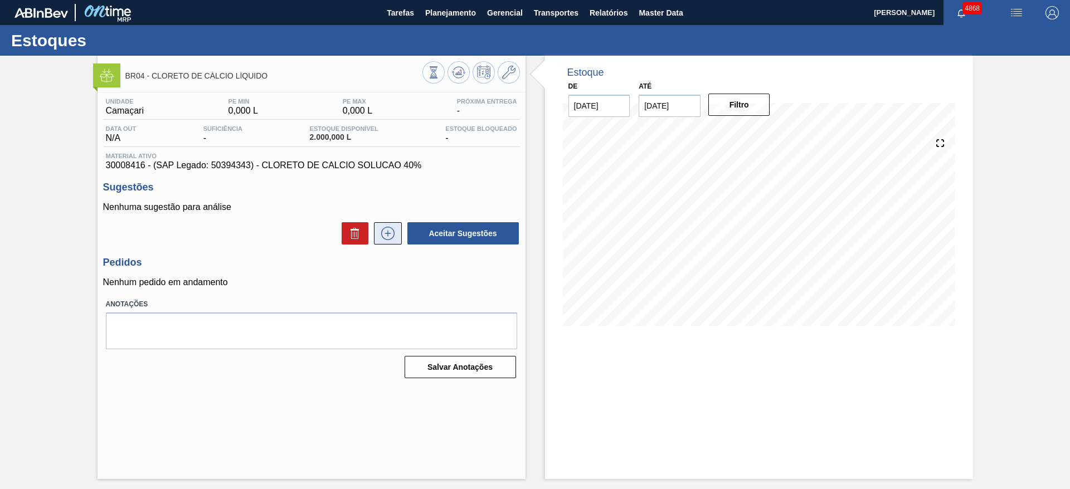
click at [388, 237] on icon at bounding box center [388, 233] width 18 height 13
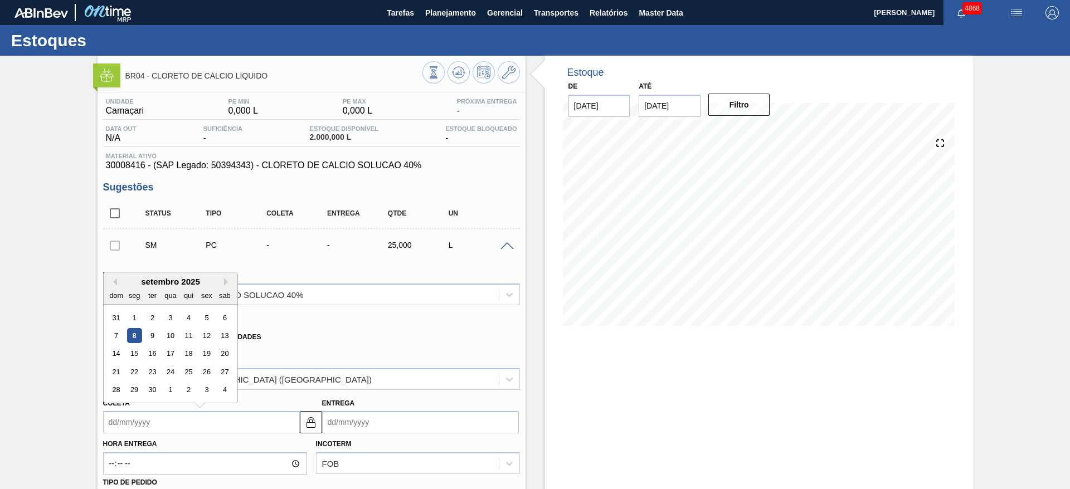
click at [235, 414] on input "Coleta" at bounding box center [201, 422] width 197 height 22
click at [152, 336] on div "9" at bounding box center [151, 335] width 15 height 15
type input "09/09/2025"
type input "[DATE]"
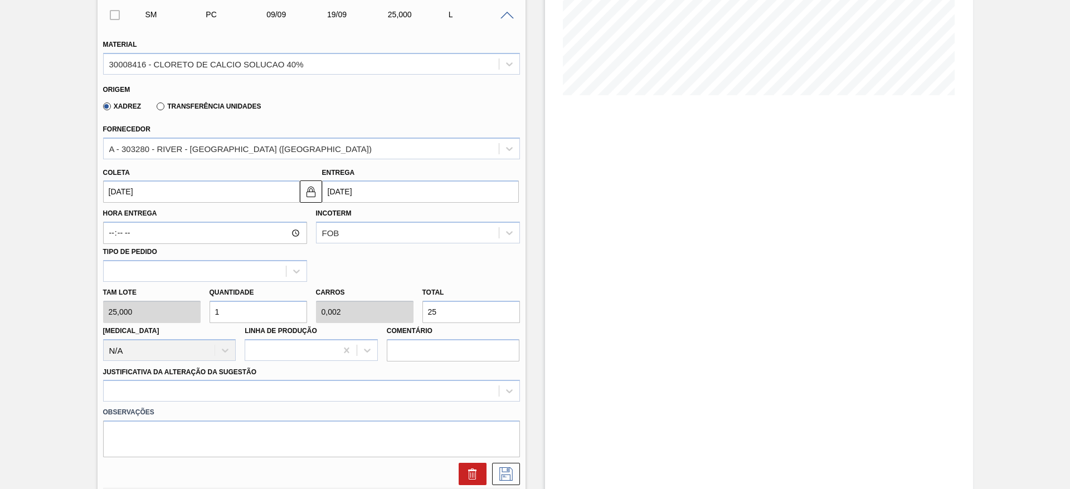
scroll to position [251, 0]
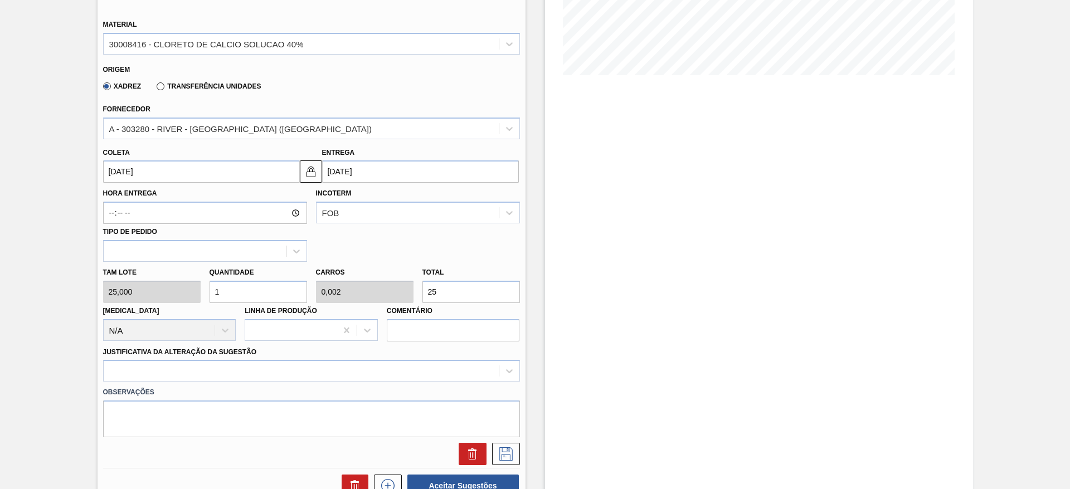
click at [193, 287] on div "Tam lote 25,000 Quantidade 1 Carros 0,002 Total 25 Doca N/A Linha de Produção C…" at bounding box center [312, 302] width 426 height 80
type input "5"
type input "0,008"
type input "125"
type input "55"
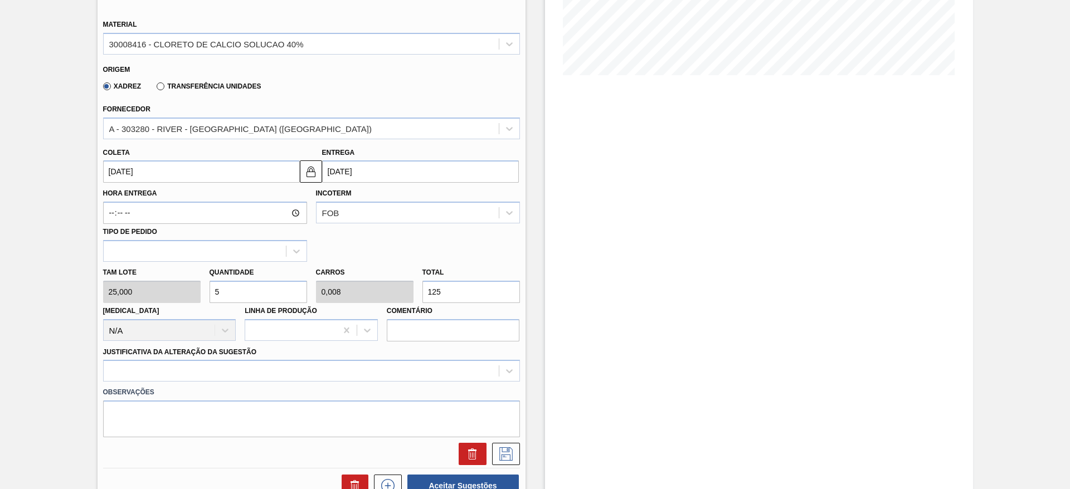
type input "0,092"
type input "1.375"
type input "550"
type input "0,917"
type input "13.750"
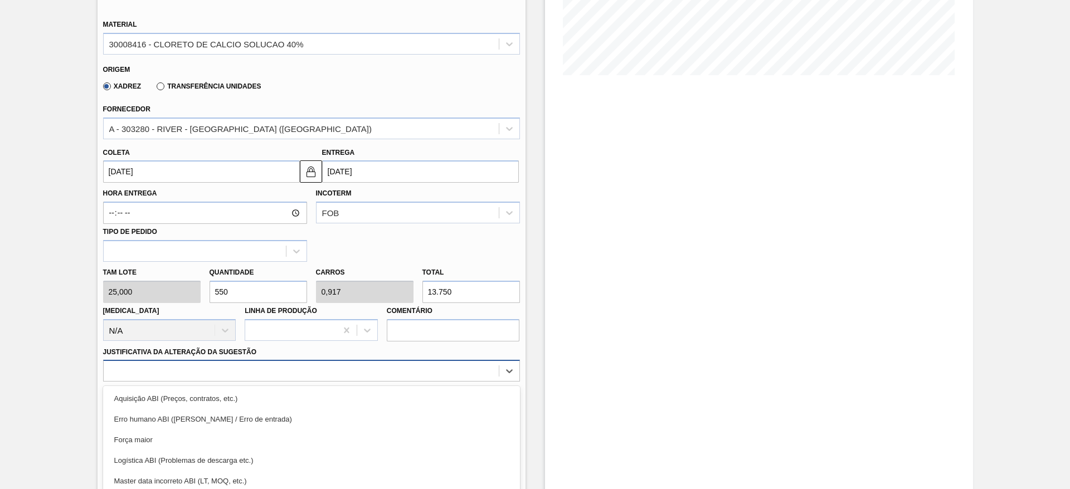
click at [361, 364] on div "option Força maior focused, 3 of 18. 18 results available. Use Up and Down to c…" at bounding box center [311, 371] width 417 height 22
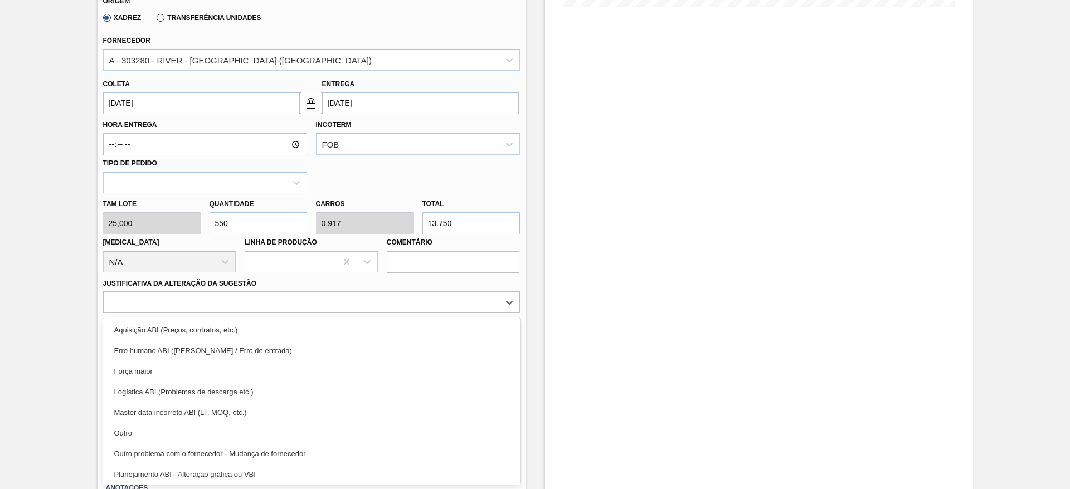
drag, startPoint x: 362, startPoint y: 426, endPoint x: 429, endPoint y: 420, distance: 66.6
click at [362, 425] on div "Outro" at bounding box center [311, 433] width 417 height 21
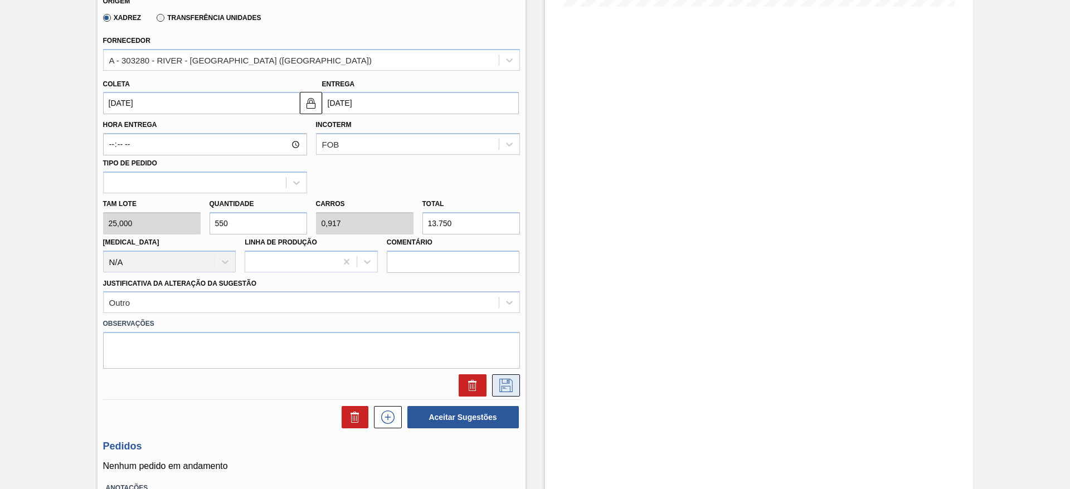
click at [512, 388] on icon at bounding box center [506, 385] width 18 height 13
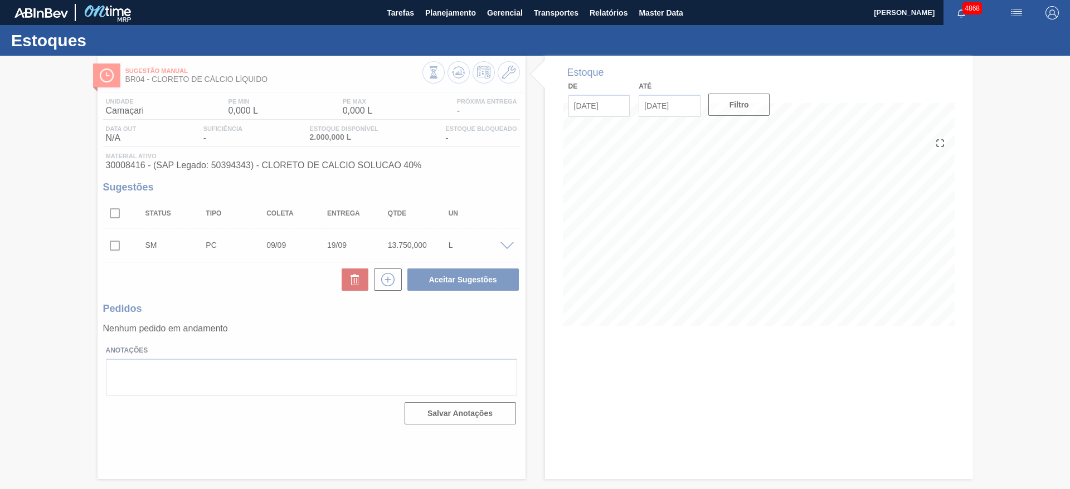
scroll to position [0, 0]
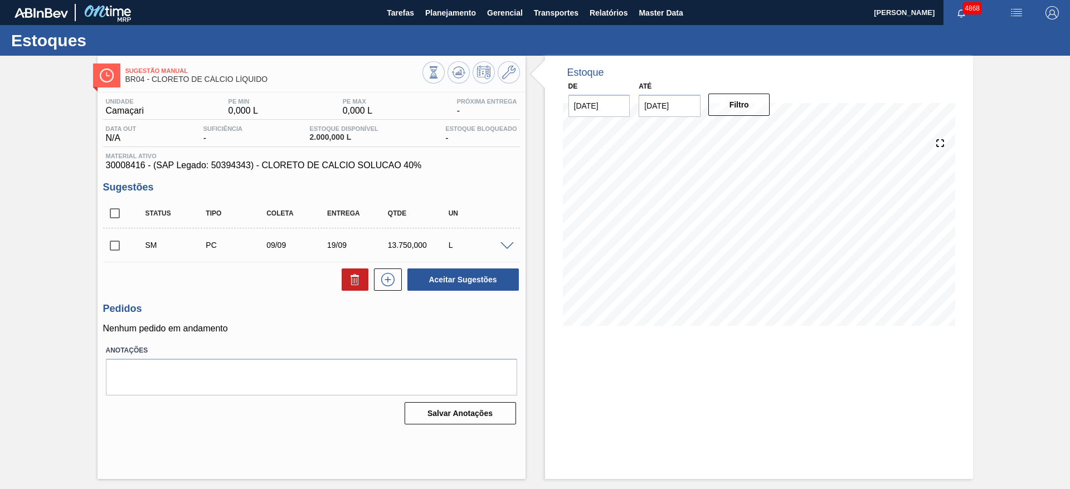
click at [510, 247] on span at bounding box center [506, 246] width 13 height 8
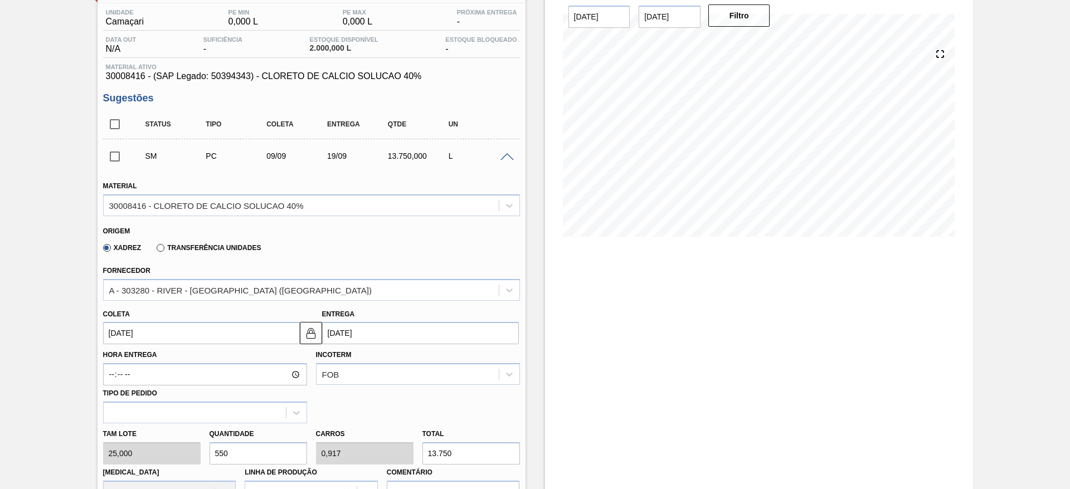
scroll to position [251, 0]
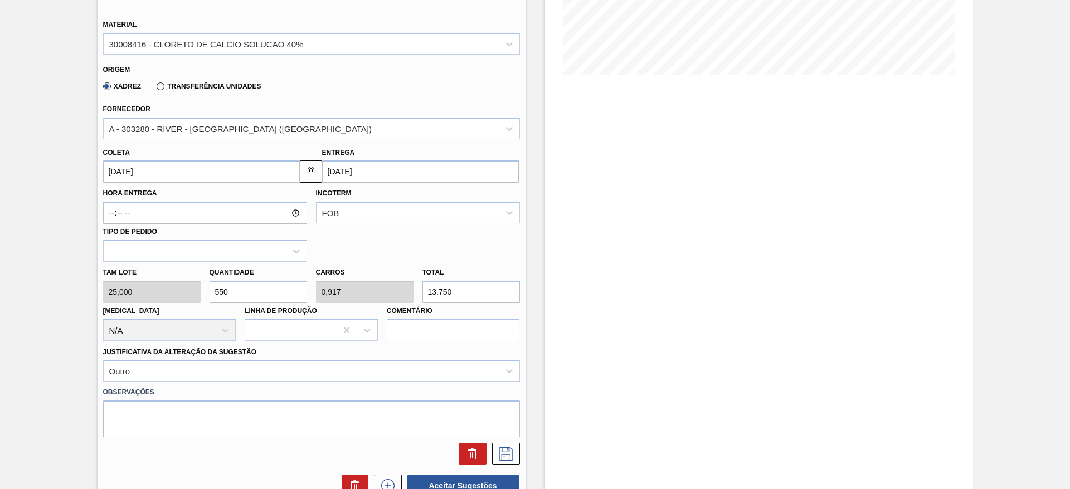
click at [233, 299] on input "550" at bounding box center [259, 292] width 98 height 22
type input "55"
type input "0,092"
type input "1.375"
type input "5"
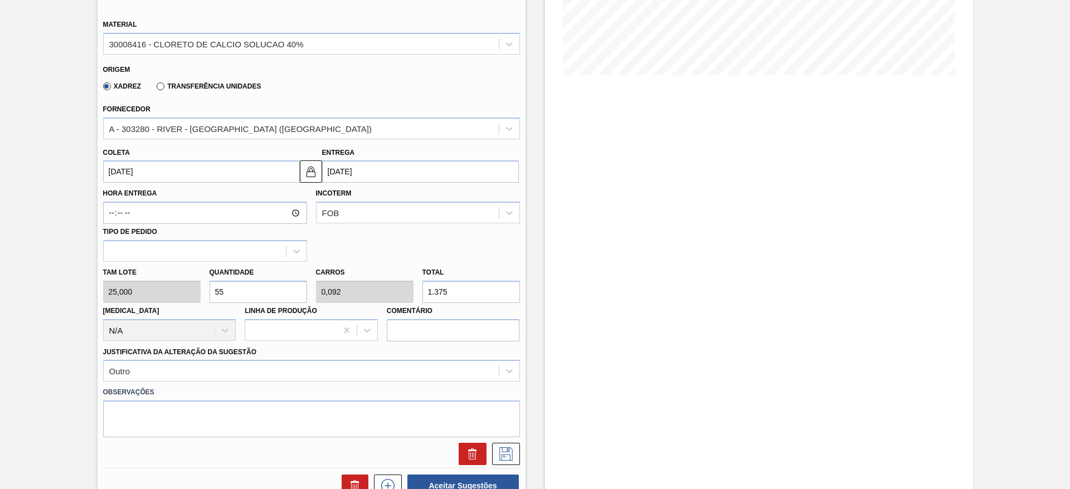
type input "0,008"
type input "125"
type input "50"
type input "0,083"
type input "1.250"
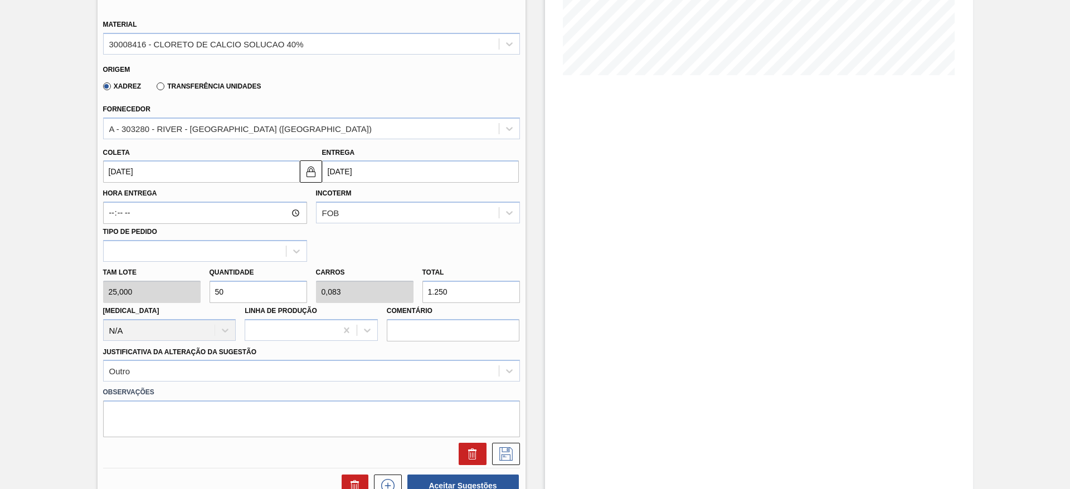
type input "500"
type input "0,833"
type input "12.500"
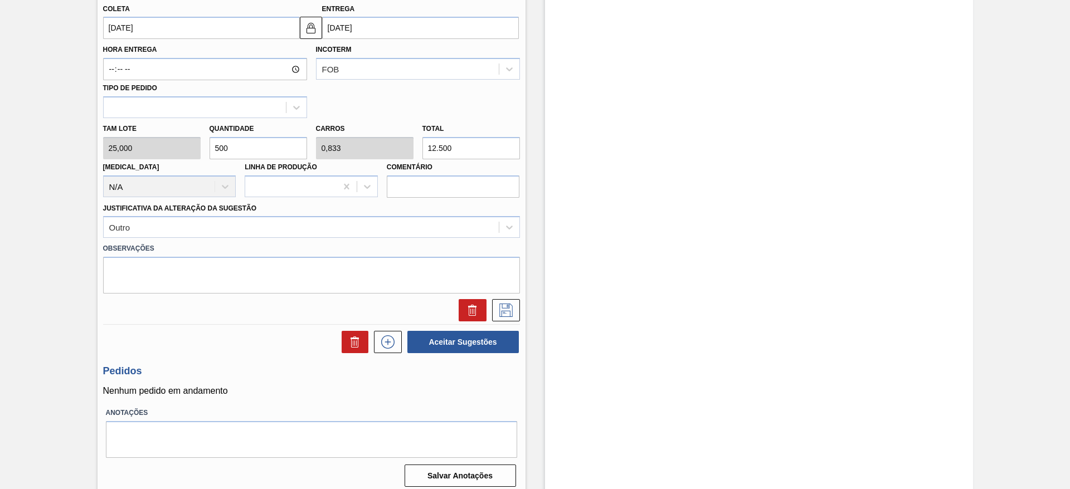
scroll to position [402, 0]
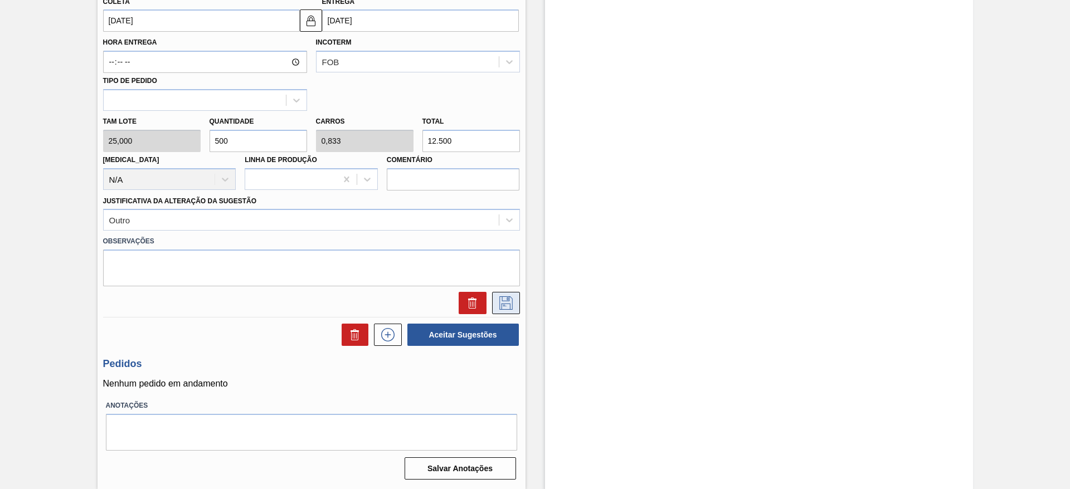
type input "500"
click at [502, 295] on button at bounding box center [506, 303] width 28 height 22
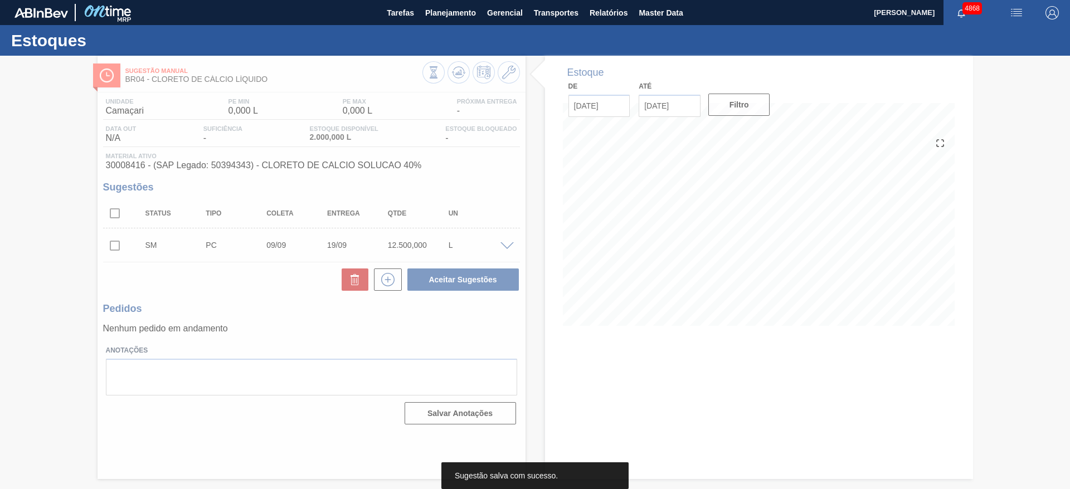
scroll to position [0, 0]
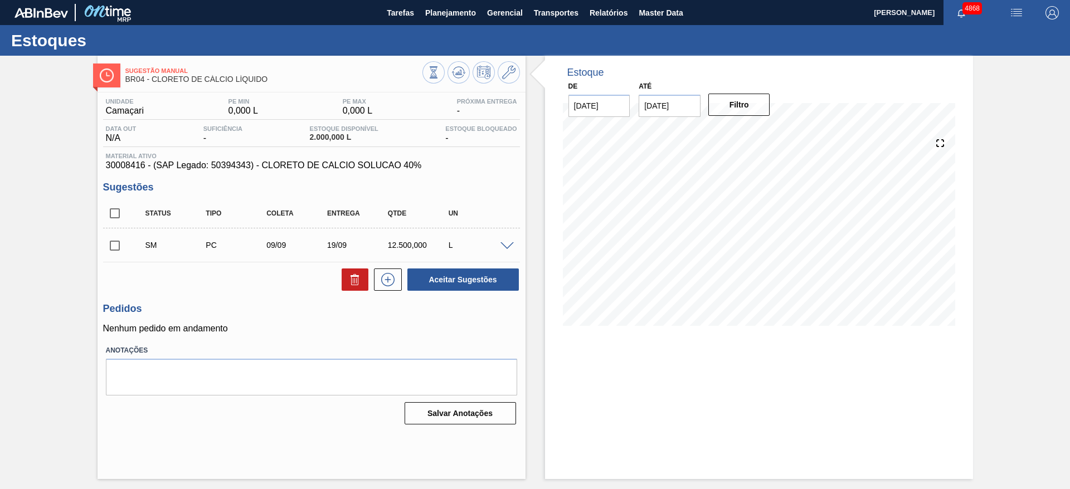
click at [113, 250] on input "checkbox" at bounding box center [114, 245] width 23 height 23
click at [515, 288] on button "Aceitar Sugestões" at bounding box center [462, 280] width 111 height 22
checkbox input "false"
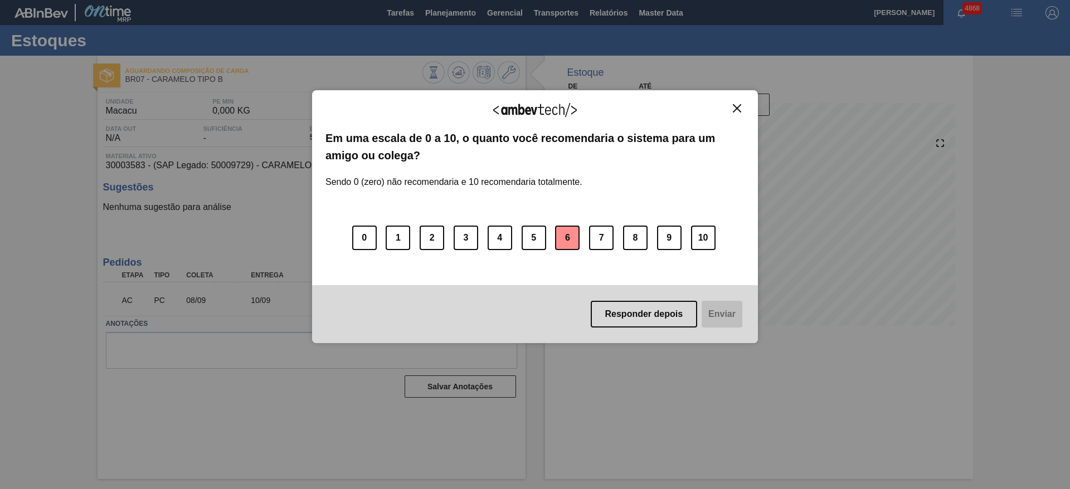
click at [566, 235] on button "6" at bounding box center [567, 238] width 25 height 25
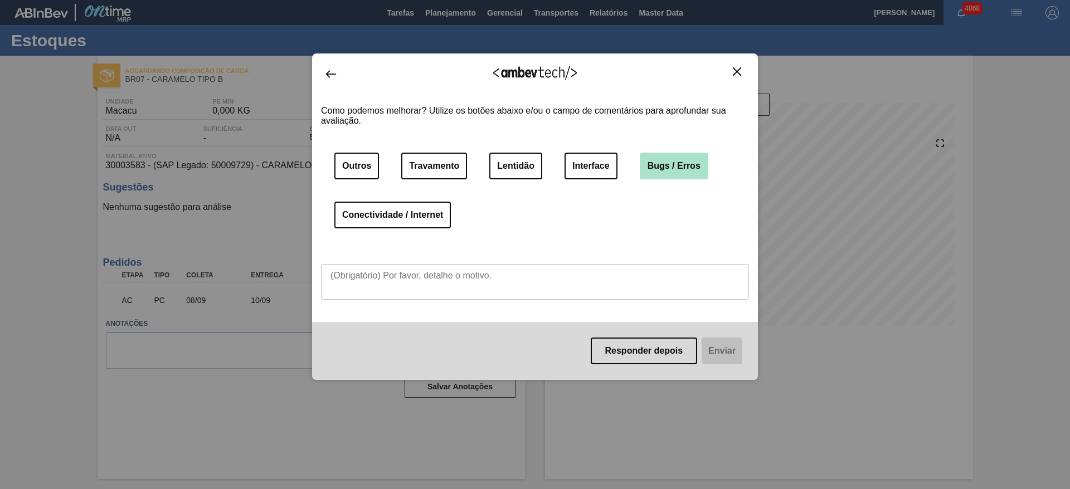
click at [672, 169] on button "Bugs / Erros" at bounding box center [674, 166] width 69 height 27
click at [533, 163] on button "Lentidão" at bounding box center [515, 166] width 53 height 27
click at [686, 169] on button "Bugs / Erros" at bounding box center [674, 166] width 69 height 27
click at [719, 343] on div "Responder depois Enviar" at bounding box center [535, 351] width 446 height 58
click at [738, 67] on img "Close" at bounding box center [737, 71] width 8 height 8
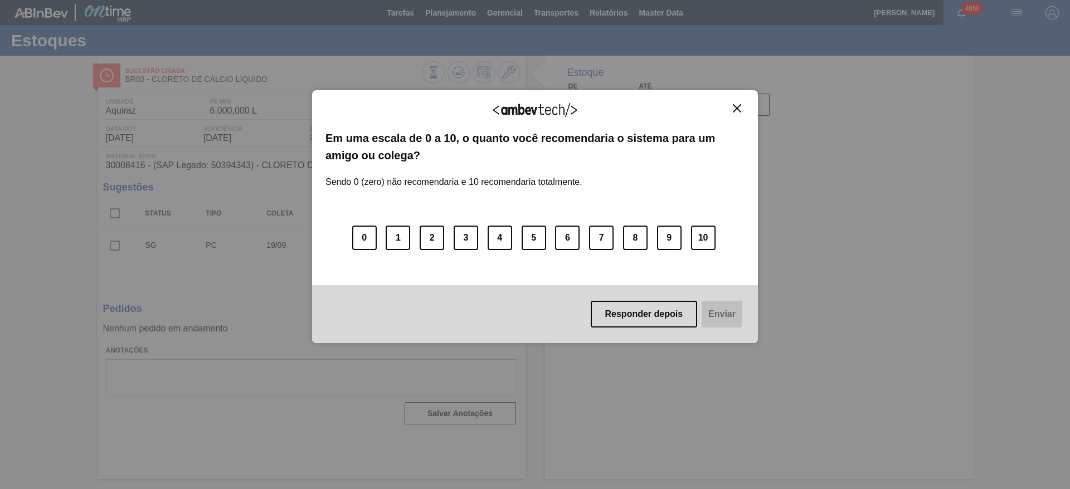
click at [736, 106] on img "Close" at bounding box center [737, 108] width 8 height 8
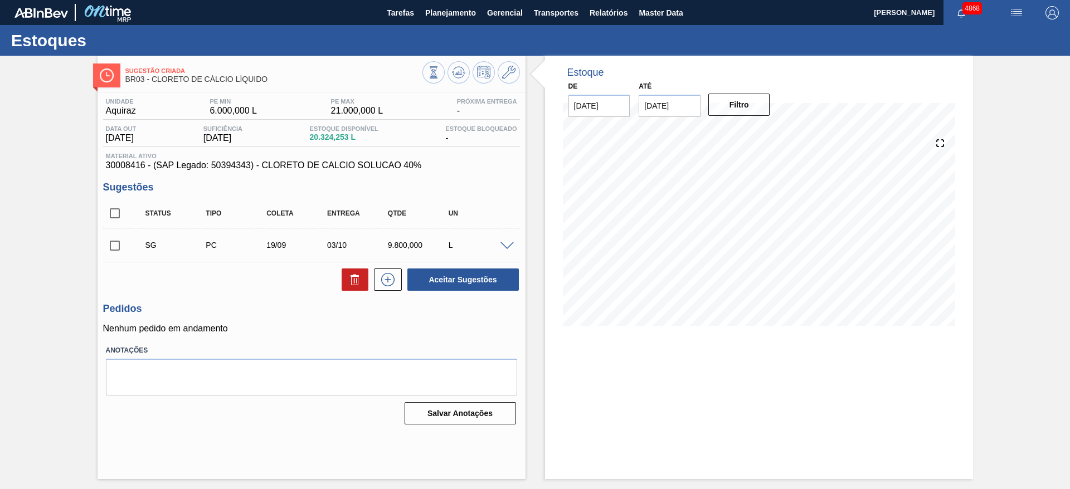
click at [595, 349] on div "Estoque De [DATE] Até [DATE] Filtro 08/09 Projeção de Estoque 19,862.274 [DOMAI…" at bounding box center [759, 268] width 428 height 424
click at [500, 247] on span at bounding box center [506, 246] width 13 height 8
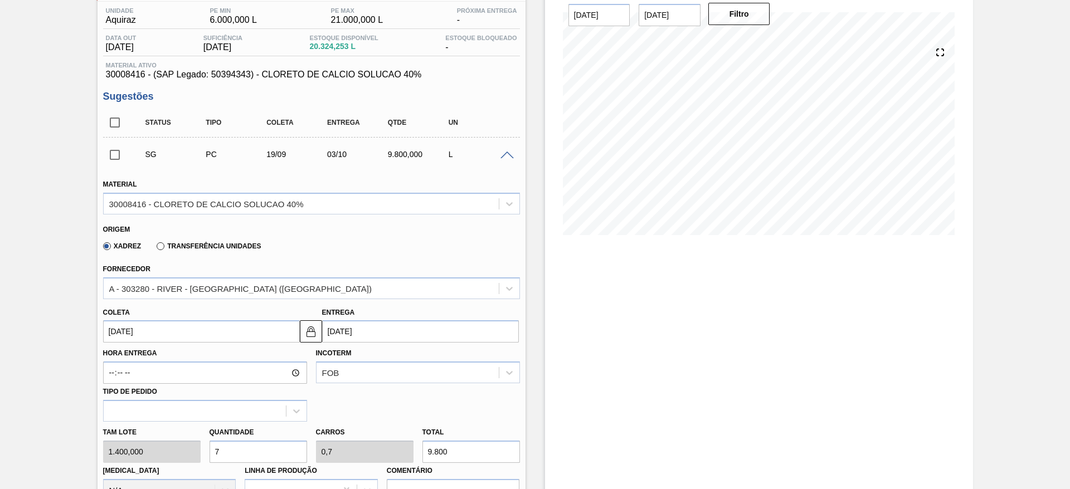
scroll to position [167, 0]
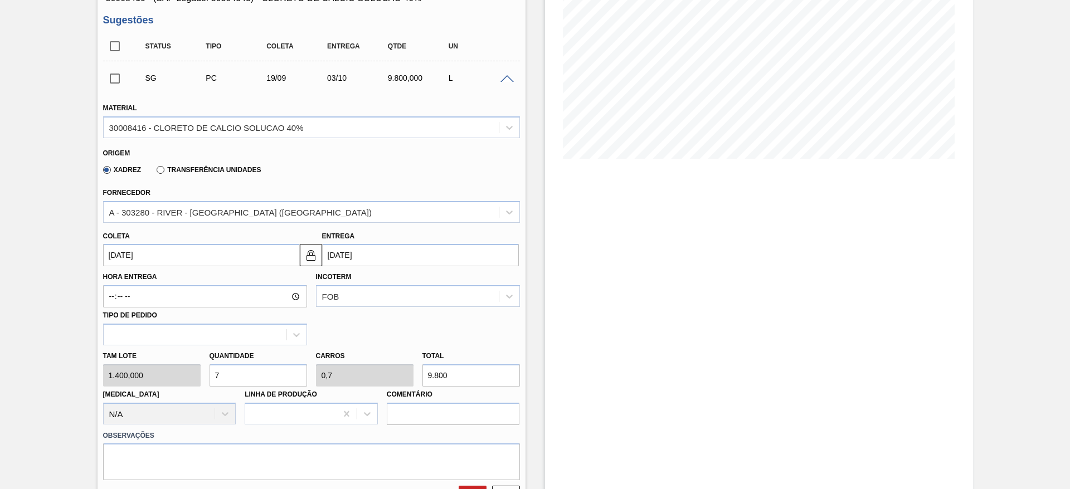
click at [208, 252] on input "[DATE]" at bounding box center [201, 255] width 197 height 22
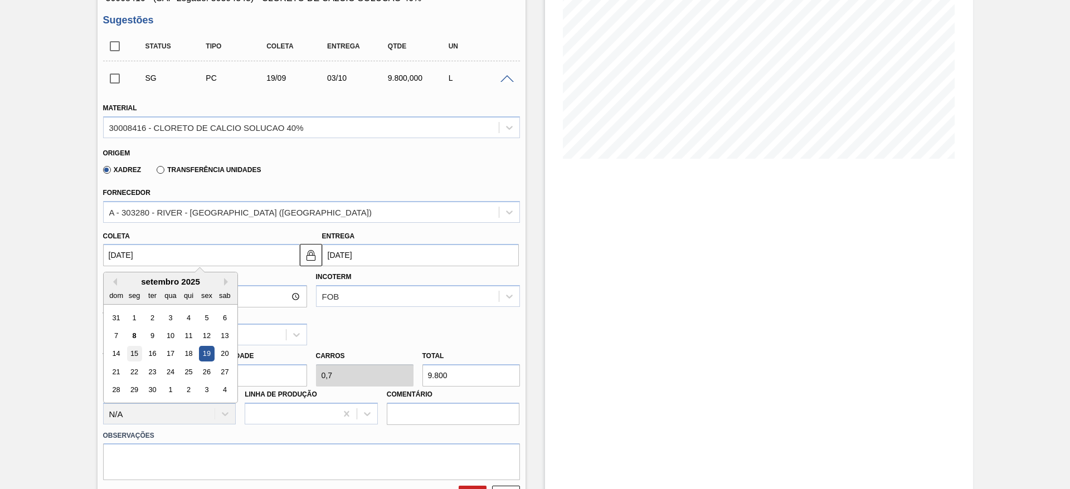
click at [135, 351] on div "15" at bounding box center [134, 354] width 15 height 15
type input "[DATE]"
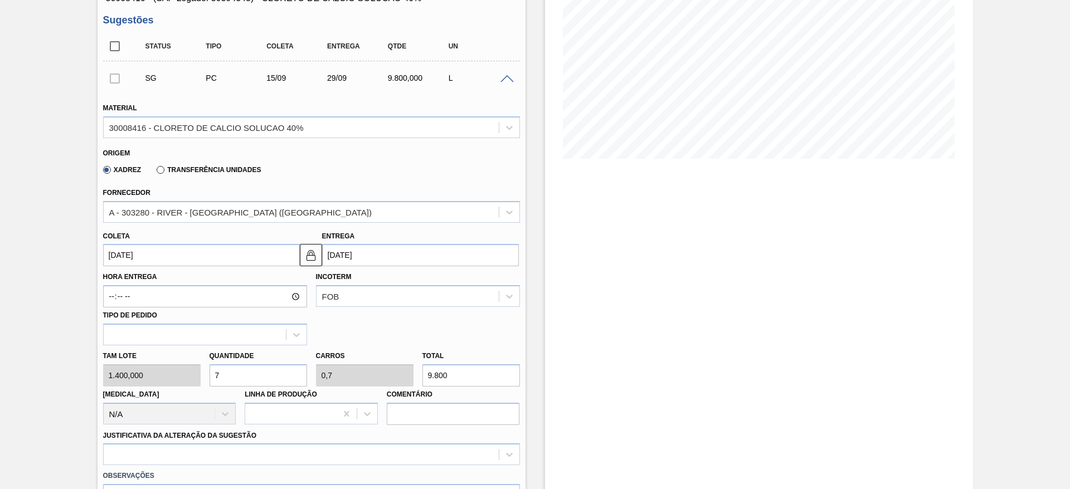
drag, startPoint x: 217, startPoint y: 376, endPoint x: 201, endPoint y: 375, distance: 15.6
click at [201, 375] on div "Tam lote 1.400,000 Quantidade 7 Carros 0,7 Total 9.800 [MEDICAL_DATA] N/A Linha…" at bounding box center [312, 386] width 426 height 80
type input "5"
type input "0,5"
type input "7.000"
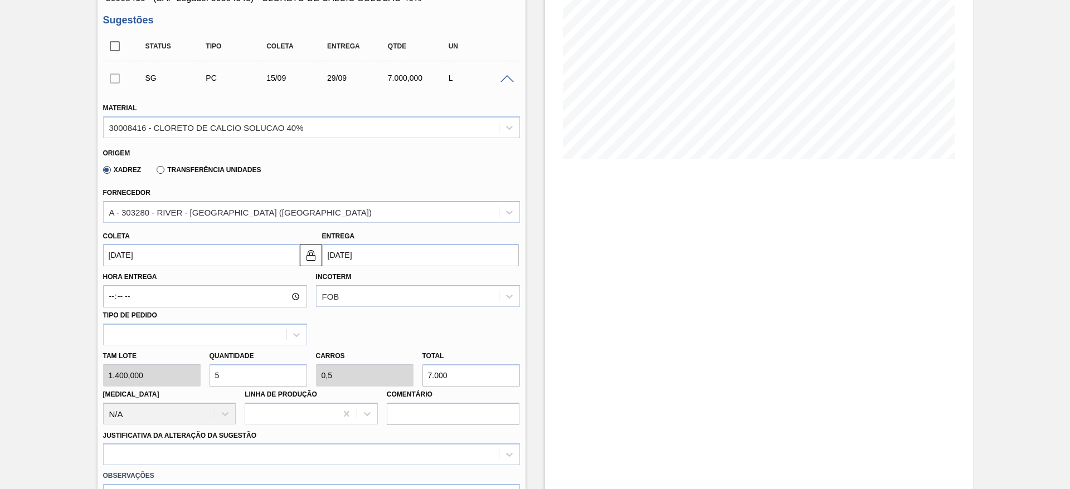
type input "0"
type input "4"
type input "0,4"
type input "5.600"
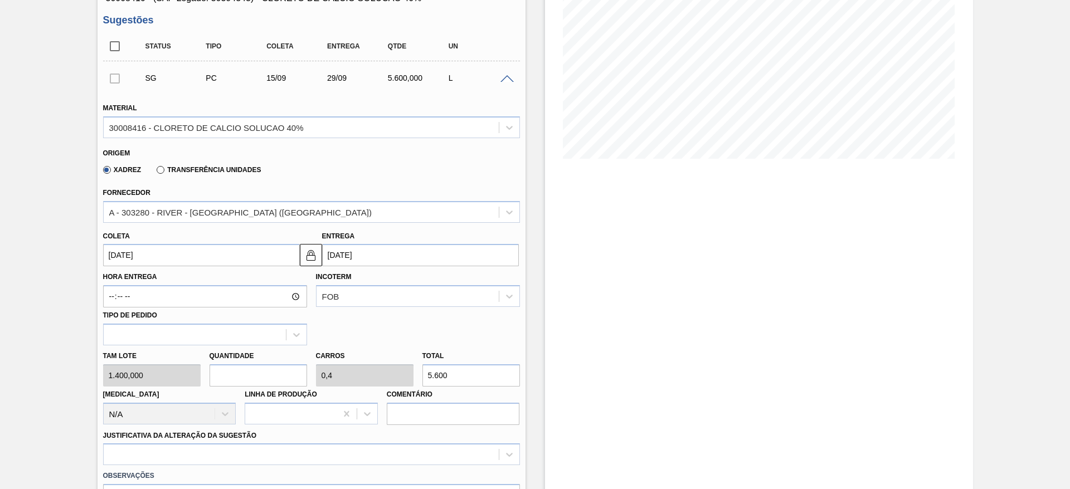
type input "0"
type input "5"
type input "0,5"
type input "7.000"
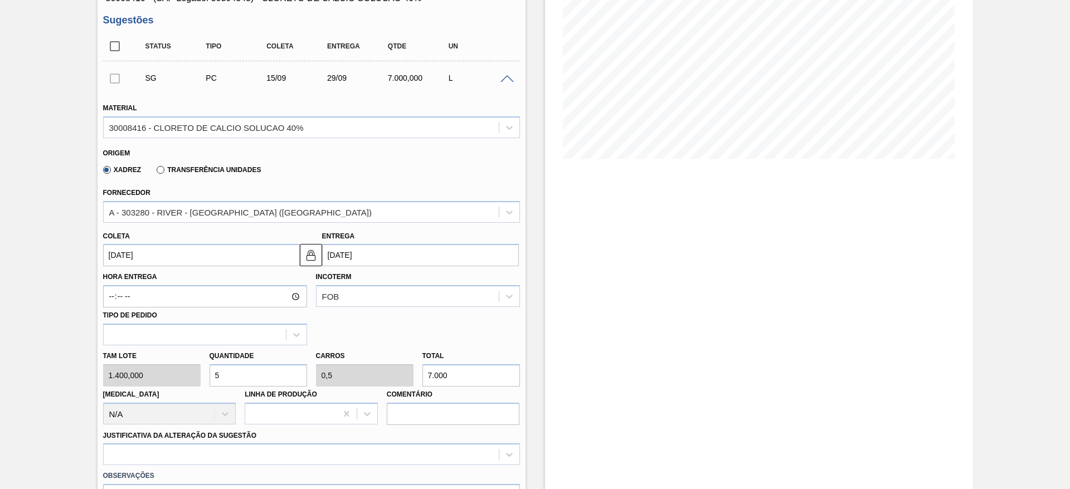
scroll to position [334, 0]
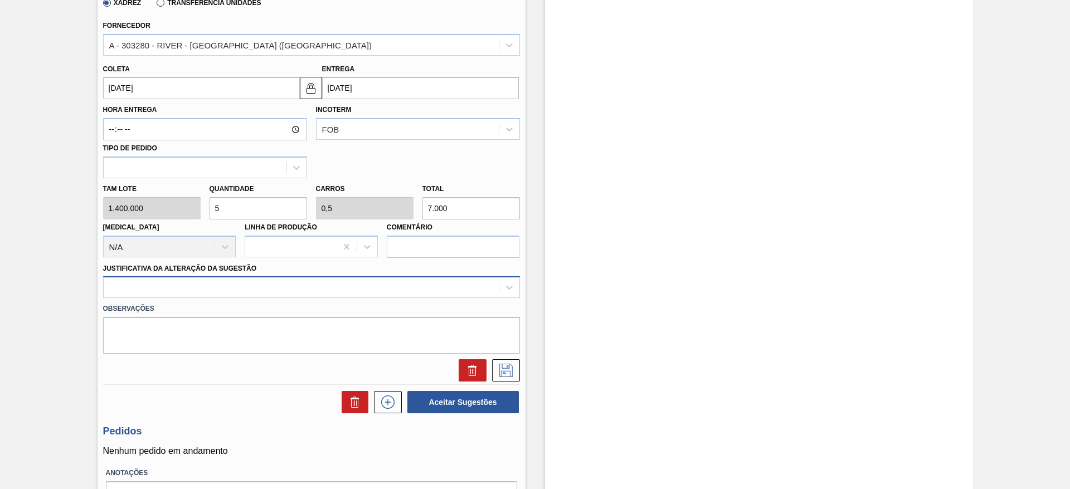
type input "5"
click at [287, 280] on div at bounding box center [301, 288] width 395 height 16
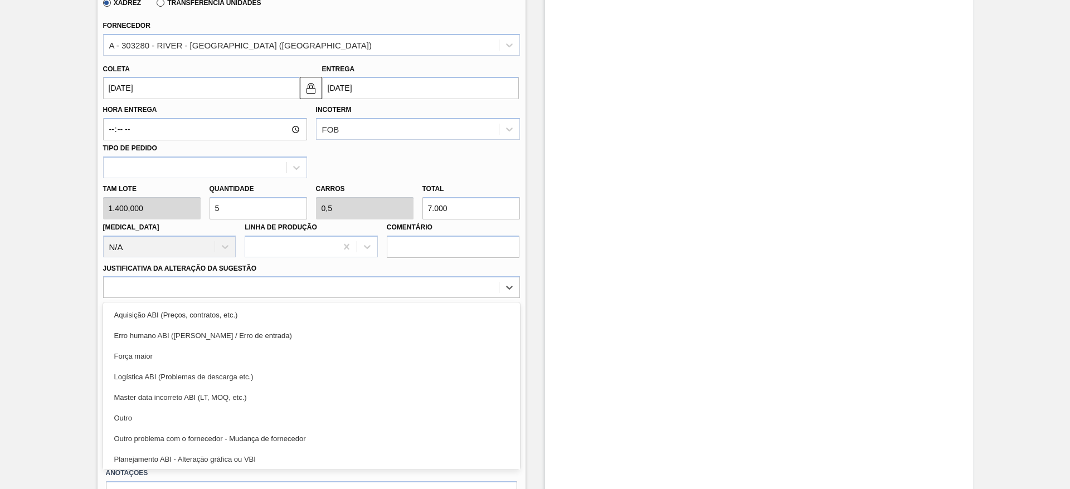
drag, startPoint x: 296, startPoint y: 411, endPoint x: 302, endPoint y: 405, distance: 7.9
click at [296, 411] on div "Outro" at bounding box center [311, 418] width 417 height 21
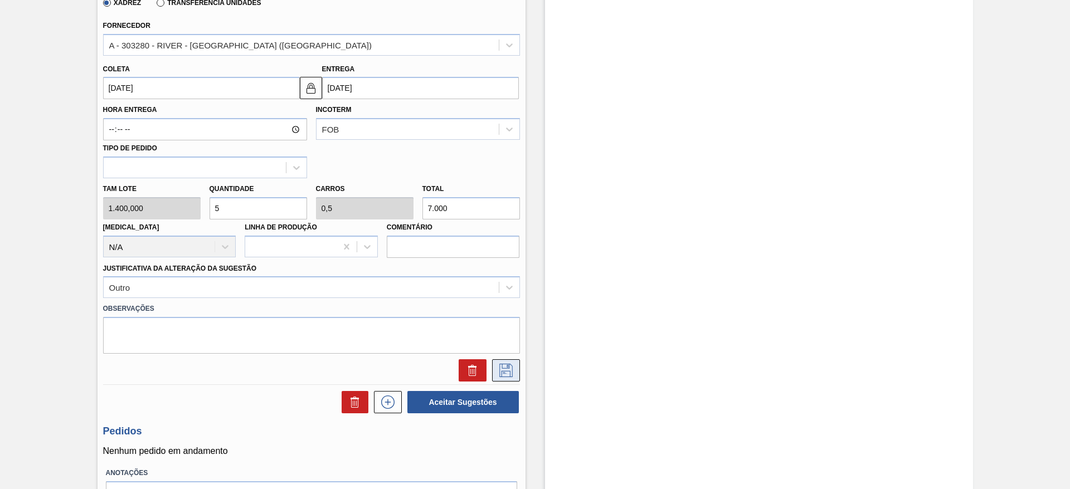
click at [500, 368] on icon at bounding box center [506, 370] width 18 height 13
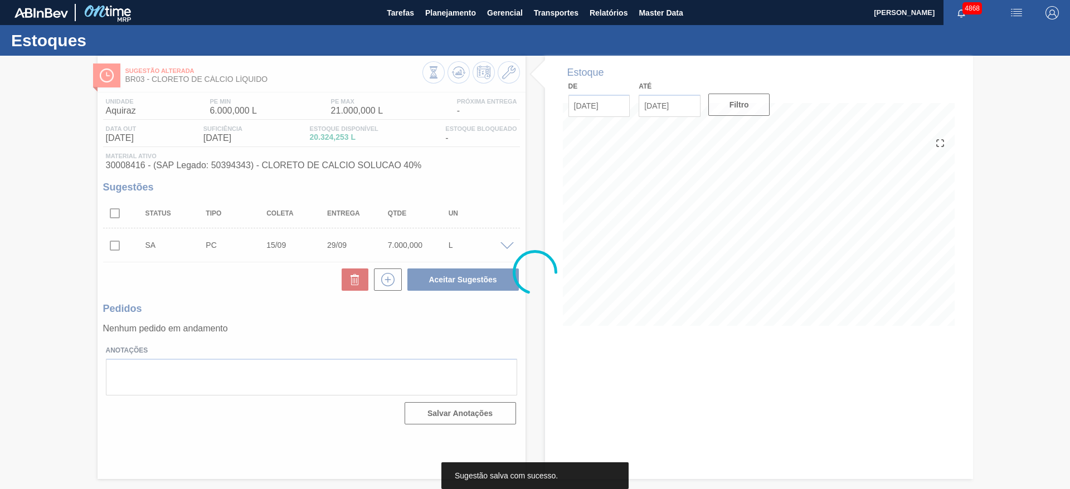
scroll to position [0, 0]
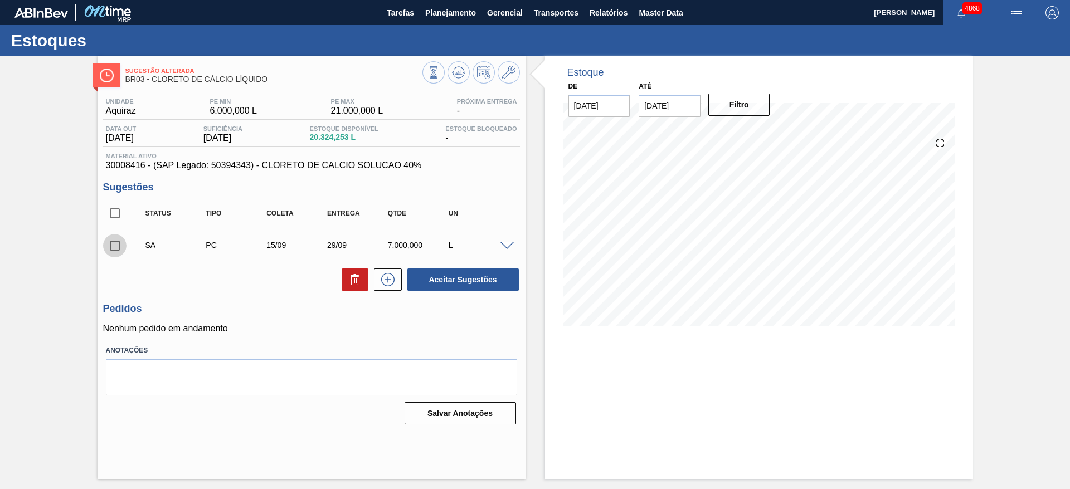
click at [117, 244] on input "checkbox" at bounding box center [114, 245] width 23 height 23
click at [415, 276] on button "Aceitar Sugestões" at bounding box center [462, 280] width 111 height 22
checkbox input "false"
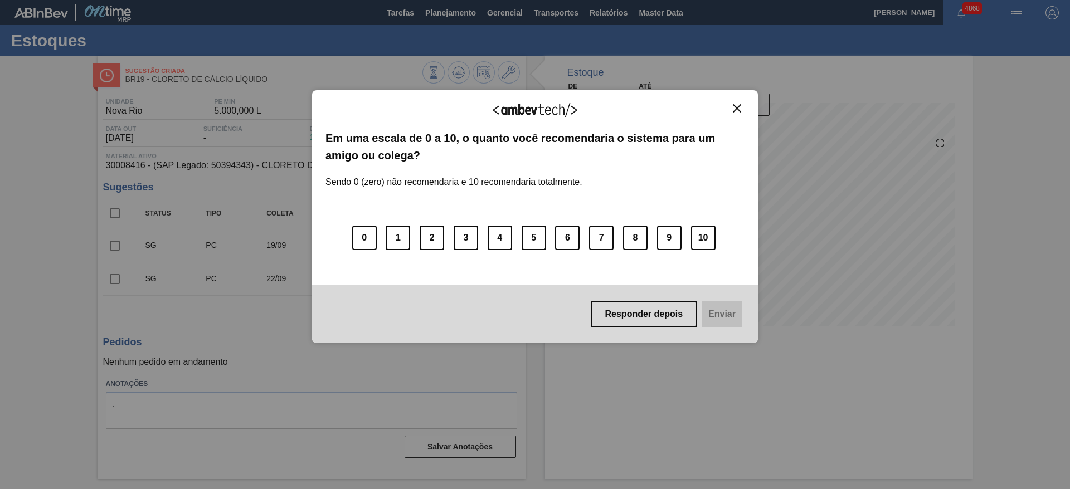
click at [736, 108] on img "Close" at bounding box center [737, 108] width 8 height 8
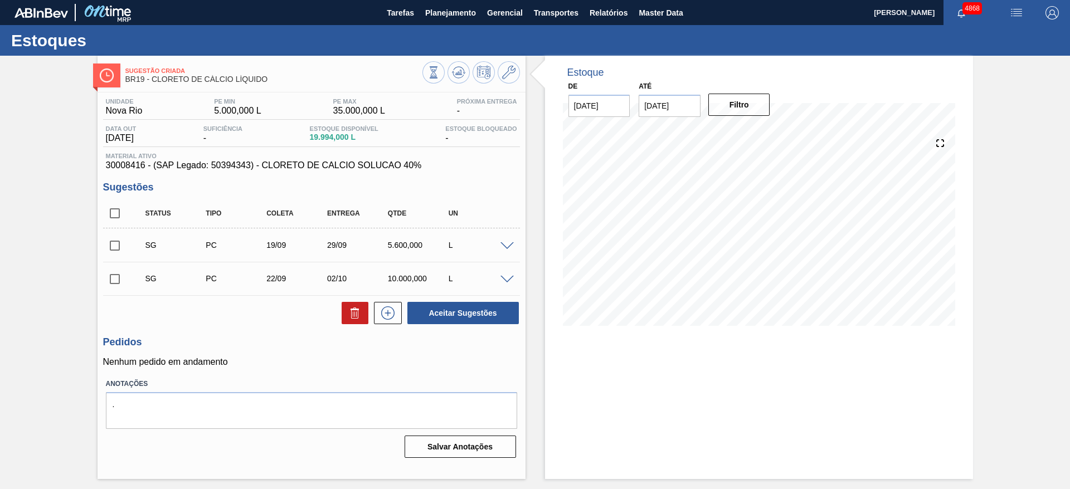
click at [505, 244] on span at bounding box center [506, 246] width 13 height 8
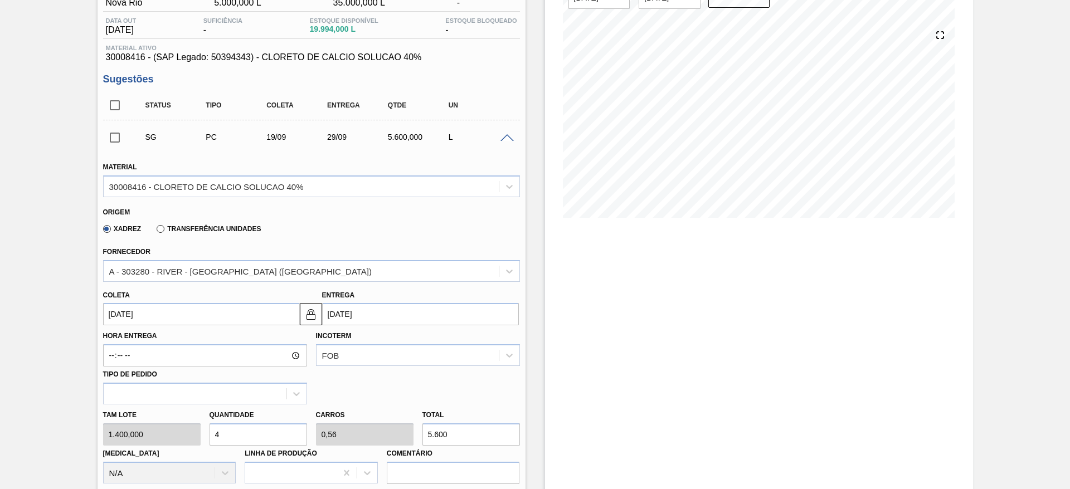
scroll to position [167, 0]
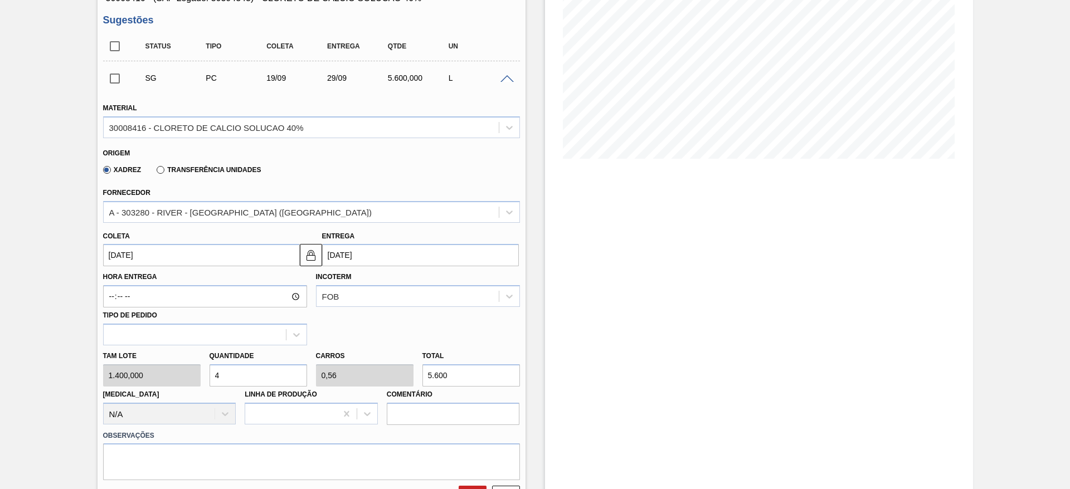
click at [223, 261] on input "[DATE]" at bounding box center [201, 255] width 197 height 22
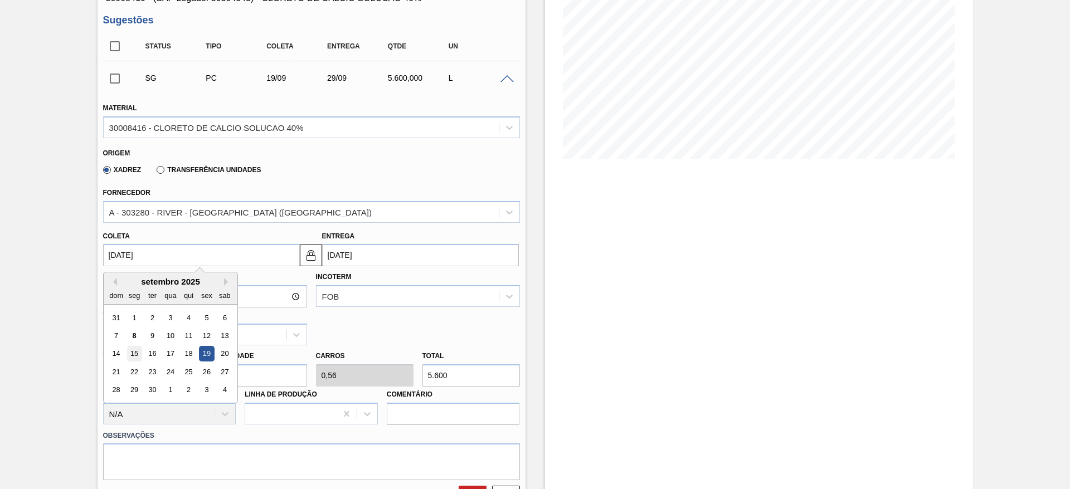
click at [134, 352] on div "15" at bounding box center [134, 354] width 15 height 15
type input "15/09/2025"
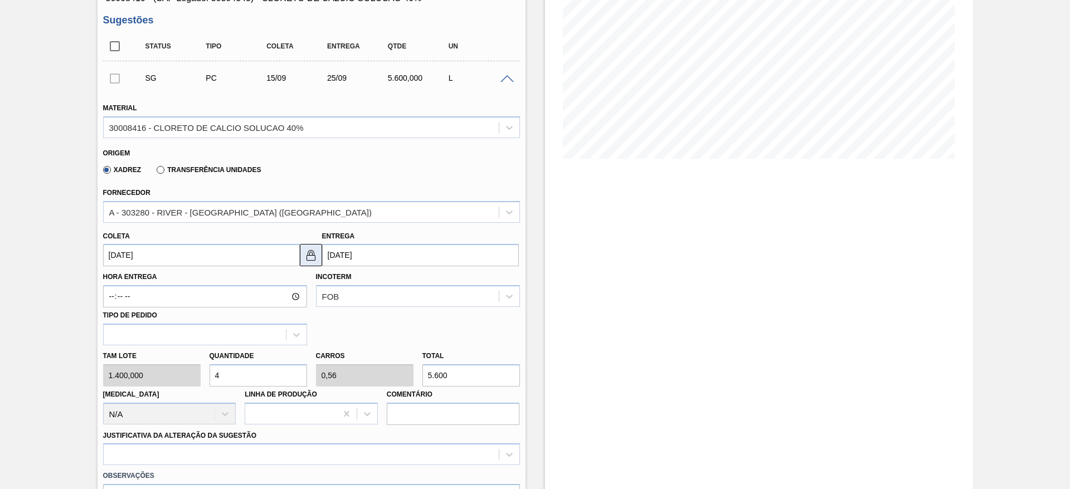
click at [318, 257] on button at bounding box center [311, 255] width 22 height 22
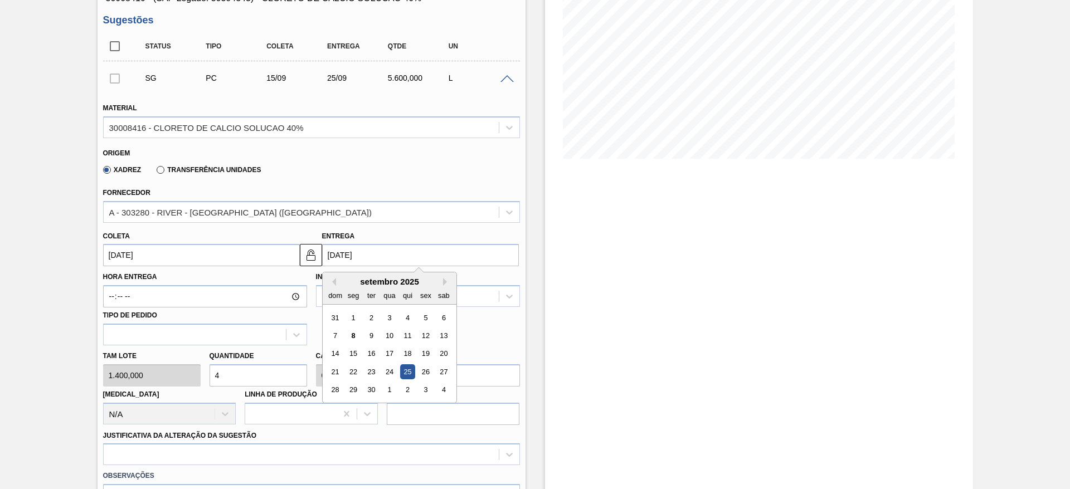
click at [335, 256] on input "25/09/2025" at bounding box center [420, 255] width 197 height 22
click at [426, 352] on div "19" at bounding box center [425, 354] width 15 height 15
type input "19/09/2025"
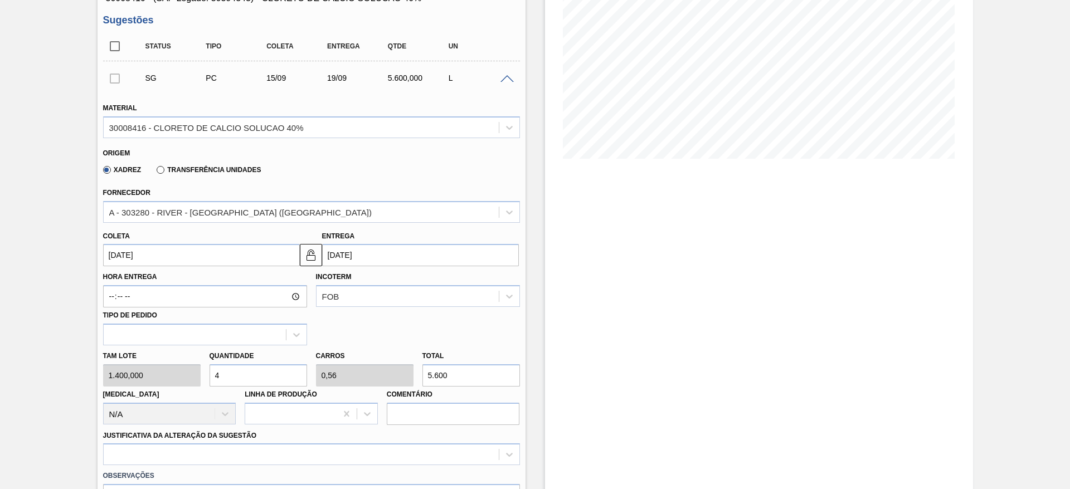
click at [176, 375] on div "Tam lote 1.400,000 Quantidade 4 Carros 0,56 Total 5.600 Doca N/A Linha de Produ…" at bounding box center [312, 386] width 426 height 80
type input "6"
type input "0,84"
type input "8.400"
click at [195, 372] on div "Tam lote 1.400,000 Quantidade 6 Carros 0,84 Total 8.400 Doca N/A Linha de Produ…" at bounding box center [312, 386] width 426 height 80
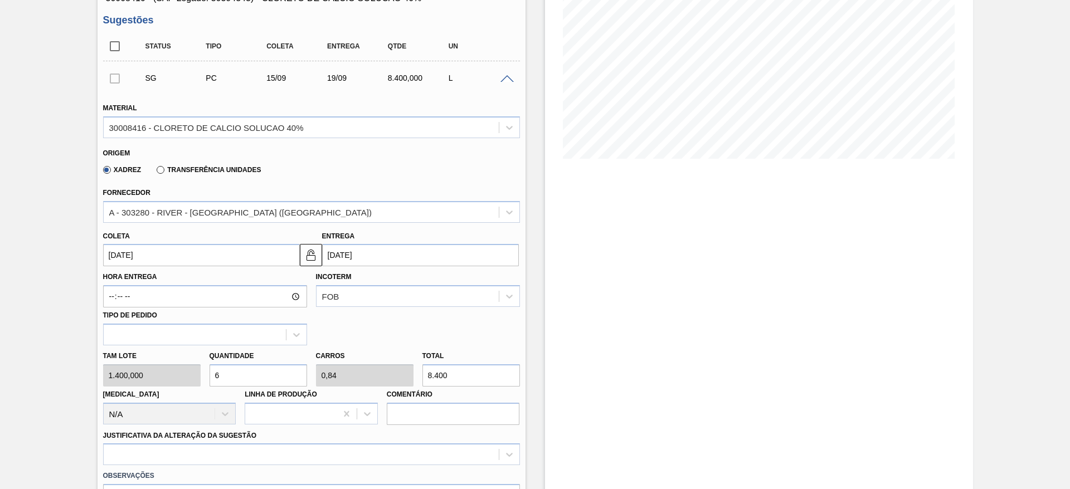
type input "1"
type input "0,14"
type input "1.400"
type input "10"
type input "1,4"
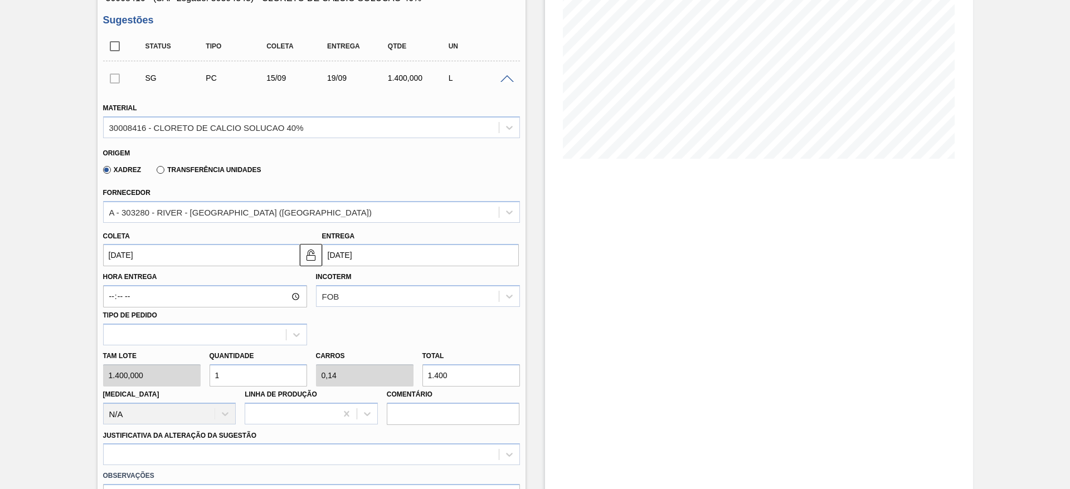
type input "14.000"
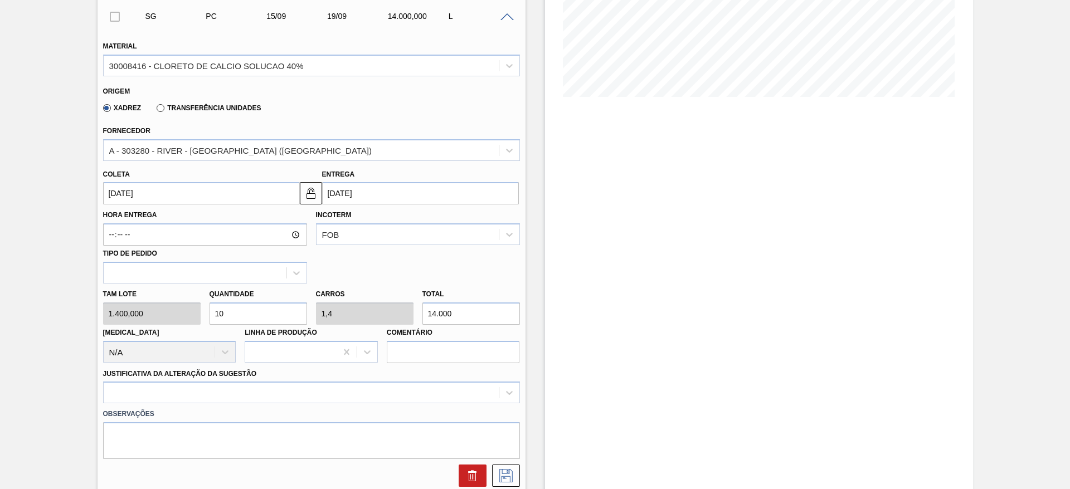
scroll to position [334, 0]
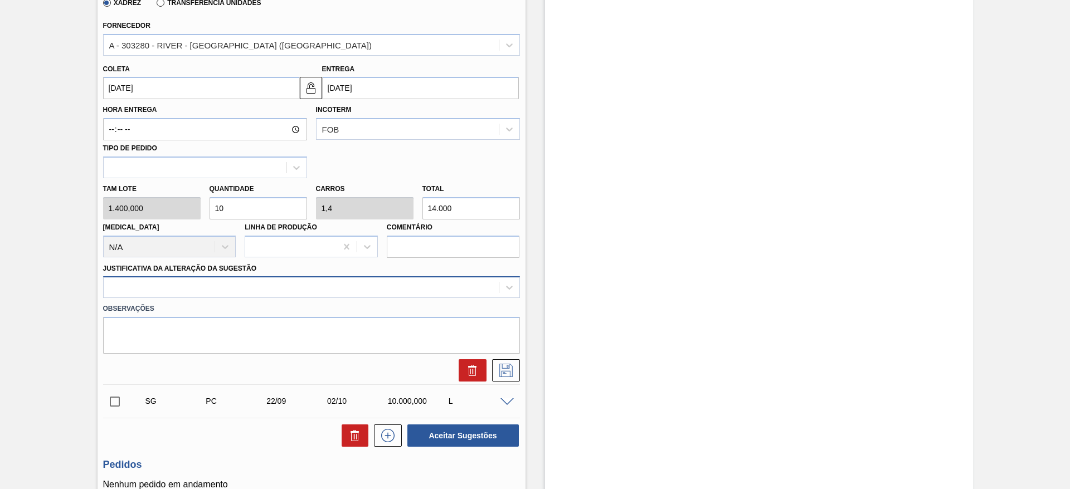
type input "10"
click at [232, 293] on div at bounding box center [301, 288] width 395 height 16
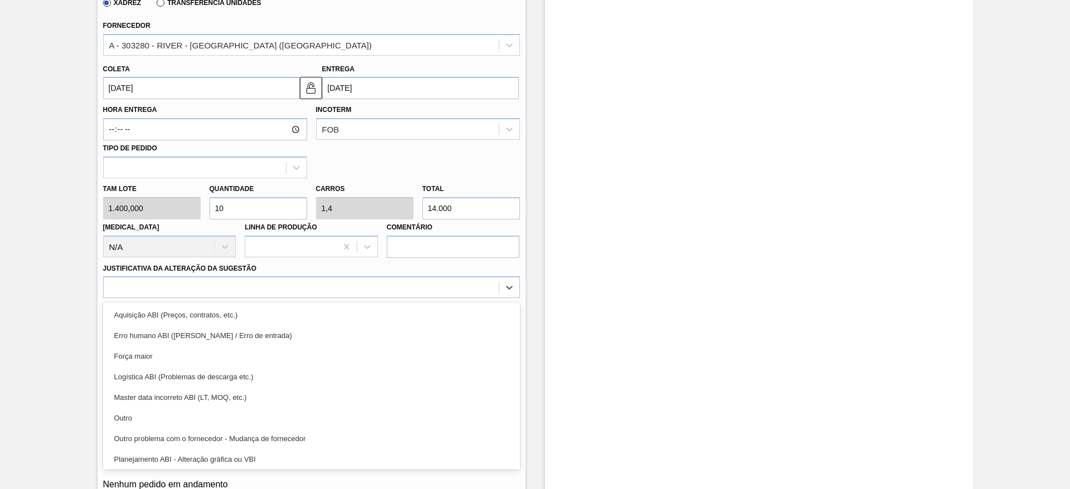
drag, startPoint x: 226, startPoint y: 410, endPoint x: 265, endPoint y: 405, distance: 39.4
click at [226, 409] on div "Outro" at bounding box center [311, 418] width 417 height 21
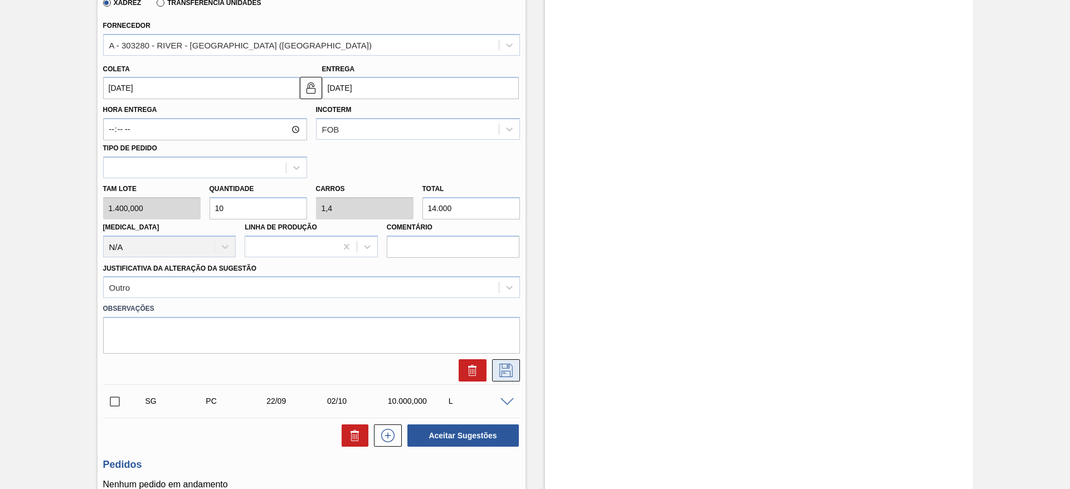
click at [518, 359] on div at bounding box center [312, 370] width 426 height 22
click at [508, 370] on icon at bounding box center [506, 370] width 18 height 13
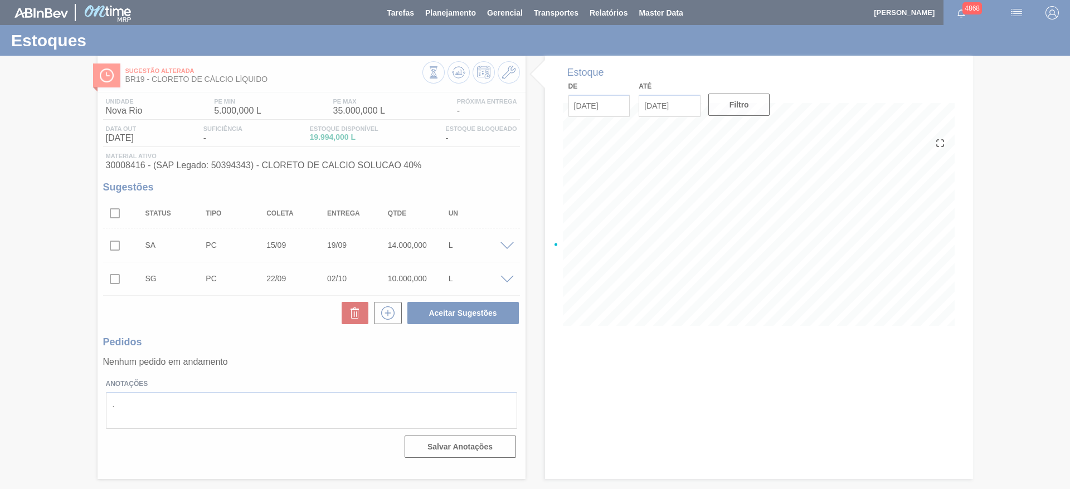
scroll to position [0, 0]
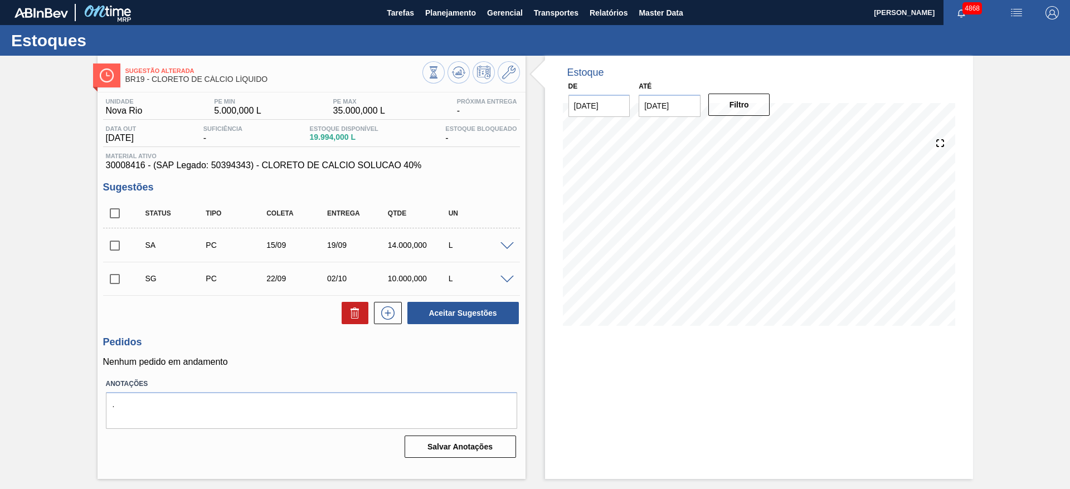
drag, startPoint x: 115, startPoint y: 250, endPoint x: 128, endPoint y: 246, distance: 13.2
click at [115, 249] on input "checkbox" at bounding box center [114, 245] width 23 height 23
click at [480, 319] on button "Aceitar Sugestões" at bounding box center [462, 313] width 111 height 22
checkbox input "false"
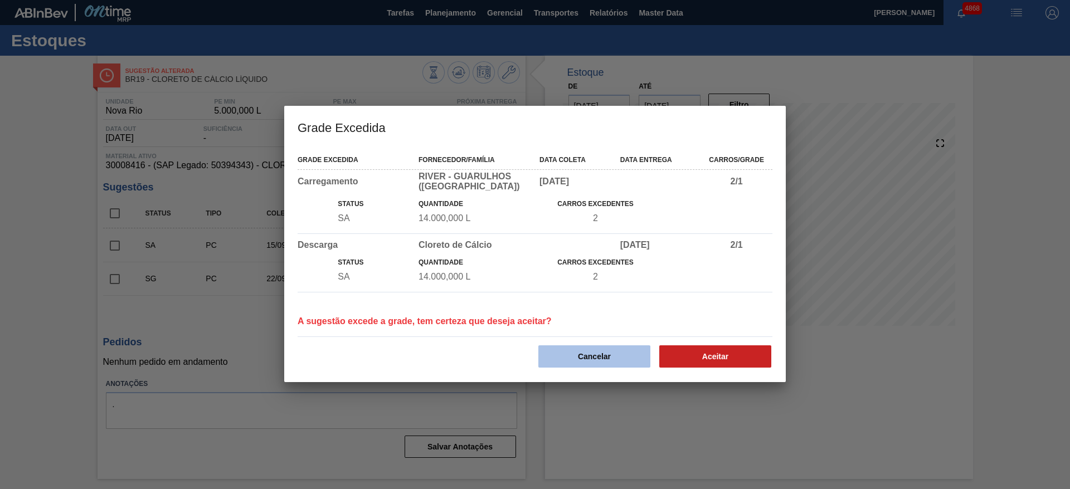
click at [580, 362] on button "Cancelar" at bounding box center [594, 357] width 112 height 22
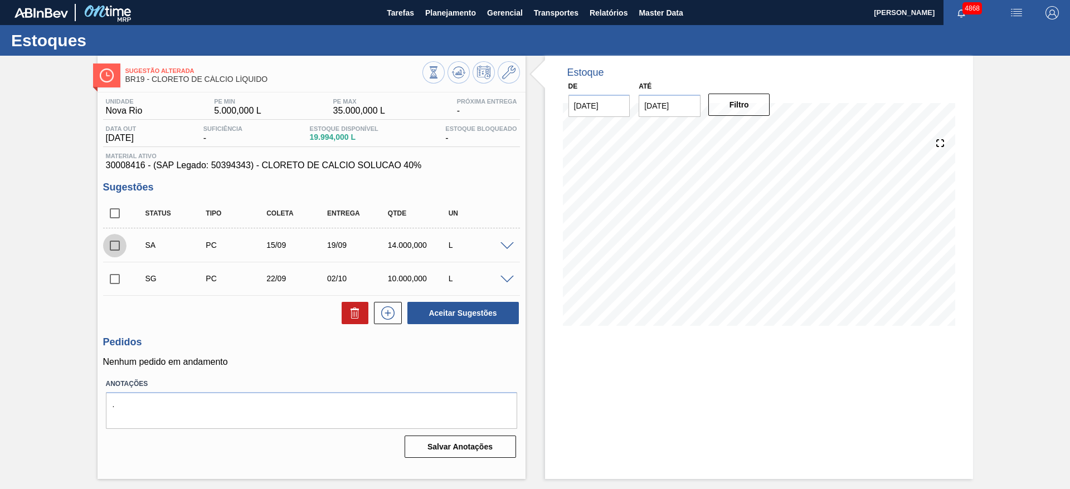
click at [116, 249] on input "checkbox" at bounding box center [114, 245] width 23 height 23
click at [507, 320] on button "Aceitar Sugestões" at bounding box center [462, 313] width 111 height 22
checkbox input "false"
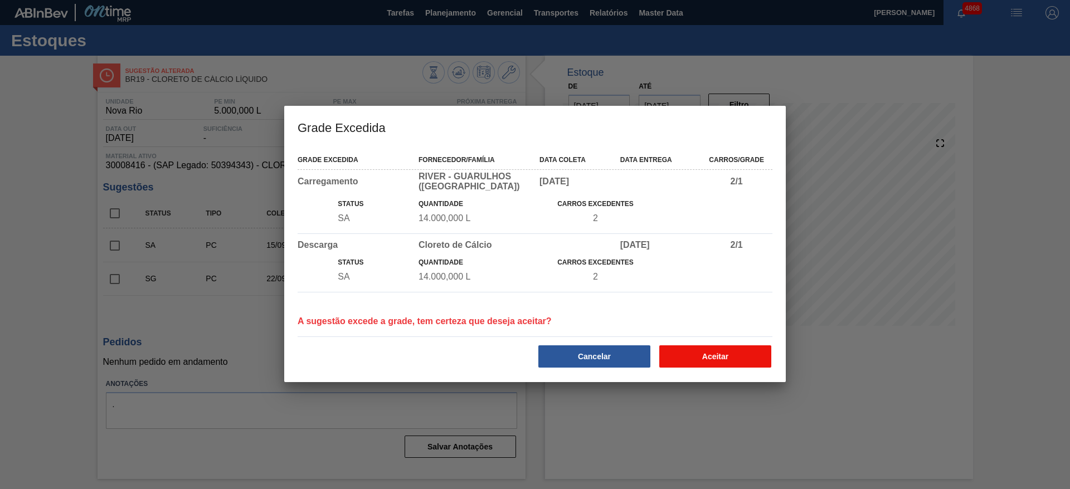
click at [717, 352] on button "Aceitar" at bounding box center [715, 357] width 112 height 22
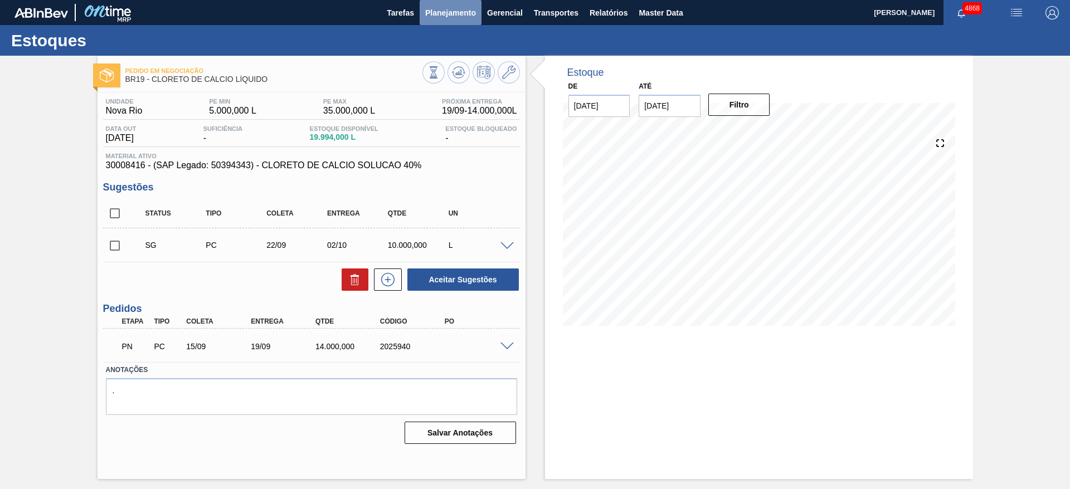
click at [442, 16] on span "Planejamento" at bounding box center [450, 12] width 51 height 13
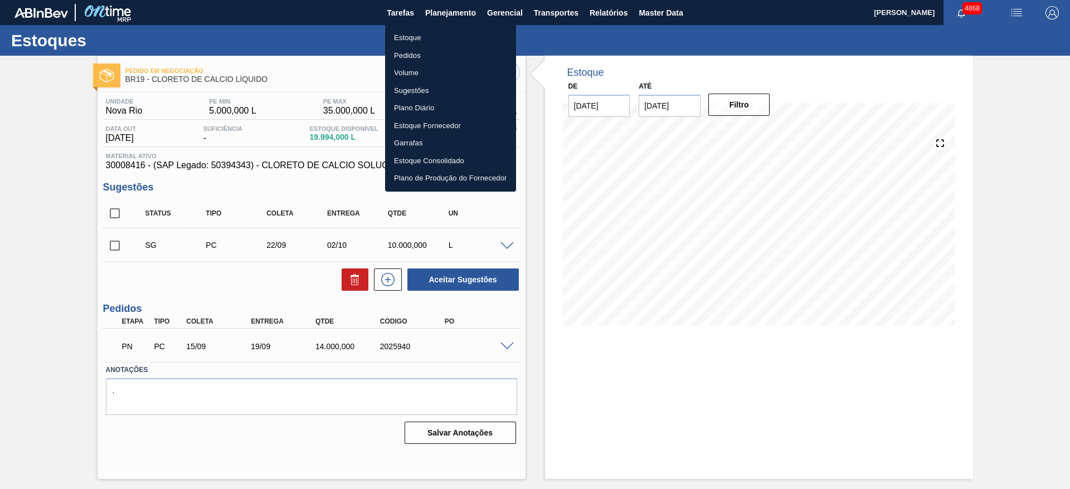
click at [448, 34] on li "Estoque" at bounding box center [450, 38] width 131 height 18
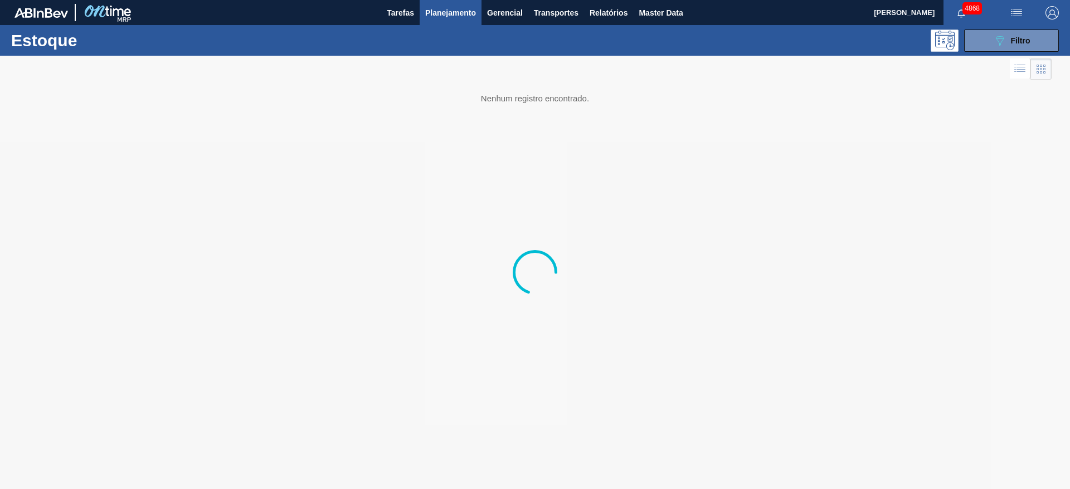
click at [453, 16] on span "Planejamento" at bounding box center [450, 12] width 51 height 13
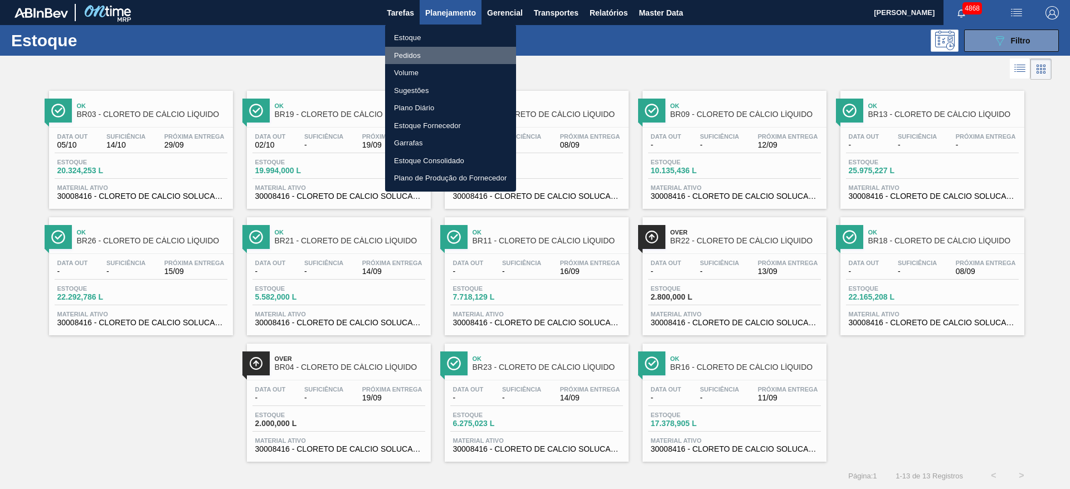
click at [429, 57] on li "Pedidos" at bounding box center [450, 56] width 131 height 18
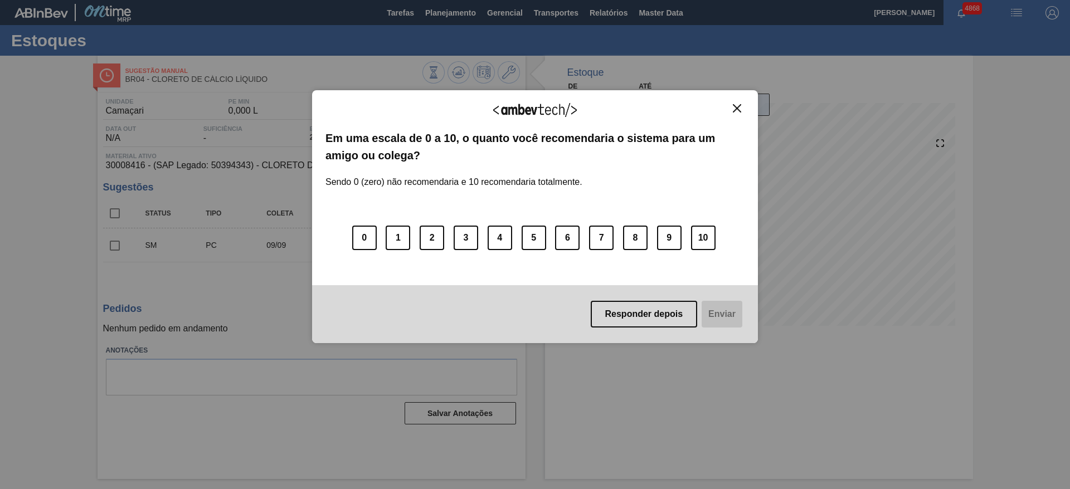
click at [732, 111] on button "Close" at bounding box center [737, 108] width 15 height 9
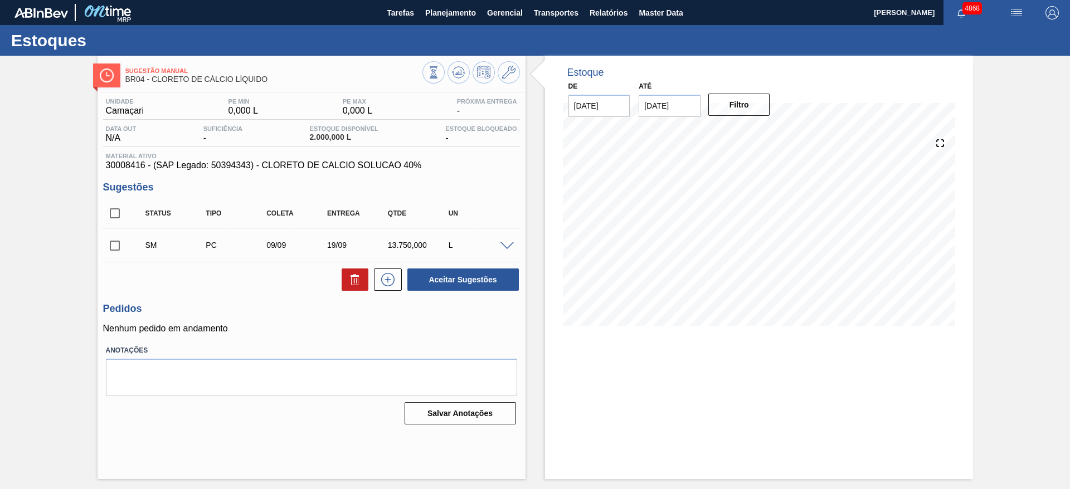
click at [111, 242] on input "checkbox" at bounding box center [114, 245] width 23 height 23
click at [430, 278] on button "Aceitar Sugestões" at bounding box center [462, 280] width 111 height 22
checkbox input "false"
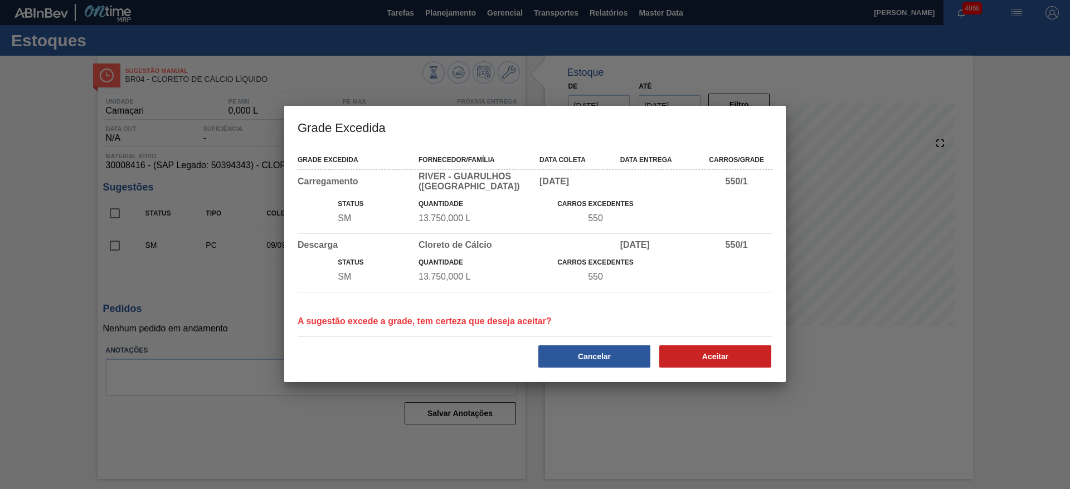
click at [653, 357] on div "Cancelar" at bounding box center [595, 356] width 121 height 25
click at [637, 359] on button "Cancelar" at bounding box center [594, 357] width 112 height 22
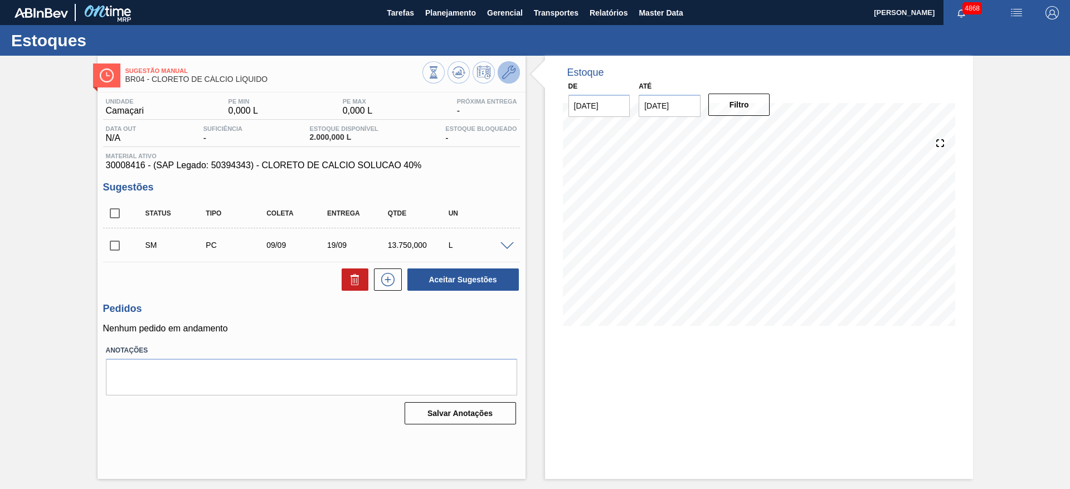
click at [505, 71] on icon at bounding box center [508, 72] width 13 height 13
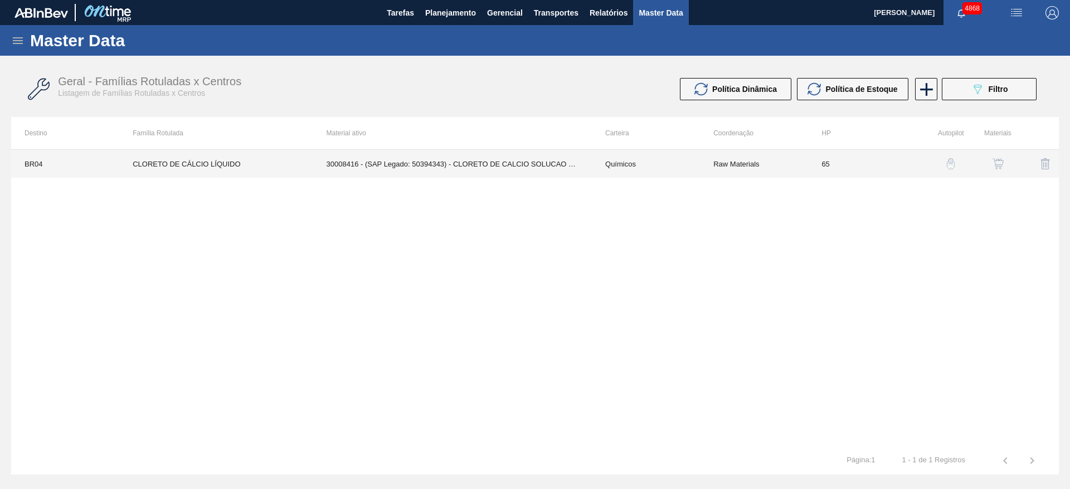
click at [851, 163] on td "65" at bounding box center [862, 164] width 108 height 28
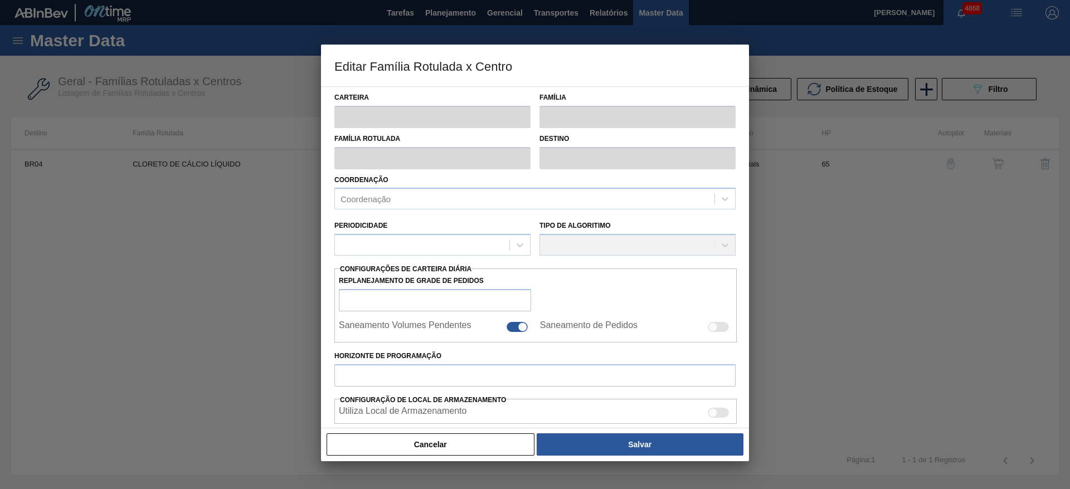
drag, startPoint x: 471, startPoint y: 442, endPoint x: 571, endPoint y: 333, distance: 147.9
click at [471, 440] on button "Cancelar" at bounding box center [431, 445] width 208 height 22
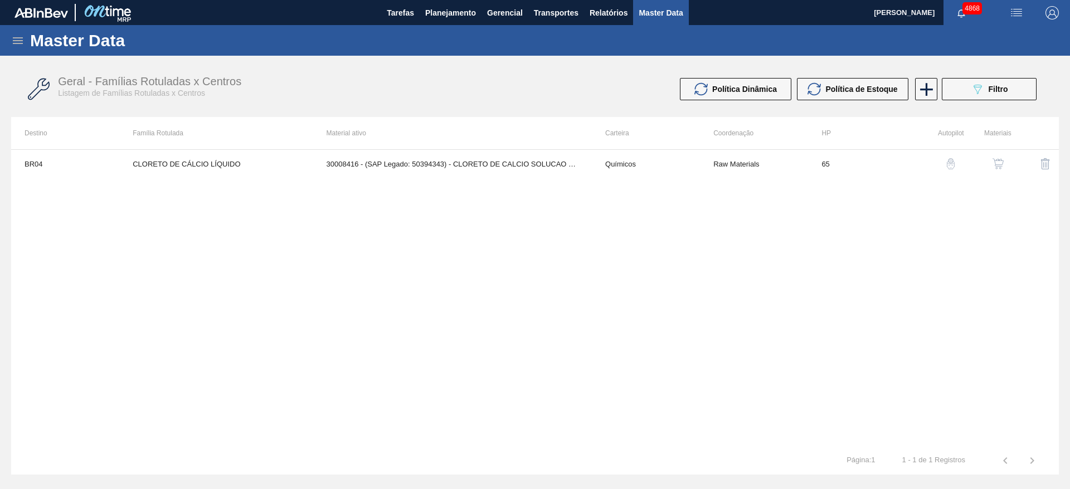
click at [1001, 163] on div "button" at bounding box center [997, 163] width 13 height 11
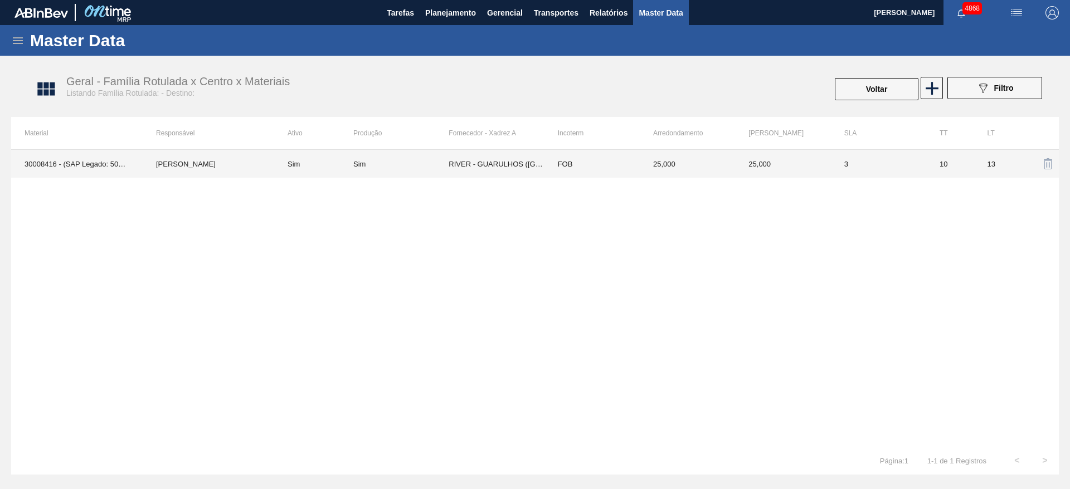
click at [882, 167] on td "3" at bounding box center [878, 164] width 95 height 28
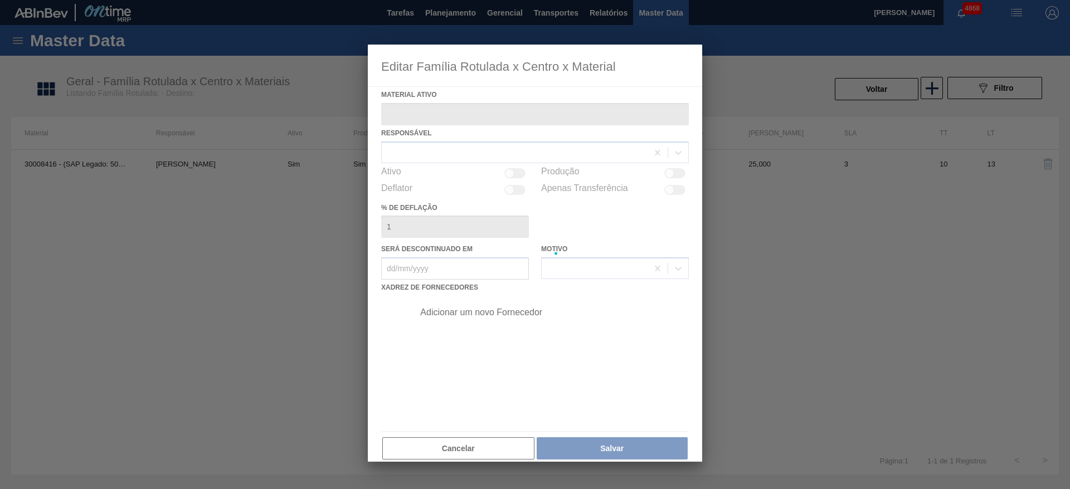
type ativo "30008416 - (SAP Legado: 50394343) - CLORETO DE CALCIO SOLUCAO 40%"
checkbox input "true"
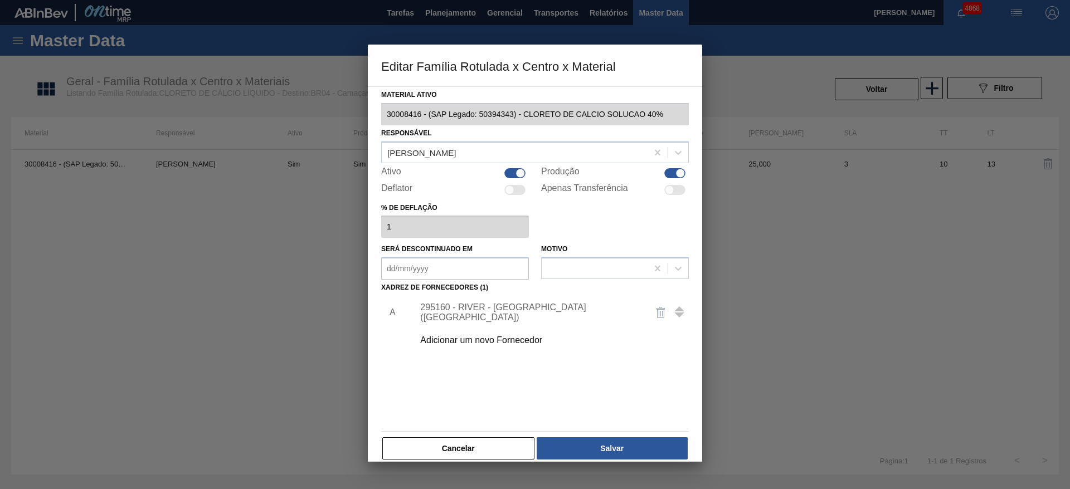
click at [470, 303] on div "295160 - RIVER - GUARULHOS (SP)" at bounding box center [547, 313] width 281 height 28
click at [468, 312] on div "295160 - RIVER - GUARULHOS (SP)" at bounding box center [529, 313] width 218 height 20
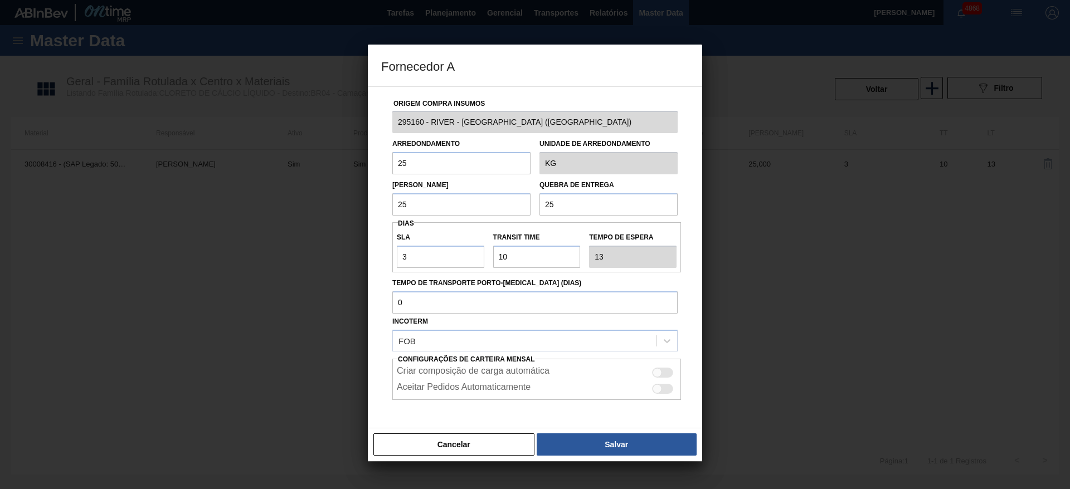
drag, startPoint x: 567, startPoint y: 201, endPoint x: 542, endPoint y: 200, distance: 25.1
click at [542, 200] on input "25" at bounding box center [608, 204] width 138 height 22
type input "15.000"
click at [586, 449] on button "Salvar" at bounding box center [617, 445] width 160 height 22
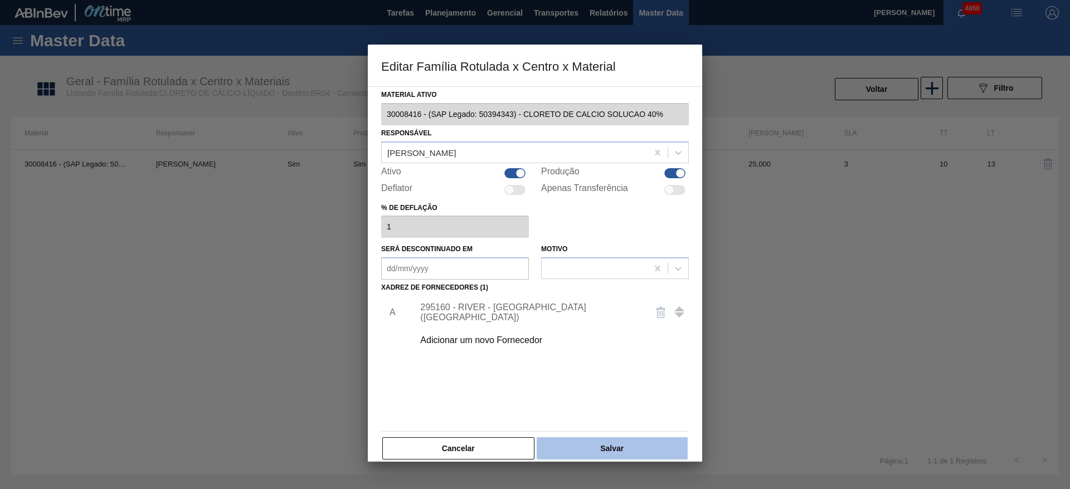
click at [581, 446] on button "Salvar" at bounding box center [612, 449] width 151 height 22
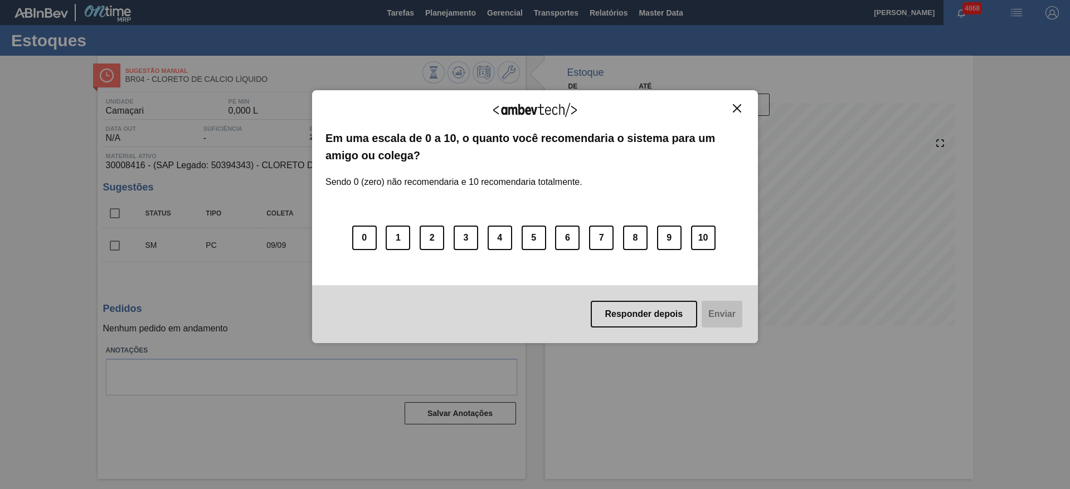
click at [742, 115] on div "Agradecemos seu feedback!" at bounding box center [534, 117] width 419 height 26
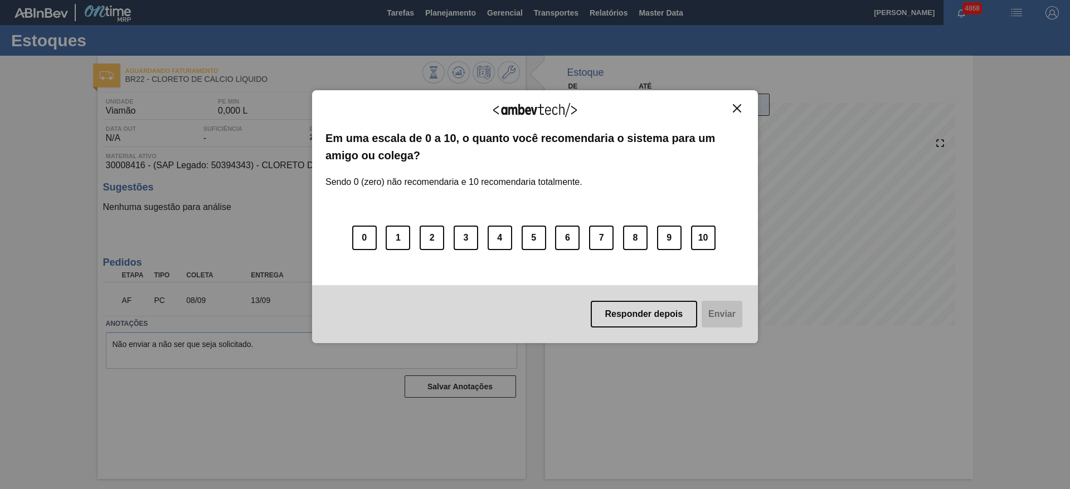
click at [743, 106] on button "Close" at bounding box center [737, 108] width 15 height 9
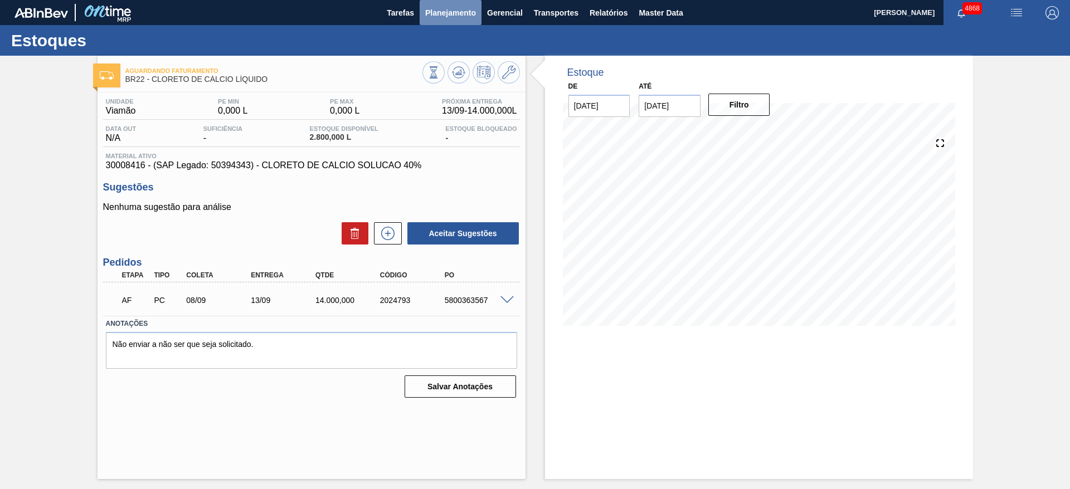
click at [463, 18] on span "Planejamento" at bounding box center [450, 12] width 51 height 13
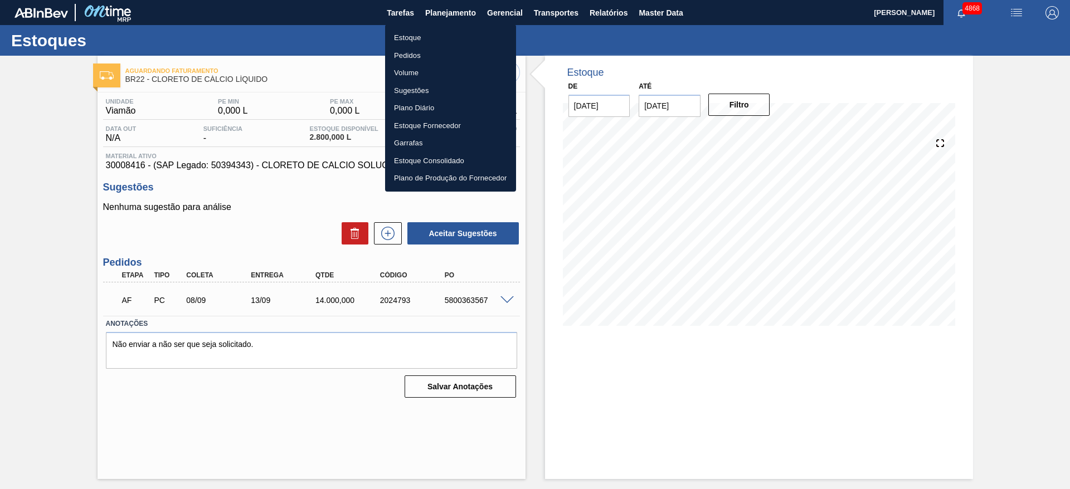
click at [435, 34] on li "Estoque" at bounding box center [450, 38] width 131 height 18
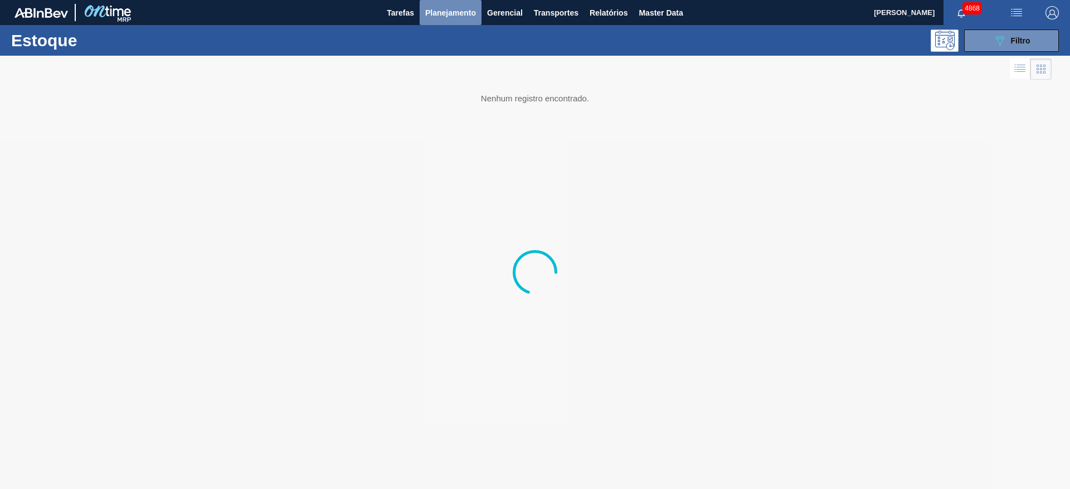
click at [448, 17] on span "Planejamento" at bounding box center [450, 12] width 51 height 13
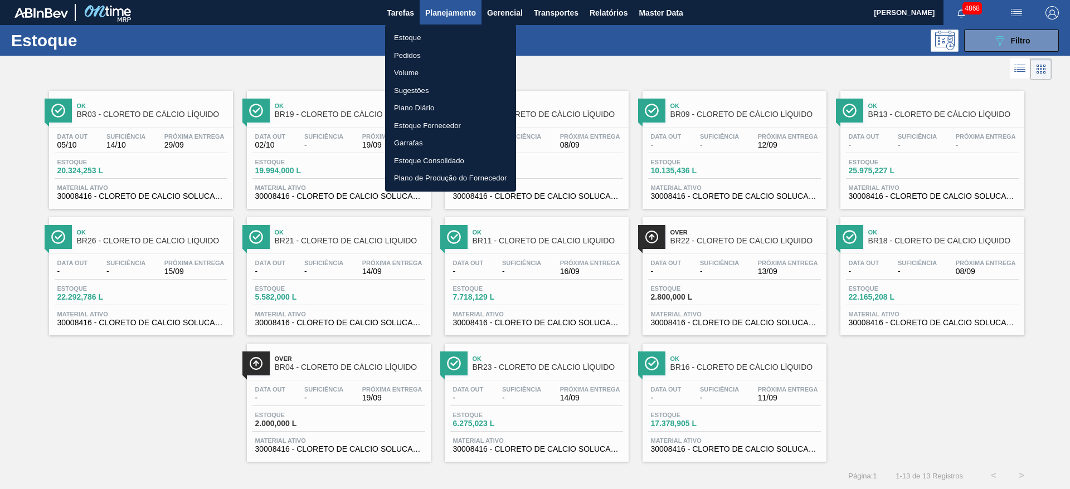
click at [424, 50] on li "Pedidos" at bounding box center [450, 56] width 131 height 18
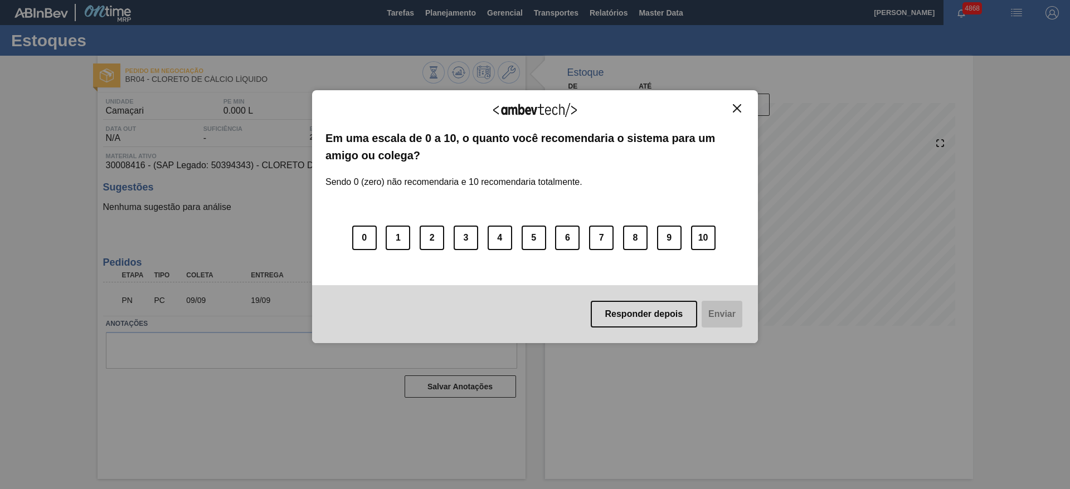
click at [740, 104] on img "Close" at bounding box center [737, 108] width 8 height 8
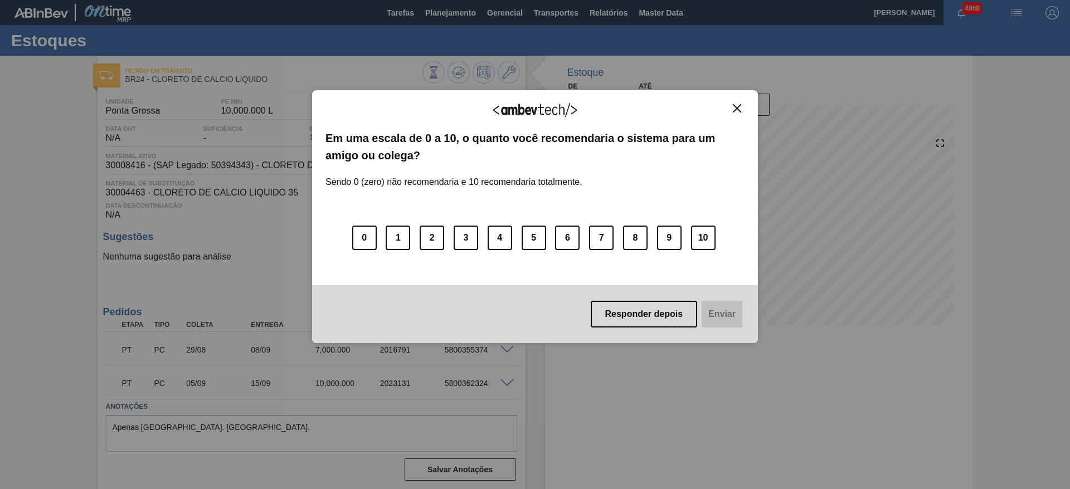
click at [739, 104] on img "Close" at bounding box center [737, 108] width 8 height 8
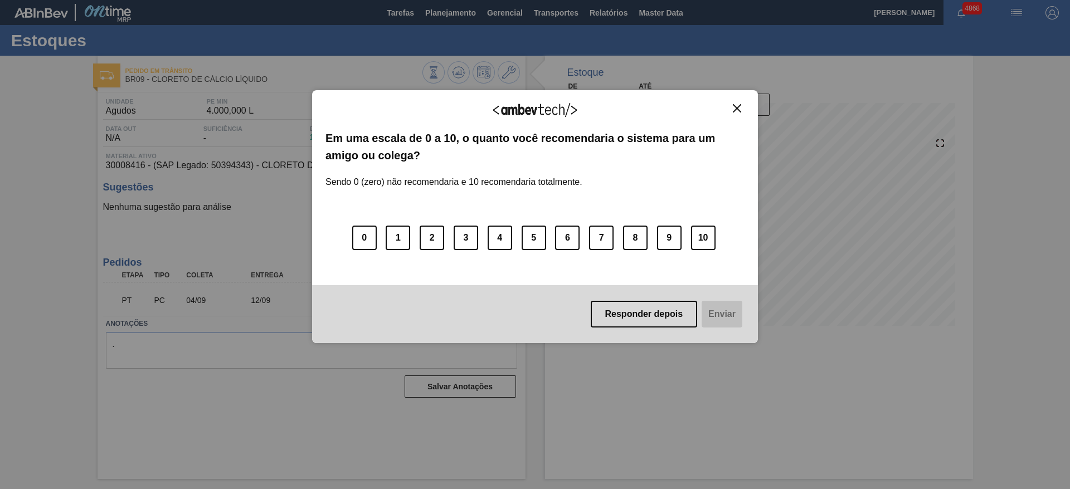
click at [738, 105] on img "Close" at bounding box center [737, 108] width 8 height 8
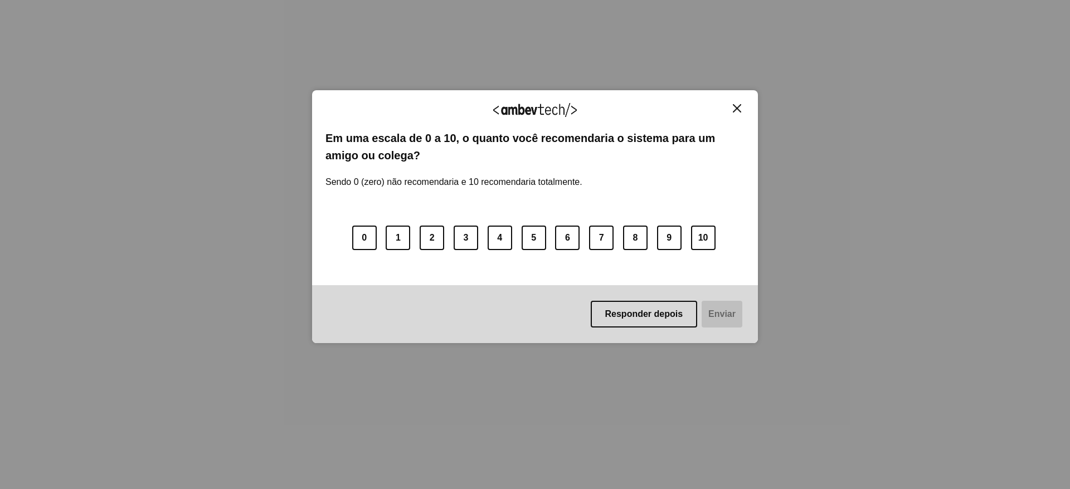
click at [741, 108] on img "Close" at bounding box center [737, 108] width 8 height 8
click at [733, 110] on img "Close" at bounding box center [737, 108] width 8 height 8
click at [737, 108] on img "Close" at bounding box center [737, 108] width 8 height 8
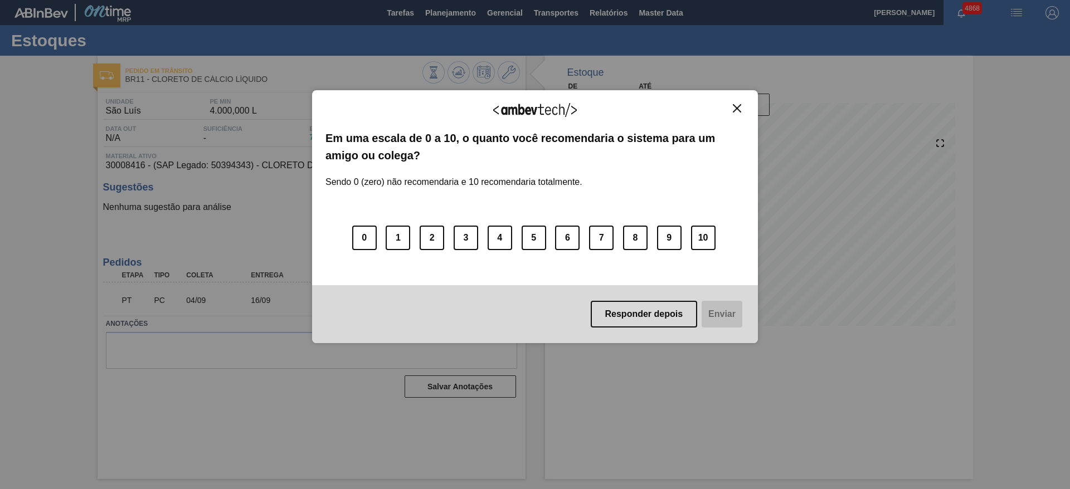
click at [738, 112] on img "Close" at bounding box center [737, 108] width 8 height 8
click at [741, 110] on img "Close" at bounding box center [737, 108] width 8 height 8
click at [658, 312] on button "Responder depois" at bounding box center [644, 314] width 107 height 27
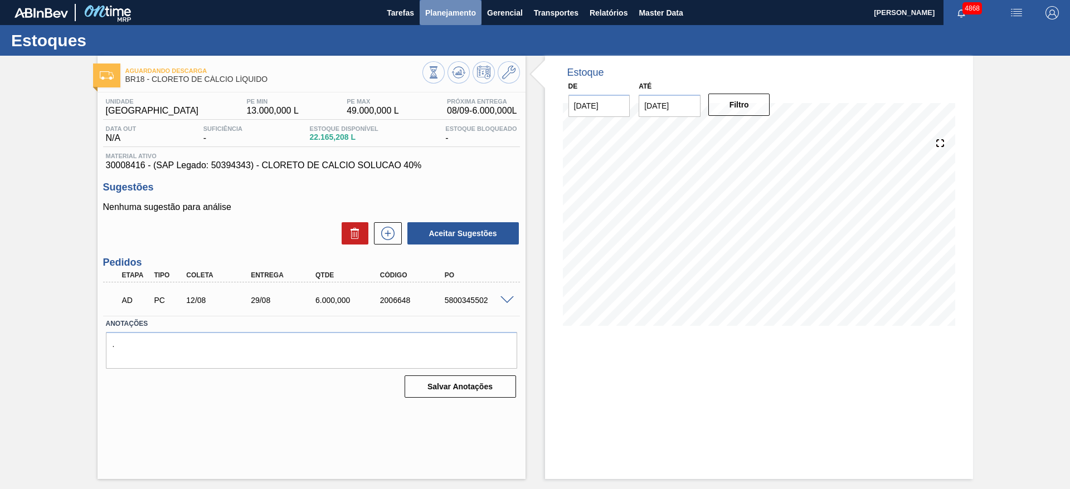
click at [454, 14] on span "Planejamento" at bounding box center [450, 12] width 51 height 13
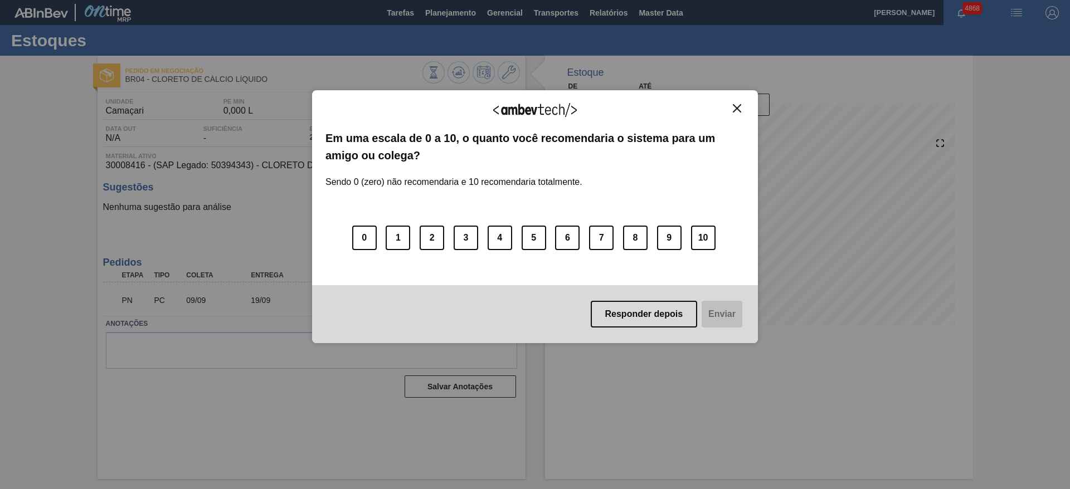
click at [735, 113] on div "Agradecemos seu feedback!" at bounding box center [534, 117] width 419 height 26
click at [737, 109] on img "Close" at bounding box center [737, 108] width 8 height 8
click at [733, 104] on button "Close" at bounding box center [737, 108] width 15 height 9
click at [662, 313] on button "Responder depois" at bounding box center [644, 314] width 107 height 27
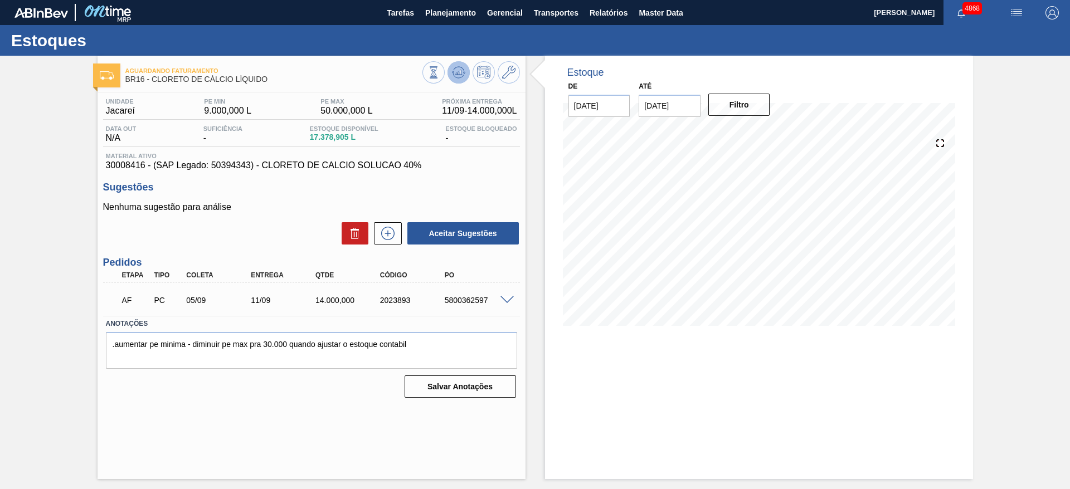
click at [458, 76] on icon at bounding box center [458, 72] width 13 height 13
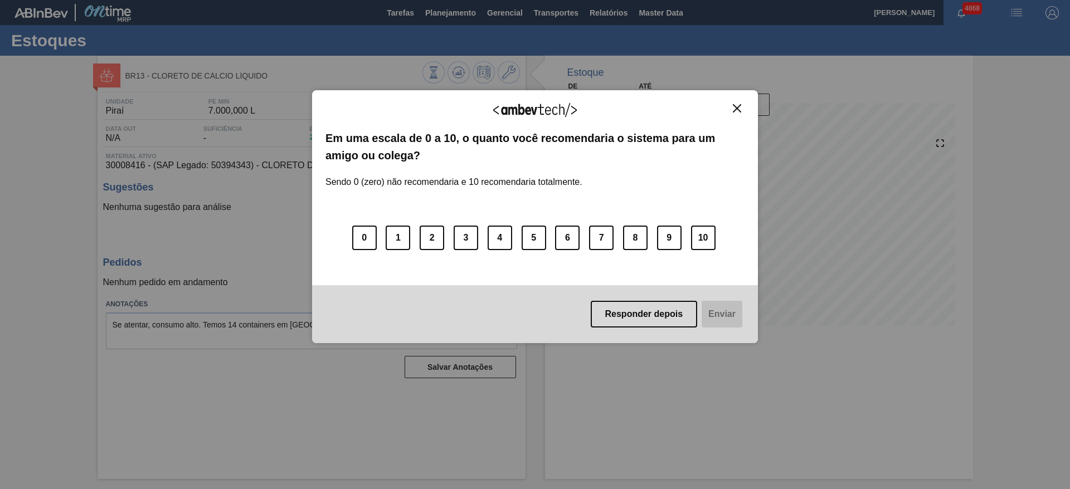
click at [731, 106] on button "Close" at bounding box center [737, 108] width 15 height 9
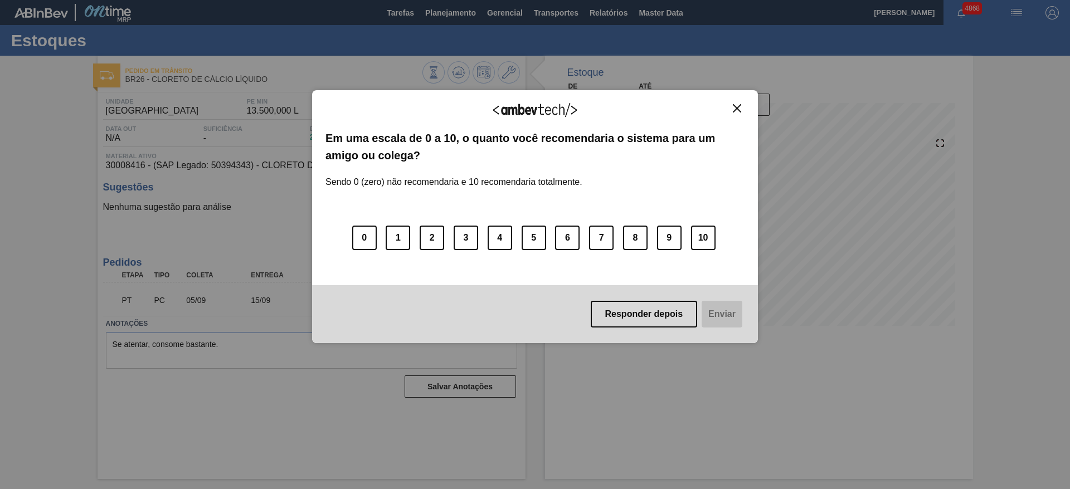
click at [737, 105] on img "Close" at bounding box center [737, 108] width 8 height 8
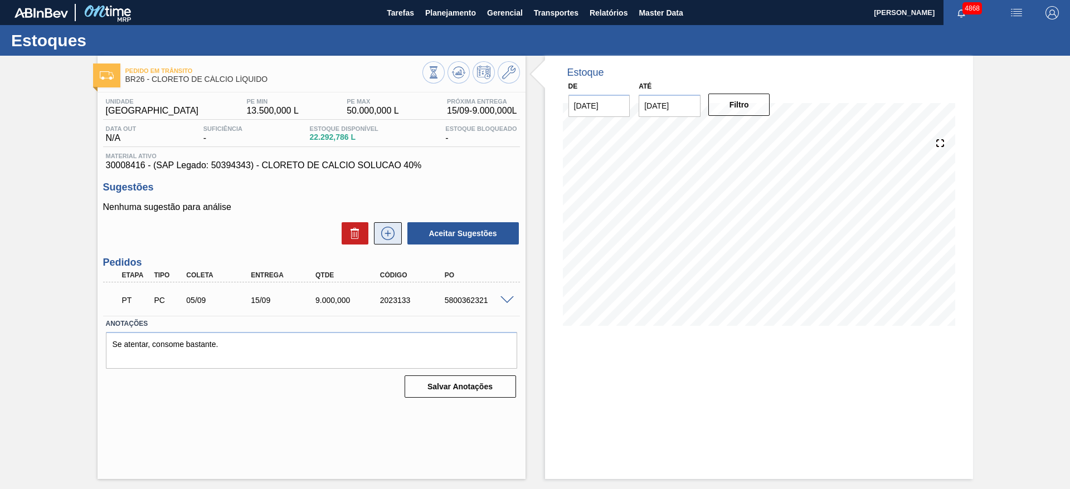
click at [384, 228] on icon at bounding box center [387, 233] width 13 height 13
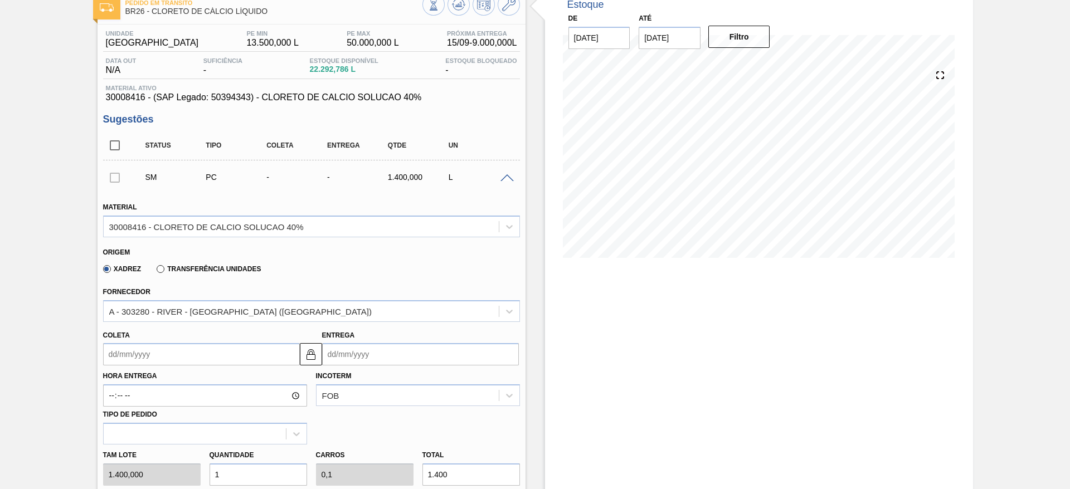
scroll to position [84, 0]
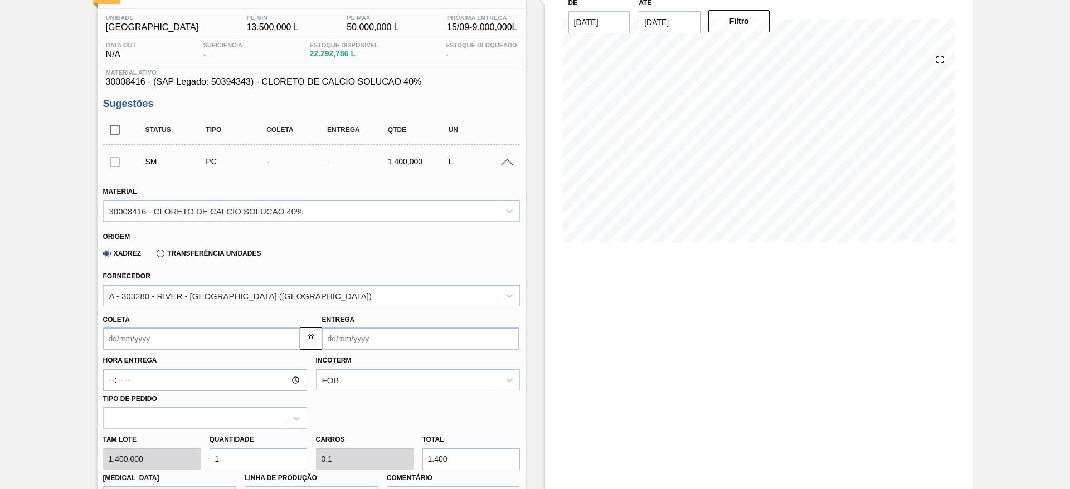
click at [137, 342] on input "Coleta" at bounding box center [201, 339] width 197 height 22
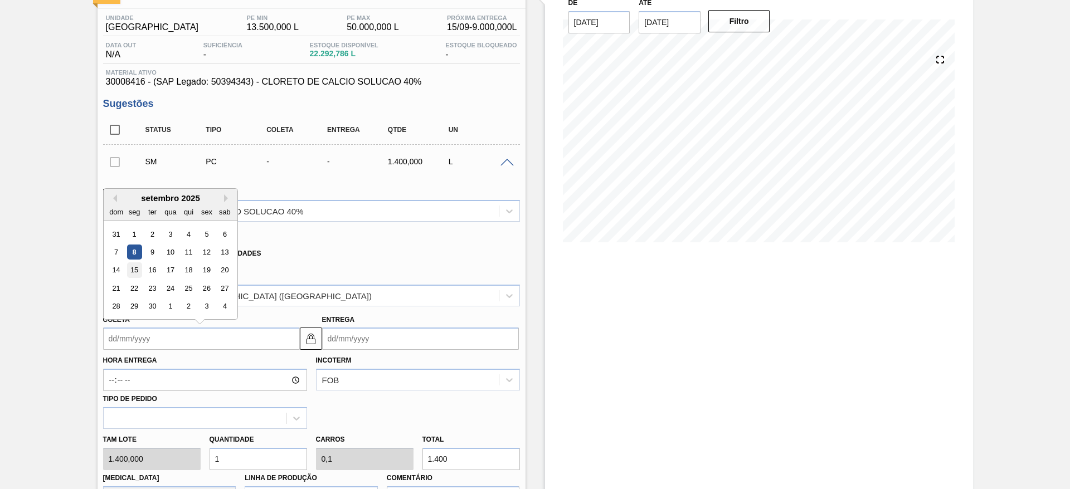
click at [134, 272] on div "15" at bounding box center [134, 270] width 15 height 15
type input "[DATE]"
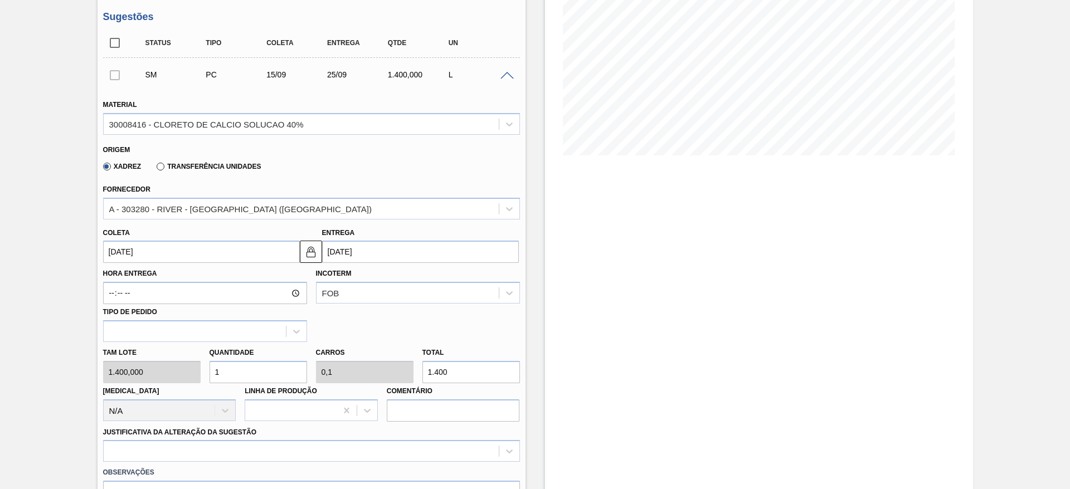
scroll to position [251, 0]
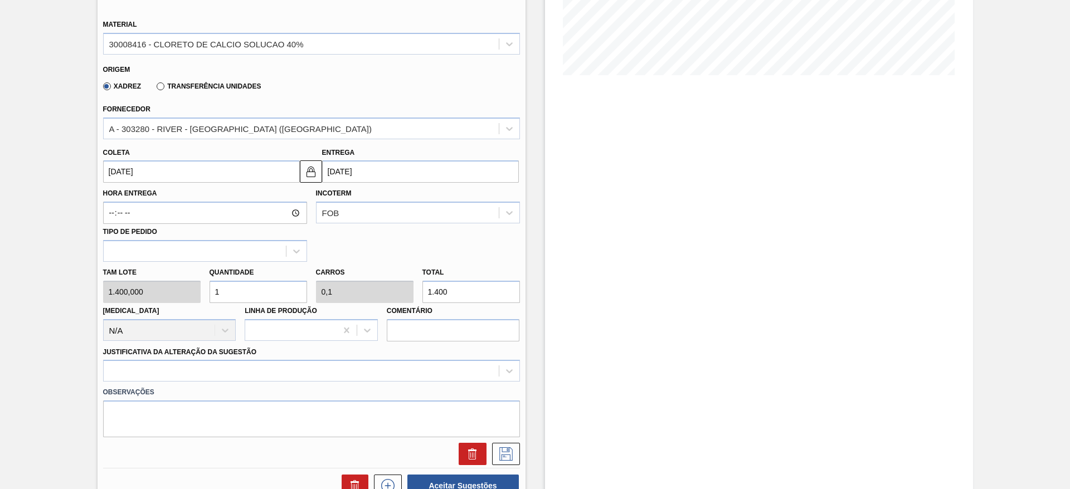
drag, startPoint x: 221, startPoint y: 286, endPoint x: 207, endPoint y: 284, distance: 14.0
click at [207, 284] on div "Quantidade 1" at bounding box center [258, 284] width 106 height 38
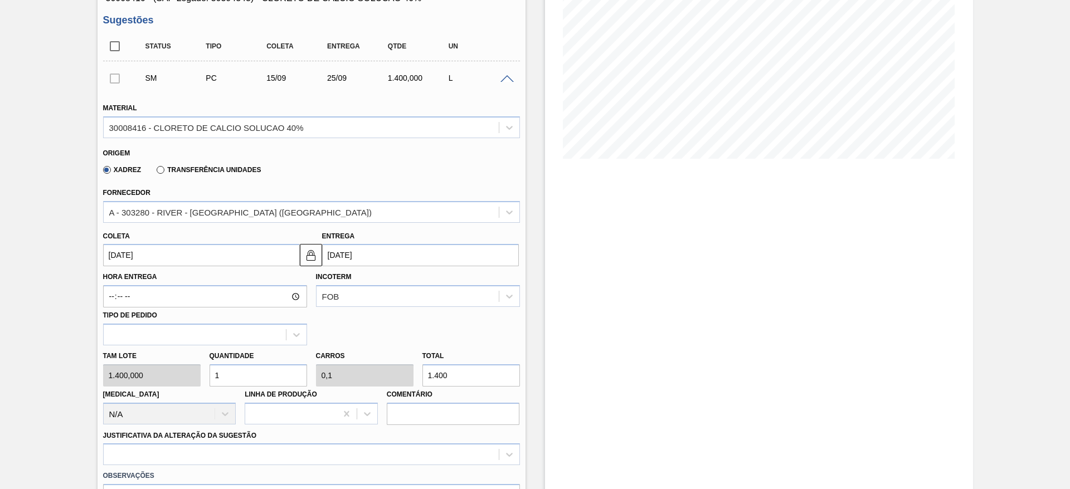
scroll to position [334, 0]
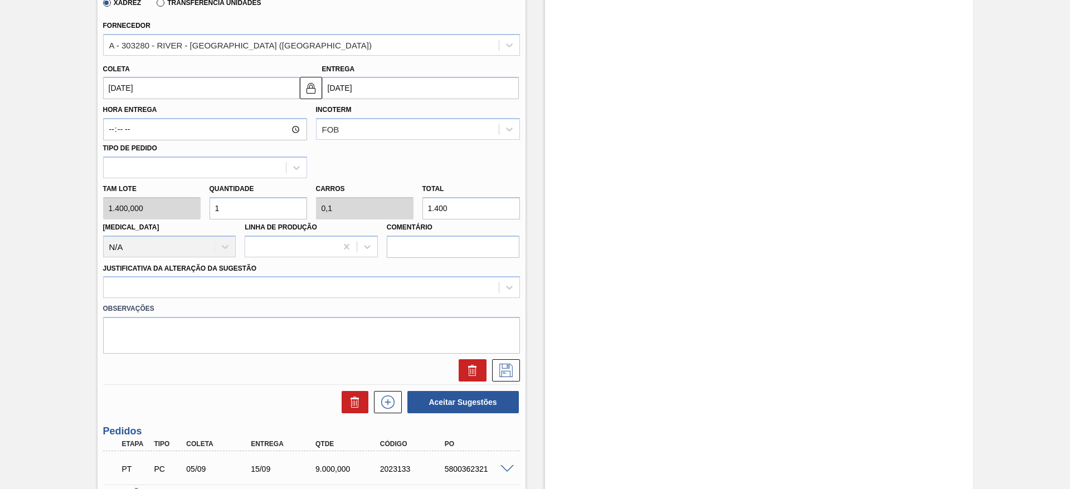
type input "10"
type input "1"
type input "14.000"
drag, startPoint x: 225, startPoint y: 209, endPoint x: 200, endPoint y: 203, distance: 25.7
click at [200, 203] on div "Tam lote 1.400,000 Quantidade 10 Carros 1 Total 14.000 Doca N/A Linha de Produç…" at bounding box center [312, 218] width 426 height 80
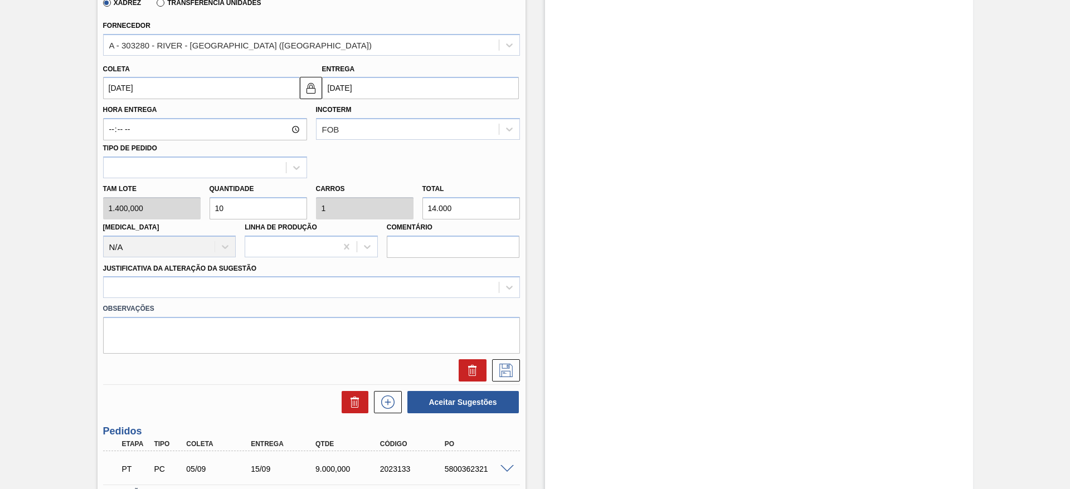
type input "9"
type input "0,9"
type input "12.600"
click at [200, 210] on div "Tam lote 1.400,000 Quantidade 9 Carros 0,9 Total 12.600 Doca N/A Linha de Produ…" at bounding box center [312, 218] width 426 height 80
type input "8"
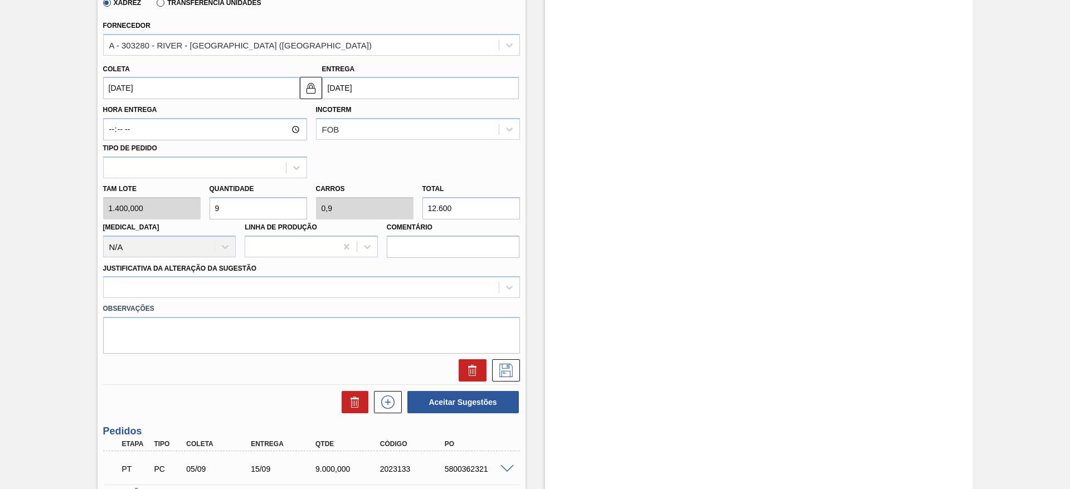
type input "0,8"
type input "11.200"
type input "8"
click at [328, 283] on div at bounding box center [301, 288] width 395 height 16
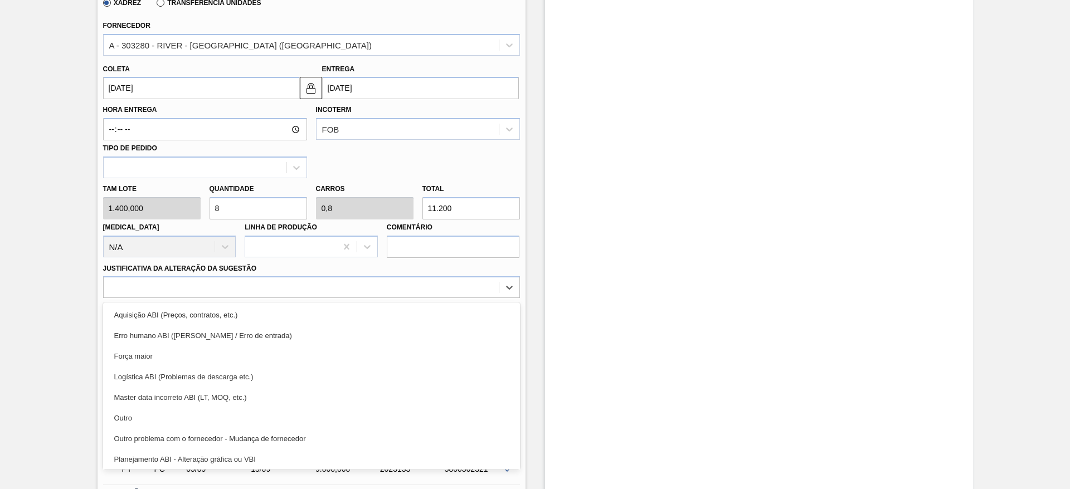
drag, startPoint x: 317, startPoint y: 411, endPoint x: 327, endPoint y: 395, distance: 19.0
click at [317, 409] on div "Outro" at bounding box center [311, 418] width 417 height 21
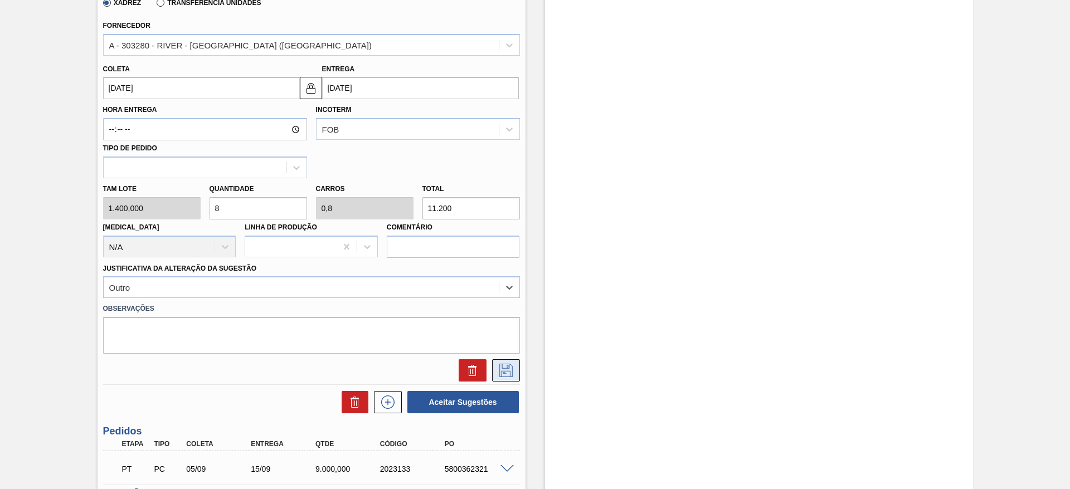
click at [504, 368] on icon at bounding box center [506, 370] width 18 height 13
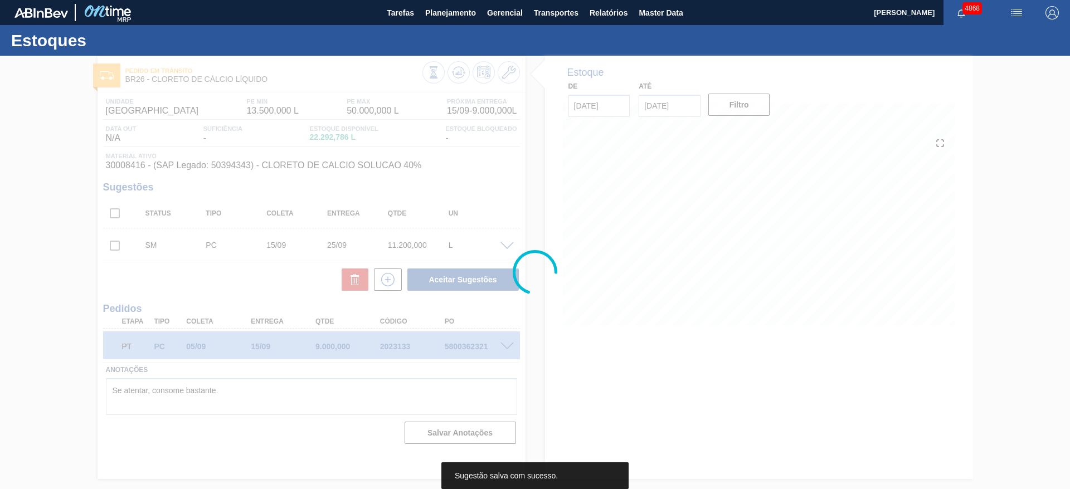
scroll to position [0, 0]
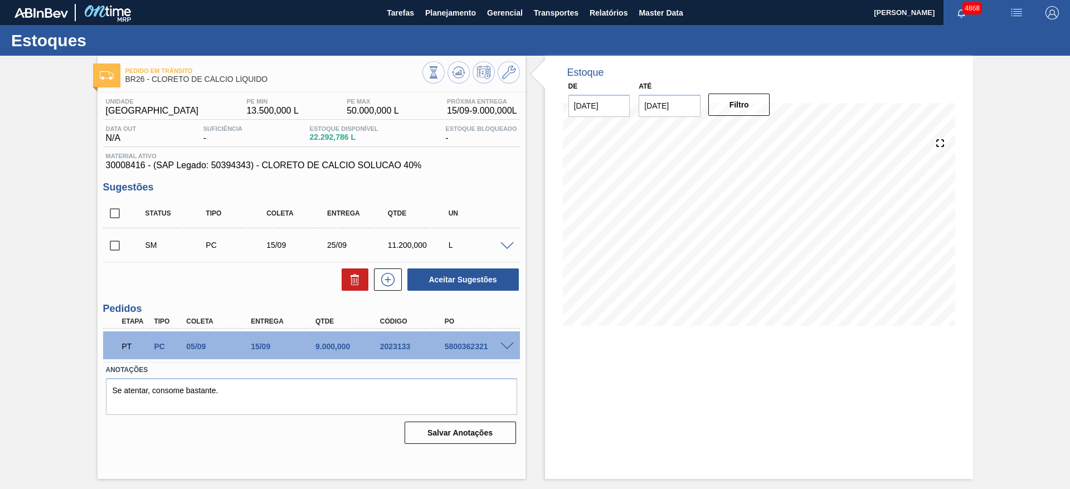
click at [113, 243] on input "checkbox" at bounding box center [114, 245] width 23 height 23
click at [491, 270] on button "Aceitar Sugestões" at bounding box center [462, 280] width 111 height 22
checkbox input "false"
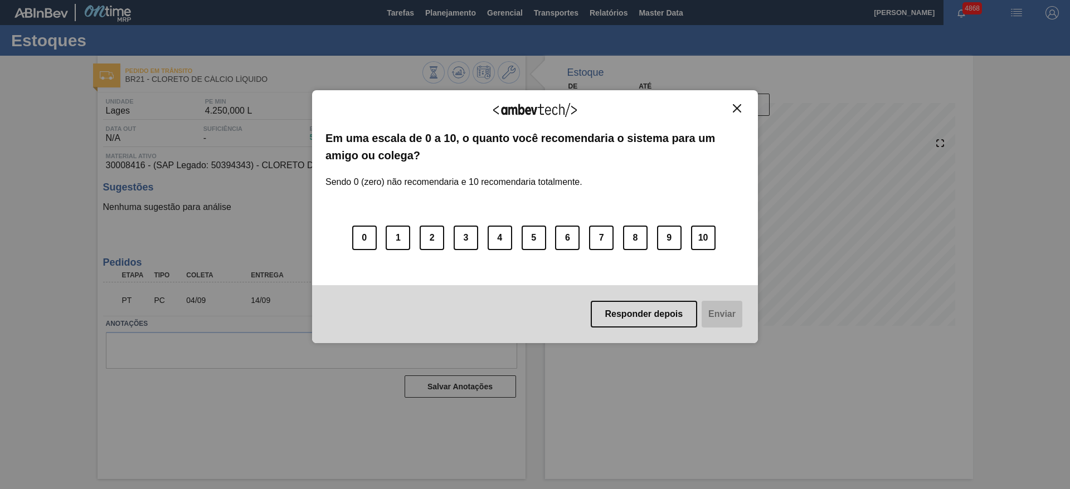
click at [673, 328] on div "Responder depois Enviar" at bounding box center [535, 314] width 446 height 58
click at [664, 308] on button "Responder depois" at bounding box center [644, 314] width 107 height 27
